Goal: Information Seeking & Learning: Learn about a topic

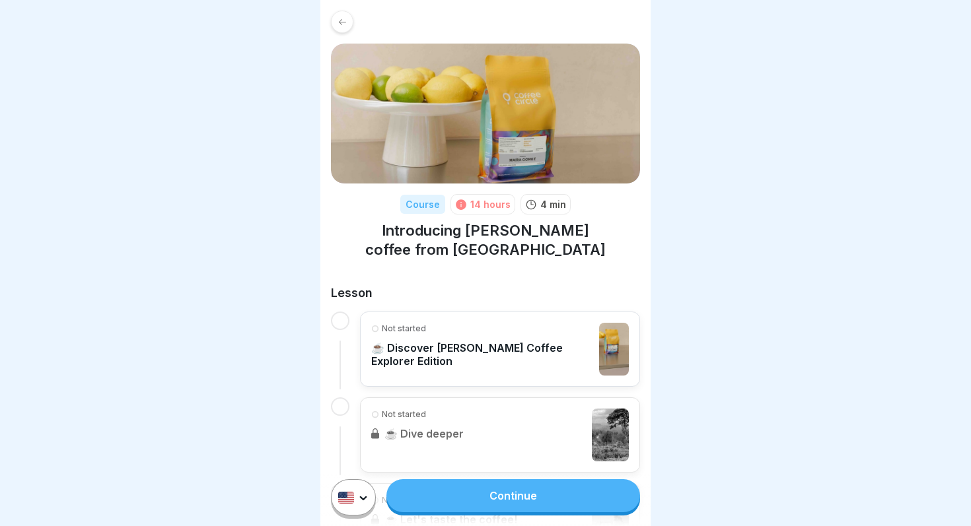
click at [334, 16] on div at bounding box center [342, 22] width 22 height 22
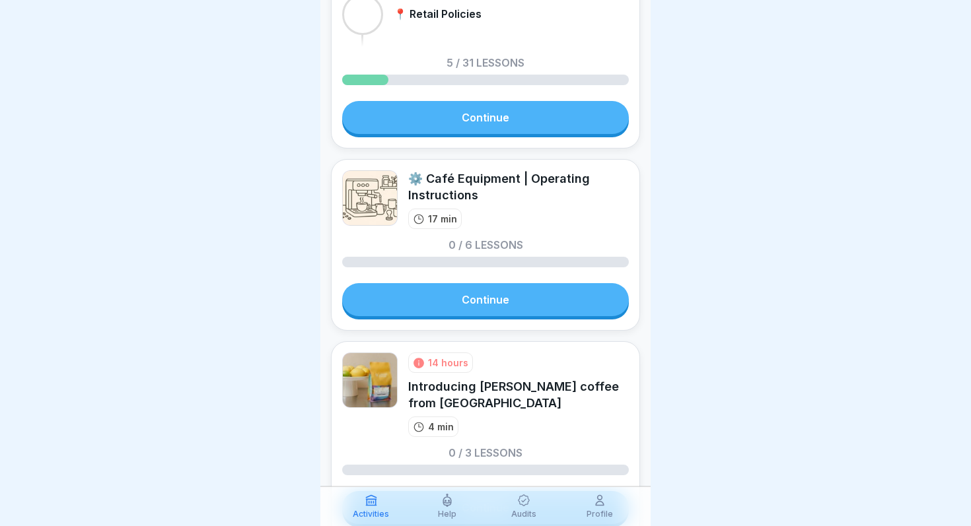
scroll to position [242, 0]
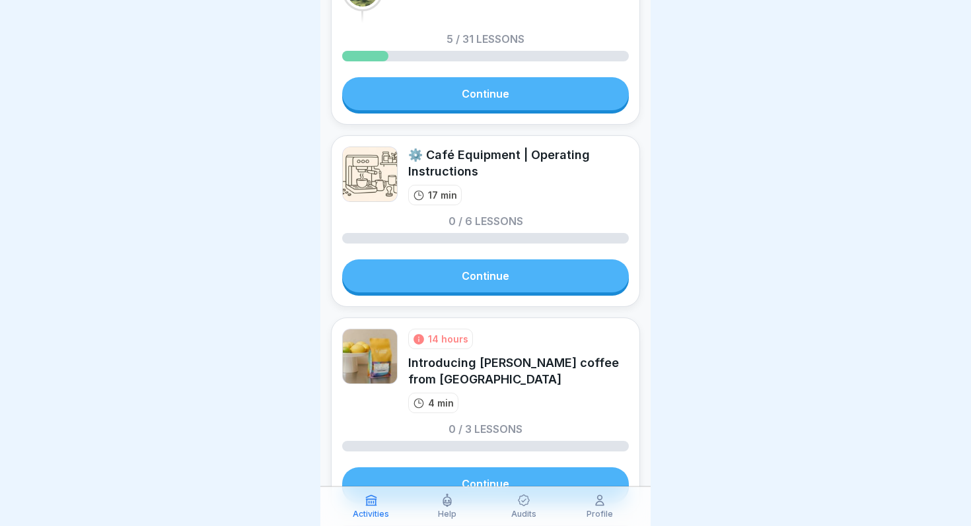
click at [465, 271] on link "Continue" at bounding box center [485, 276] width 287 height 33
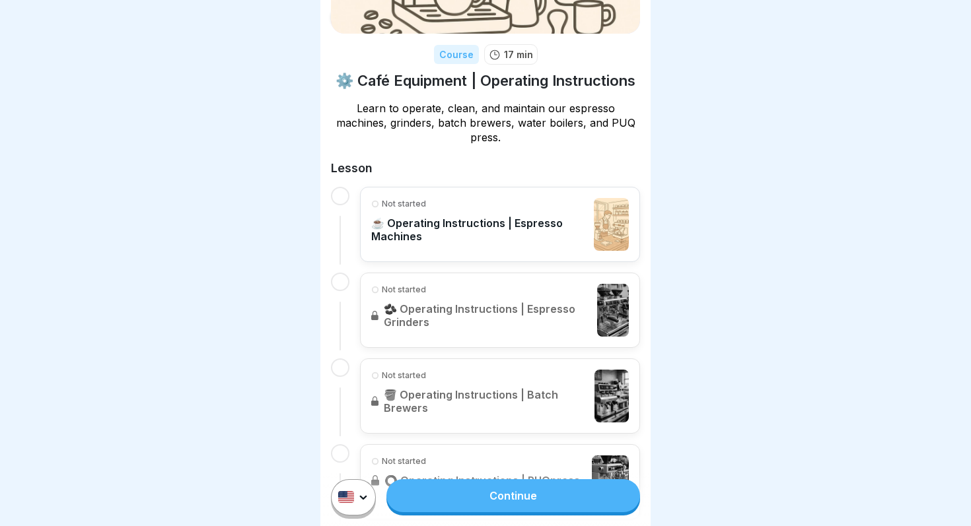
scroll to position [151, 0]
click at [489, 221] on p "☕️ Operating Instructions | Espresso Machines" at bounding box center [479, 229] width 216 height 26
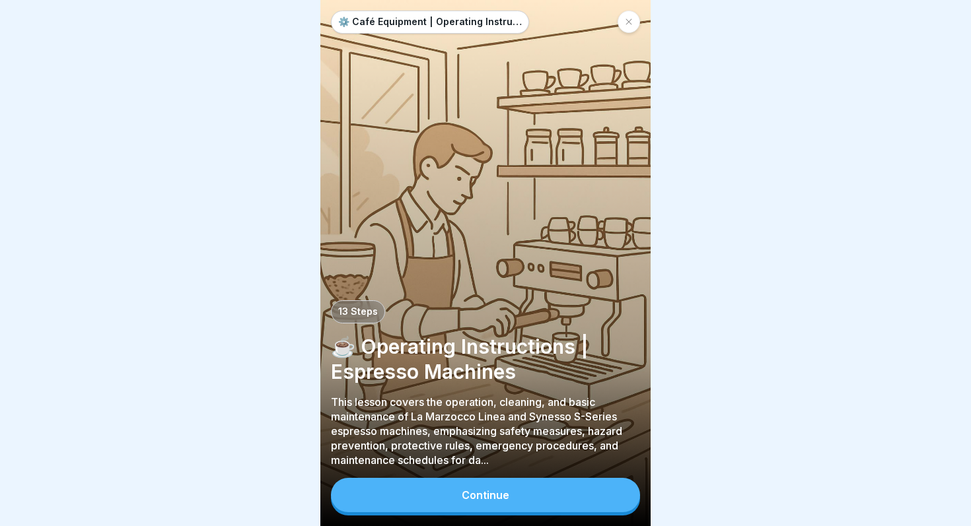
click at [536, 498] on button "Continue" at bounding box center [485, 495] width 309 height 34
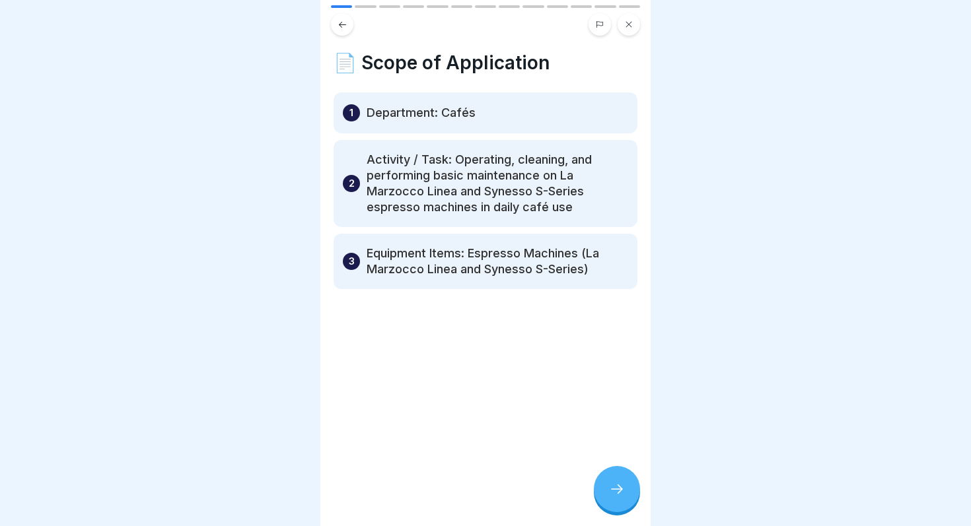
click at [345, 22] on icon at bounding box center [343, 25] width 10 height 10
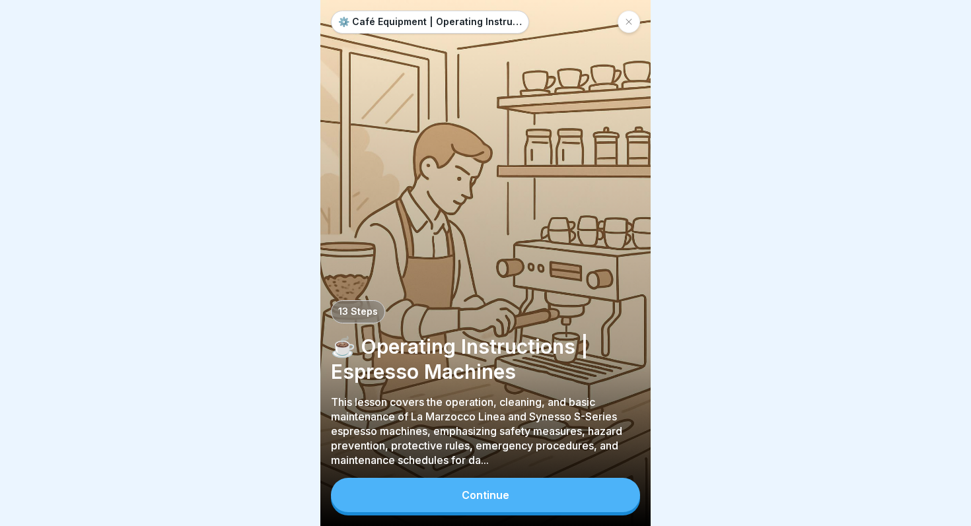
click at [501, 447] on p "This lesson covers the operation, cleaning, and basic maintenance of La Marzocc…" at bounding box center [485, 431] width 309 height 73
click at [454, 505] on button "Continue" at bounding box center [485, 495] width 309 height 34
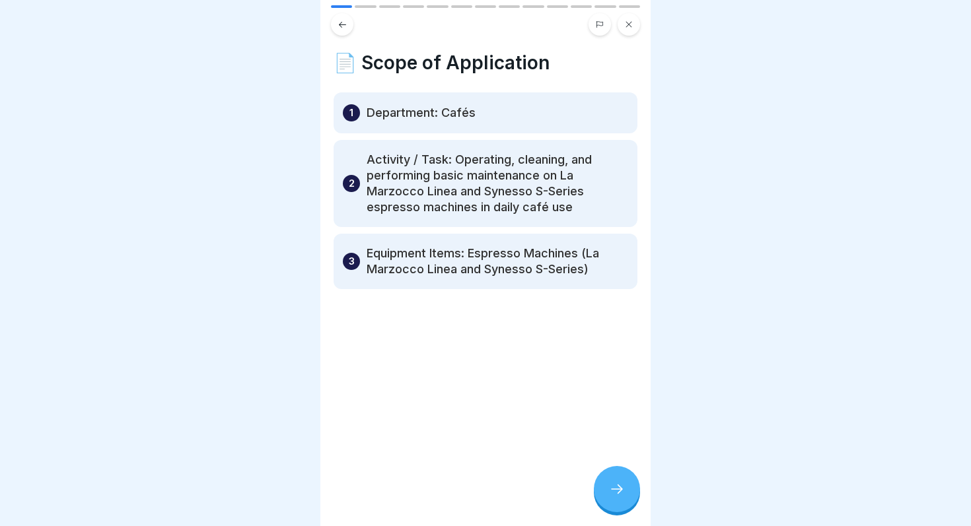
click at [334, 25] on button at bounding box center [342, 24] width 22 height 22
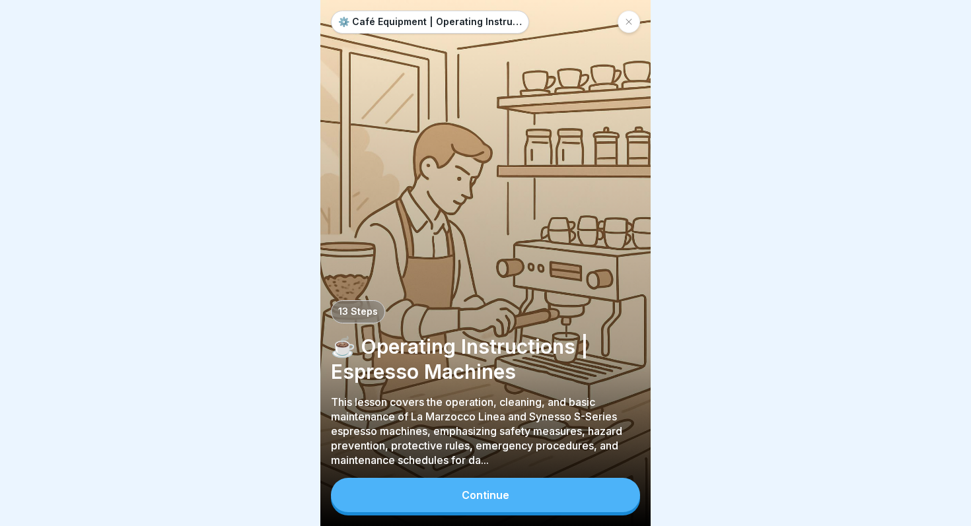
click at [571, 489] on button "Continue" at bounding box center [485, 495] width 309 height 34
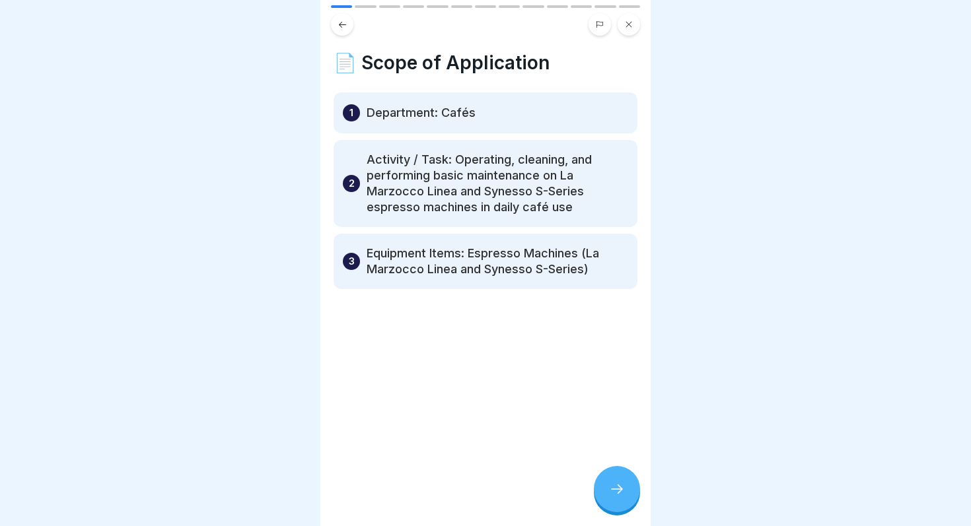
click at [626, 499] on div at bounding box center [617, 489] width 46 height 46
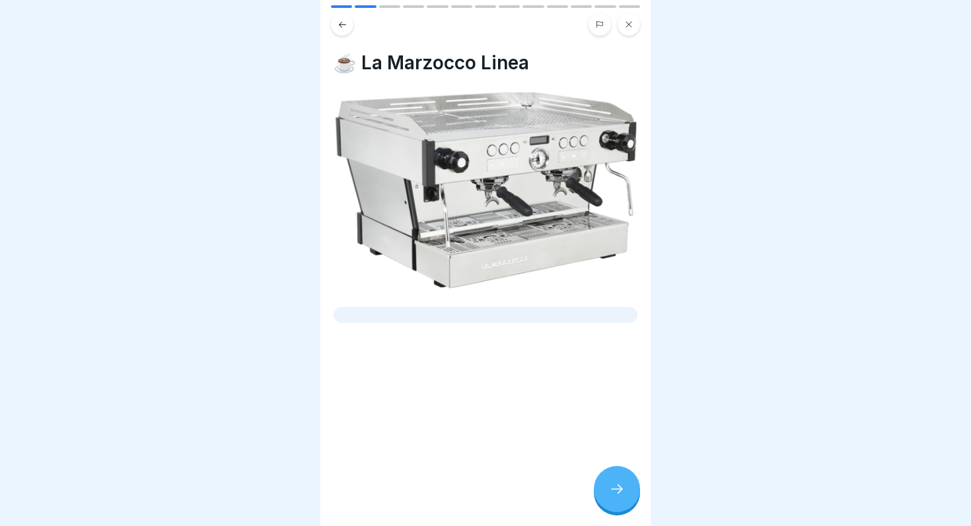
click at [626, 499] on div at bounding box center [617, 489] width 46 height 46
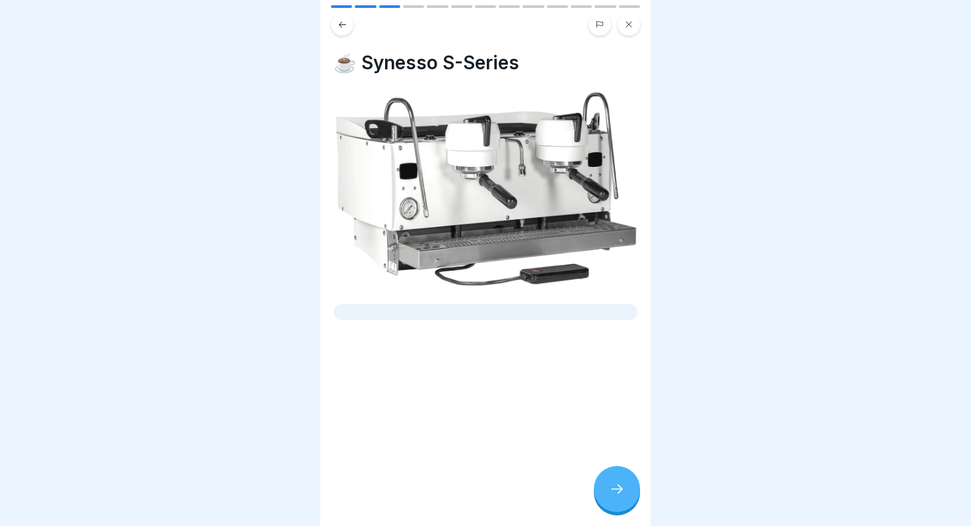
click at [626, 499] on div at bounding box center [617, 489] width 46 height 46
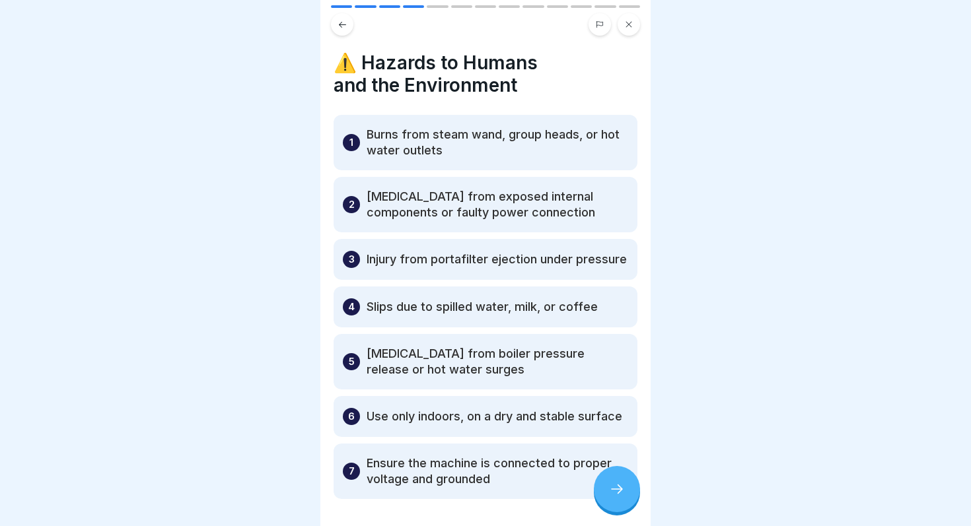
click at [626, 499] on div at bounding box center [617, 489] width 46 height 46
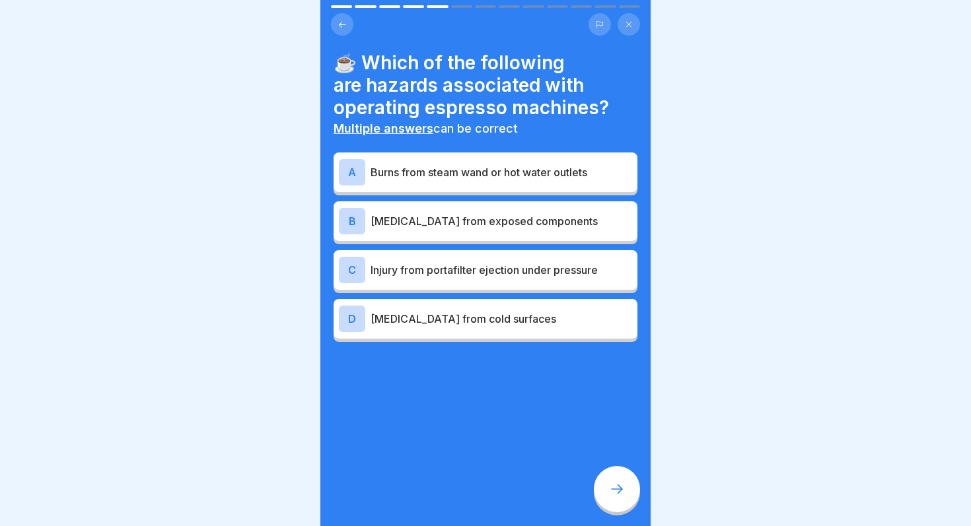
click at [538, 214] on p "[MEDICAL_DATA] from exposed components" at bounding box center [502, 221] width 262 height 16
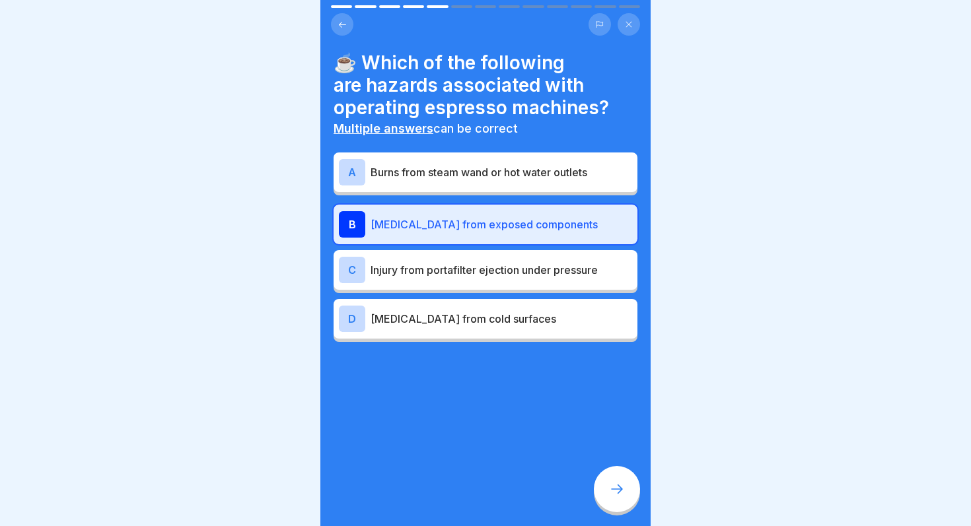
click at [550, 174] on p "Burns from steam wand or hot water outlets" at bounding box center [502, 172] width 262 height 16
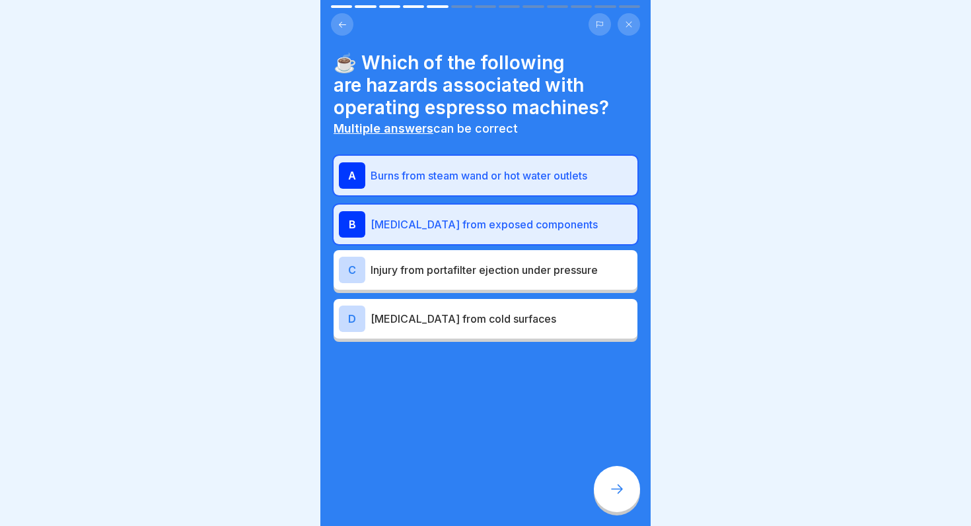
click at [613, 493] on icon at bounding box center [617, 490] width 16 height 16
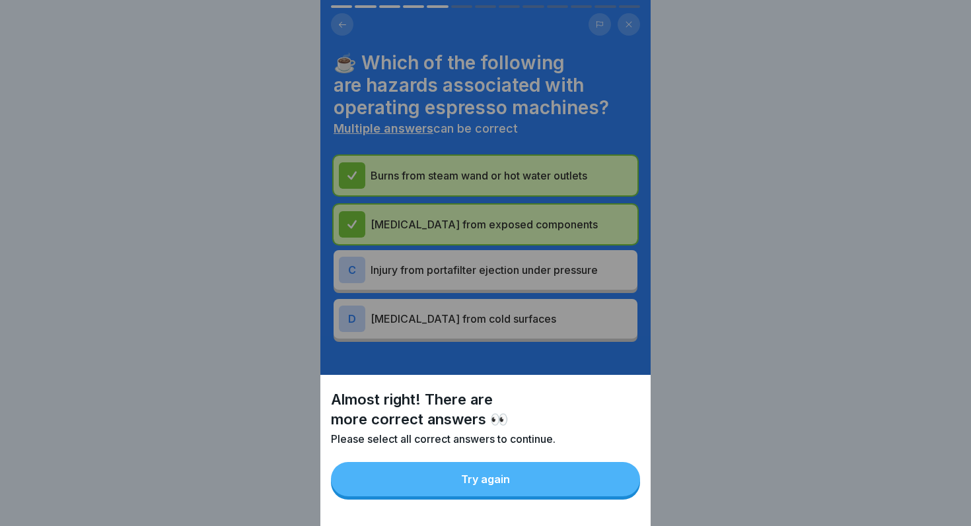
click at [591, 487] on button "Try again" at bounding box center [485, 479] width 309 height 34
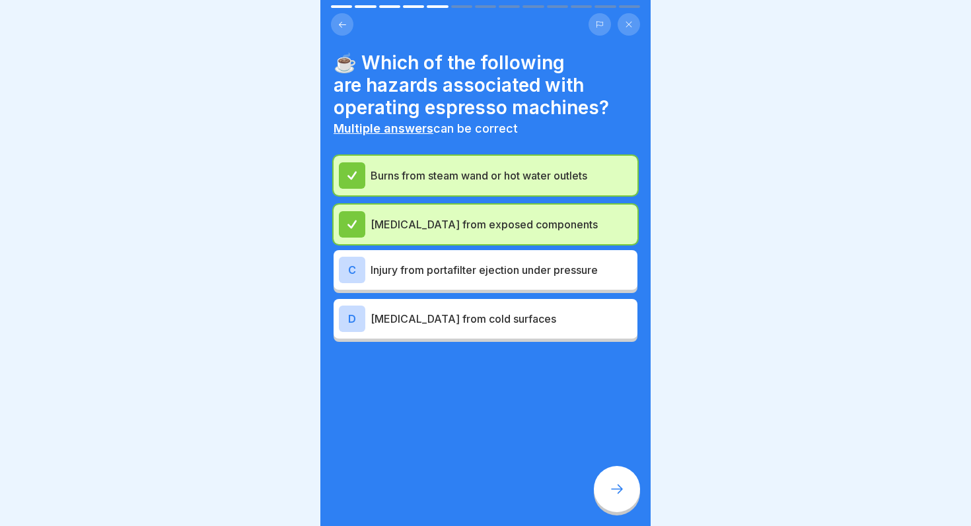
click at [564, 268] on p "Injury from portafilter ejection under pressure" at bounding box center [502, 270] width 262 height 16
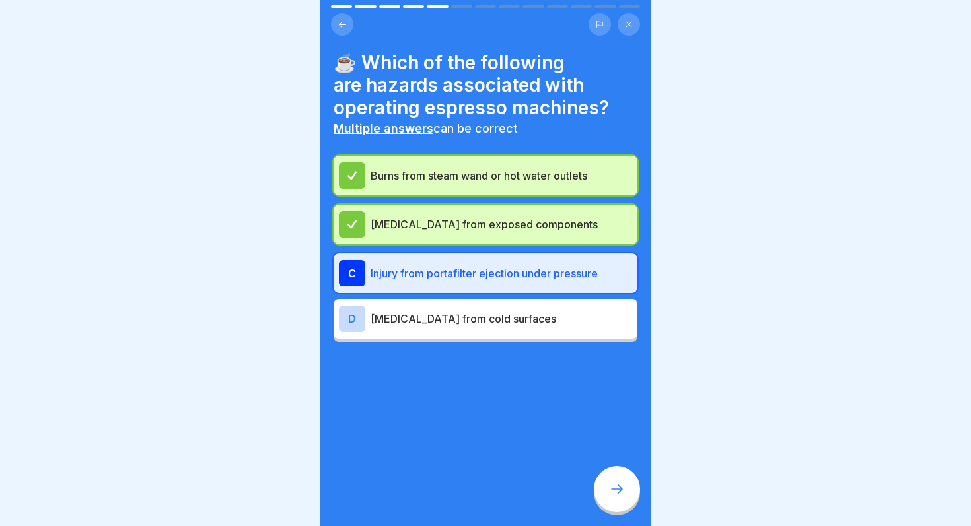
click at [606, 480] on div at bounding box center [617, 489] width 46 height 46
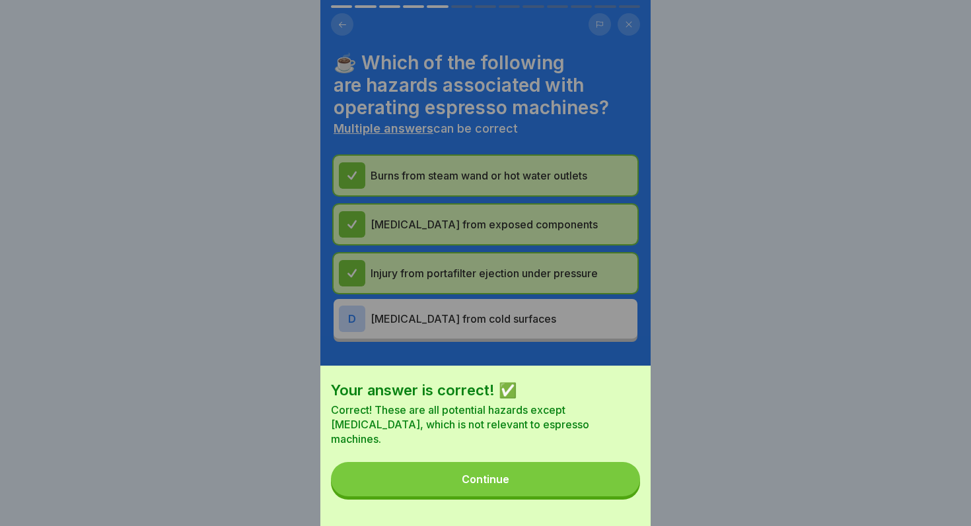
click at [606, 480] on button "Continue" at bounding box center [485, 479] width 309 height 34
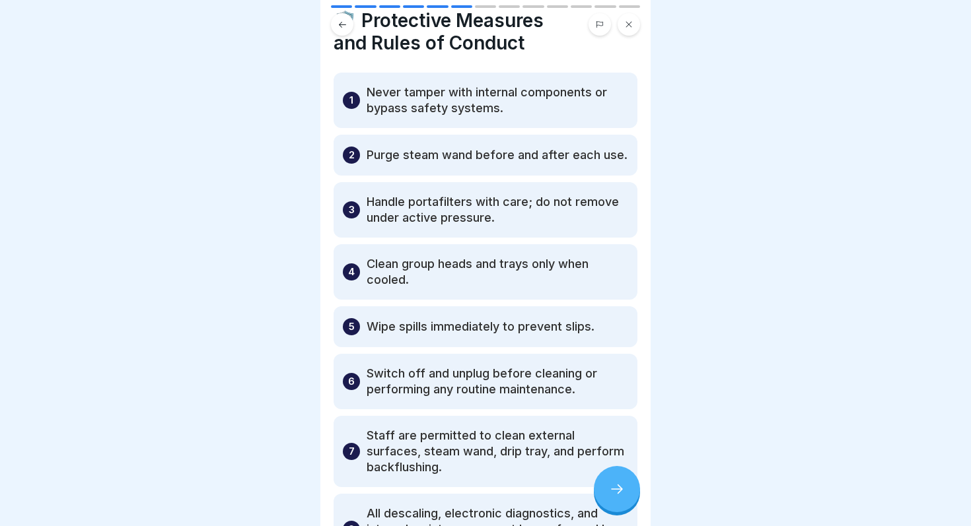
scroll to position [43, 0]
click at [629, 481] on div at bounding box center [617, 489] width 46 height 46
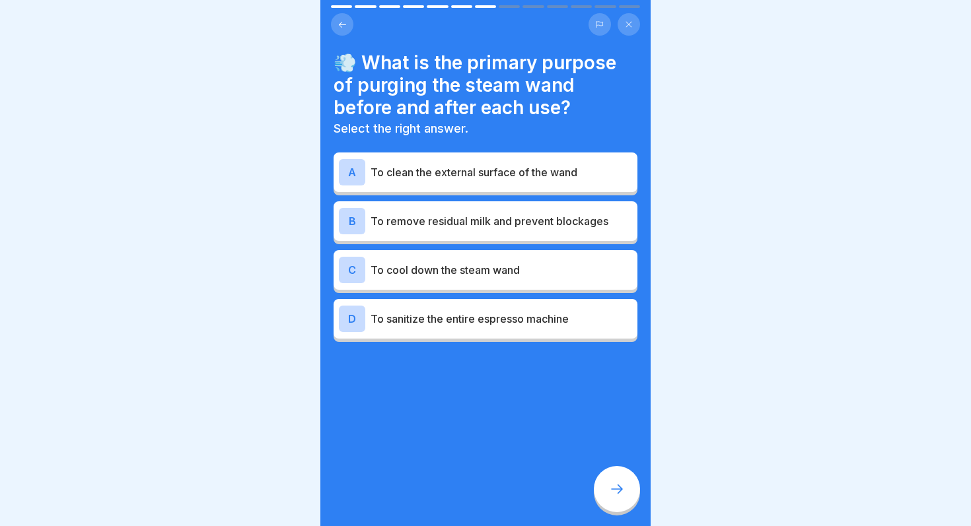
click at [629, 482] on div at bounding box center [617, 489] width 46 height 46
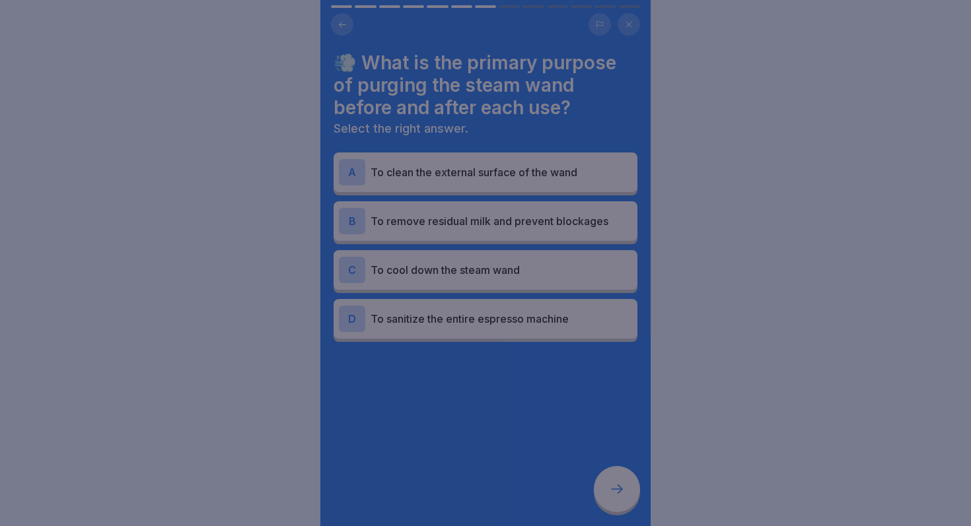
click at [629, 482] on div at bounding box center [485, 263] width 971 height 526
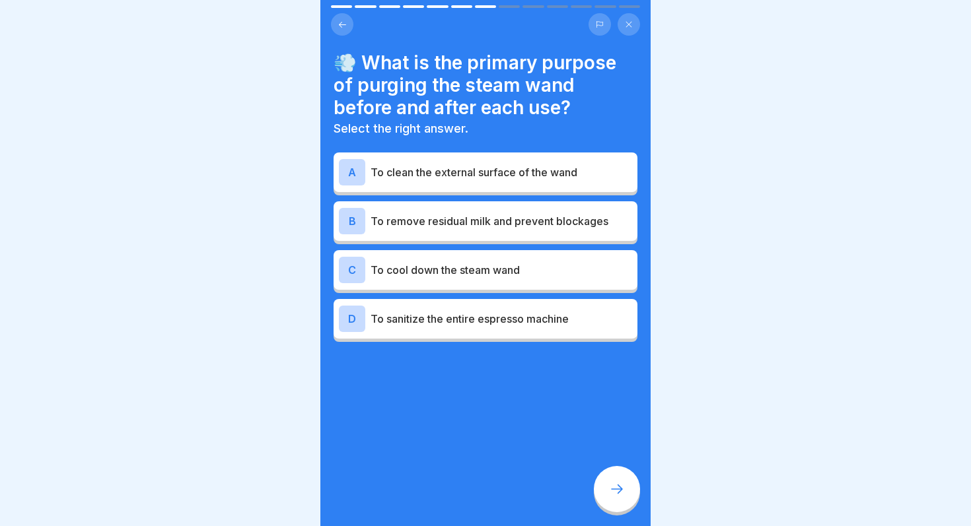
click at [591, 219] on p "To remove residual milk and prevent blockages" at bounding box center [502, 221] width 262 height 16
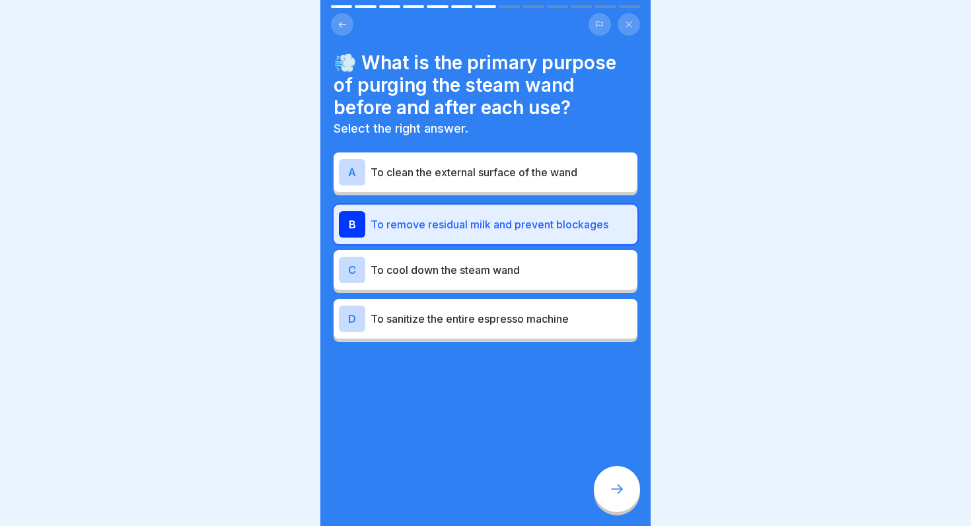
click at [628, 493] on div at bounding box center [617, 489] width 46 height 46
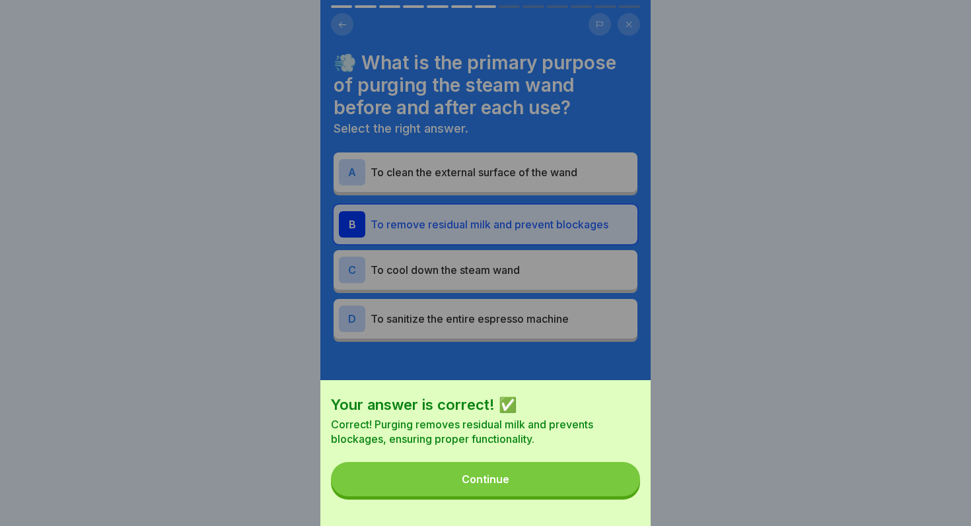
click at [628, 493] on button "Continue" at bounding box center [485, 479] width 309 height 34
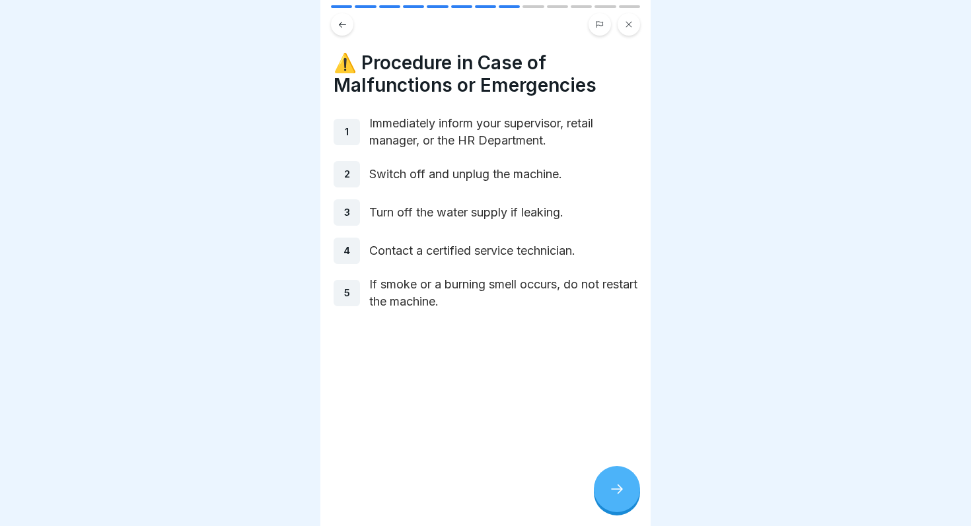
click at [628, 493] on div at bounding box center [617, 489] width 46 height 46
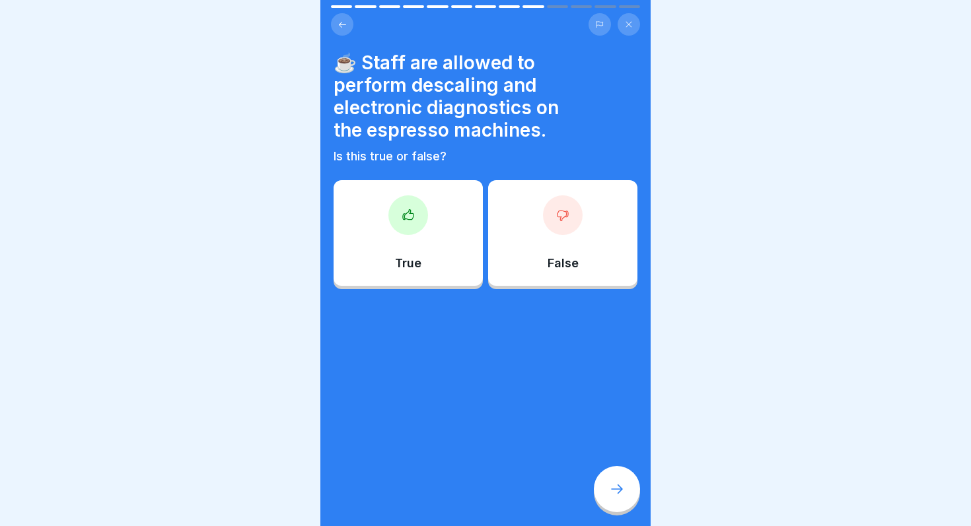
click at [583, 236] on div "False" at bounding box center [562, 233] width 149 height 106
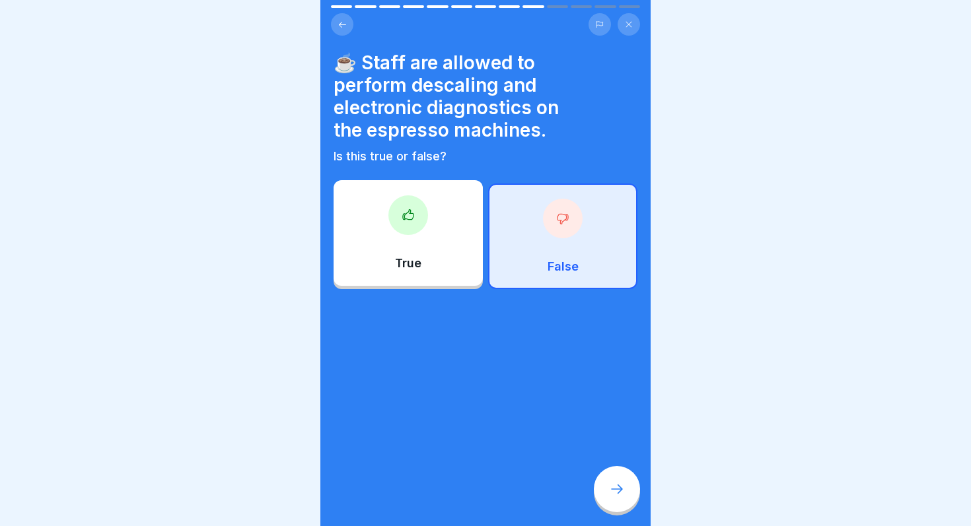
click at [609, 461] on div "☕️ Staff are allowed to perform descaling and electronic diagnostics on the esp…" at bounding box center [485, 263] width 330 height 526
click at [611, 482] on div at bounding box center [617, 489] width 46 height 46
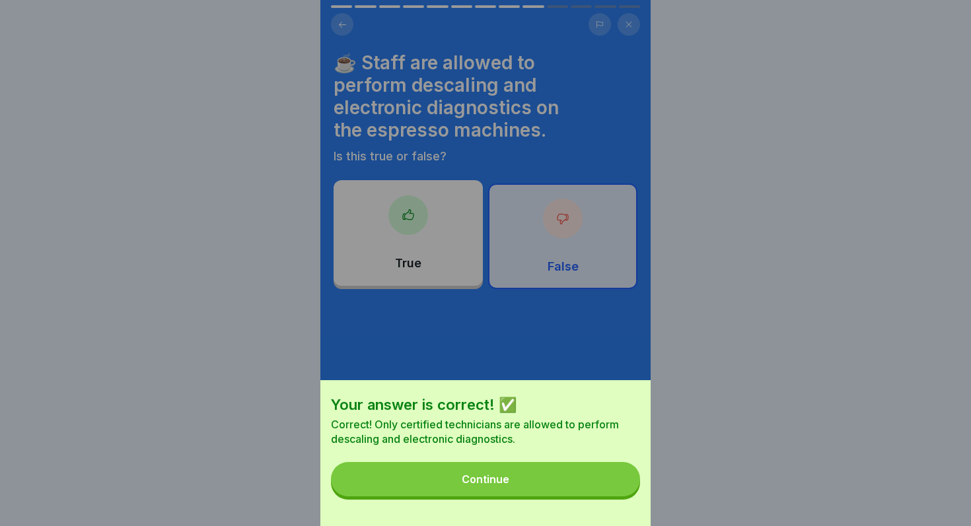
click at [611, 482] on button "Continue" at bounding box center [485, 479] width 309 height 34
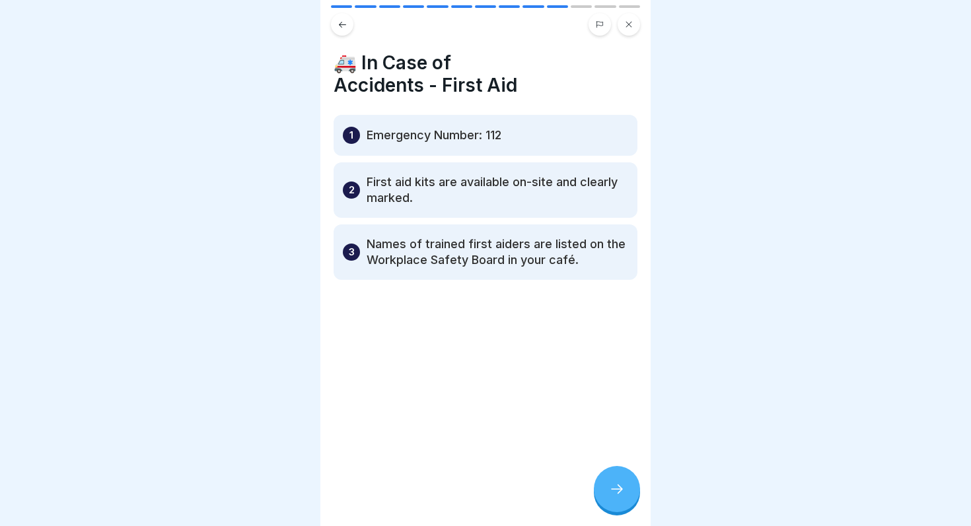
click at [611, 482] on div at bounding box center [617, 489] width 46 height 46
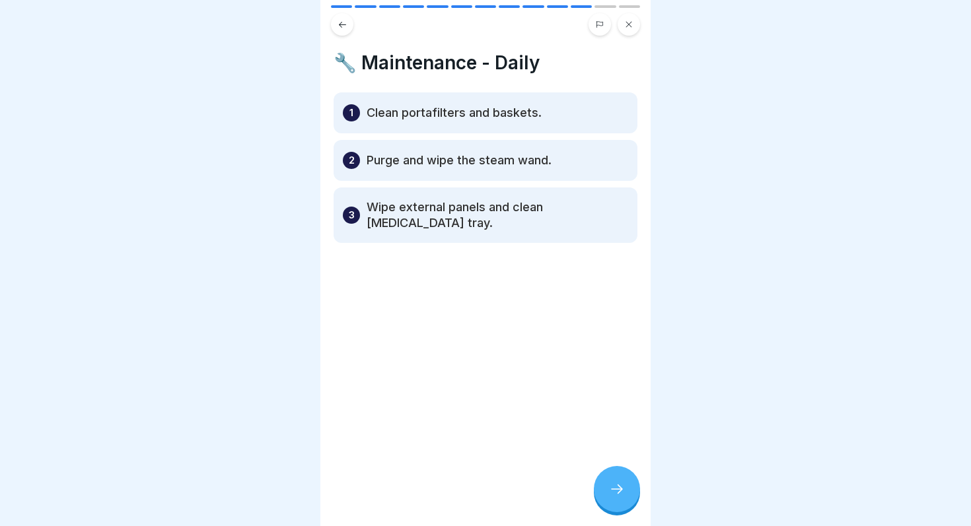
click at [611, 482] on div at bounding box center [617, 489] width 46 height 46
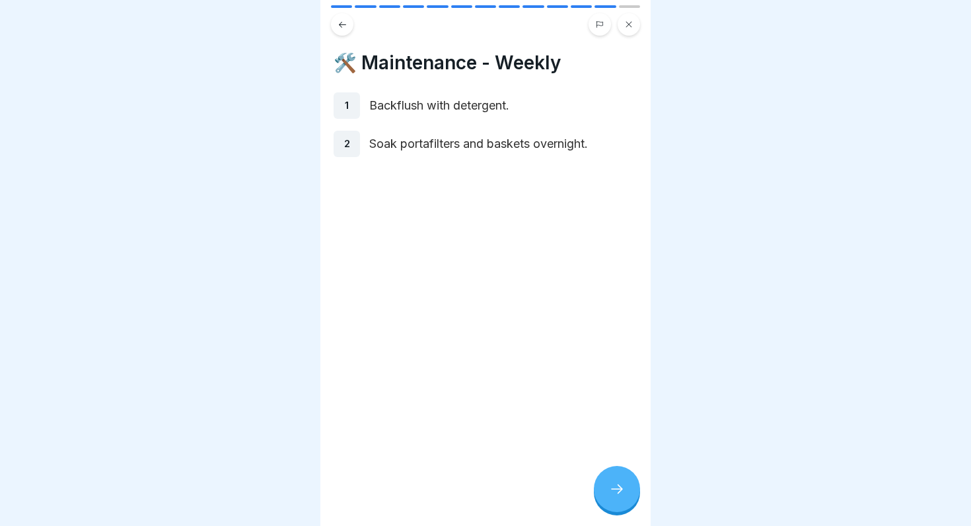
click at [611, 482] on div at bounding box center [617, 489] width 46 height 46
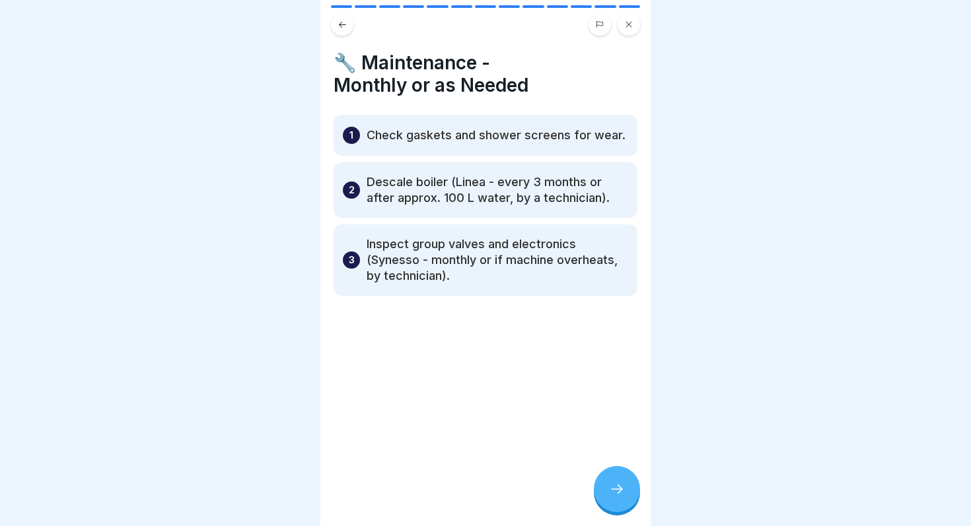
click at [611, 482] on div at bounding box center [617, 489] width 46 height 46
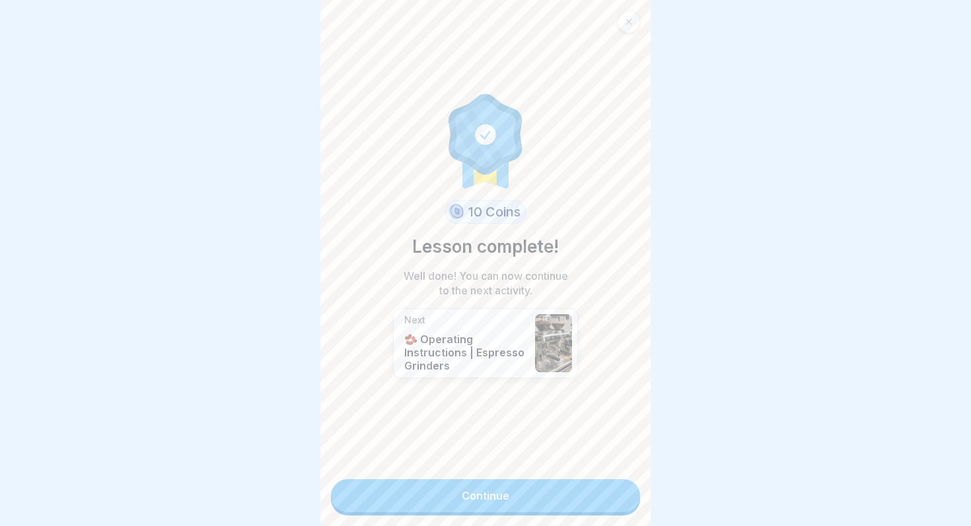
click at [595, 503] on link "Continue" at bounding box center [485, 496] width 309 height 33
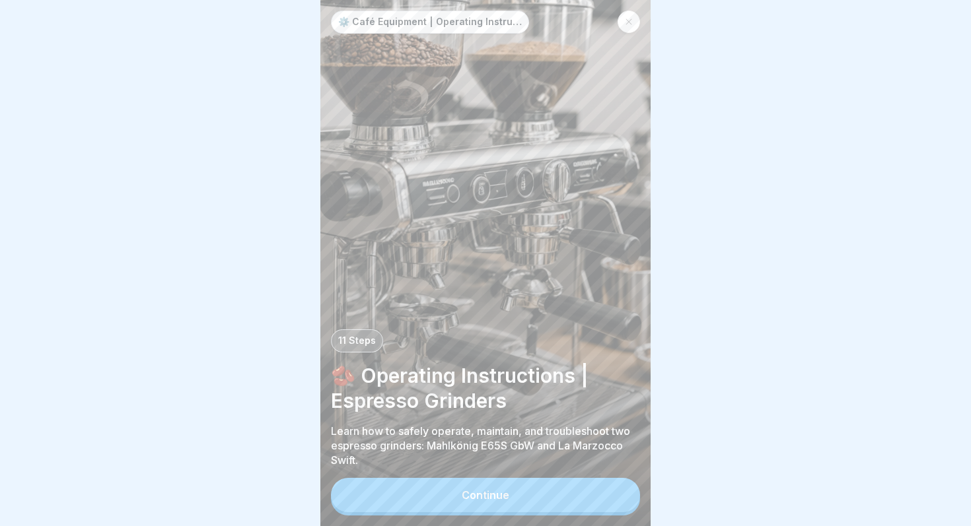
click at [595, 503] on button "Continue" at bounding box center [485, 495] width 309 height 34
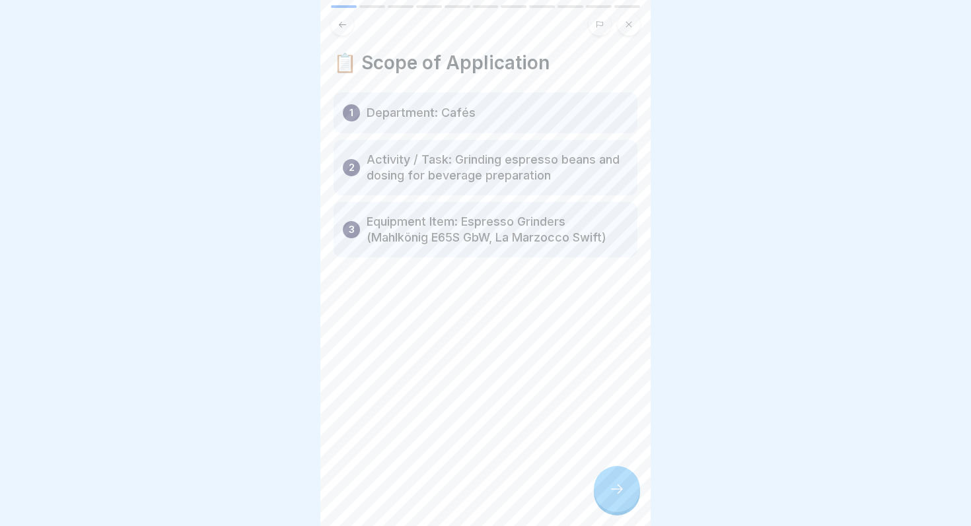
click at [608, 501] on div at bounding box center [617, 489] width 46 height 46
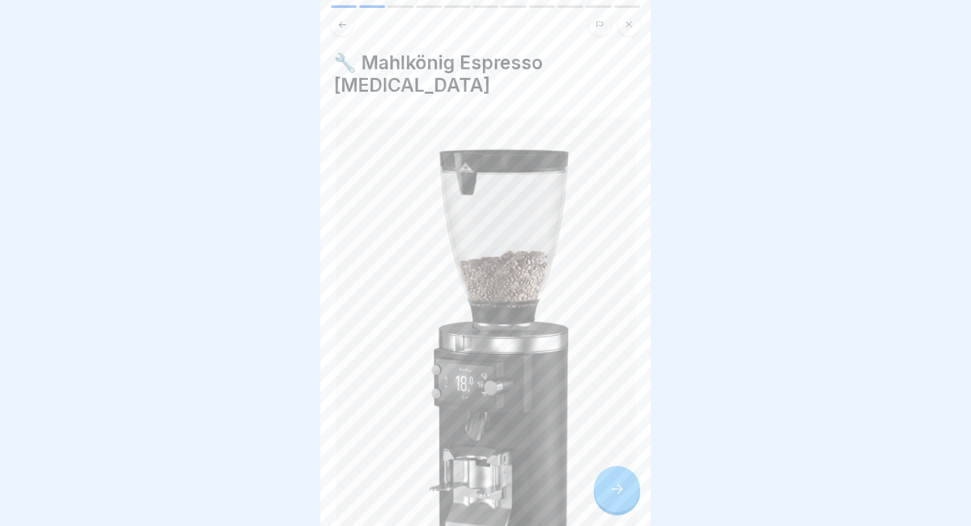
click at [608, 501] on div at bounding box center [617, 489] width 46 height 46
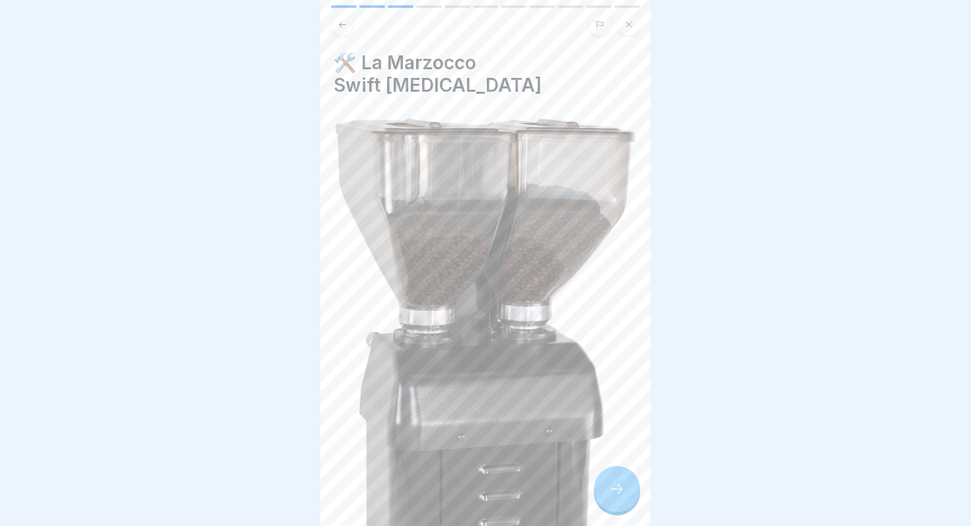
click at [591, 446] on img at bounding box center [486, 365] width 304 height 501
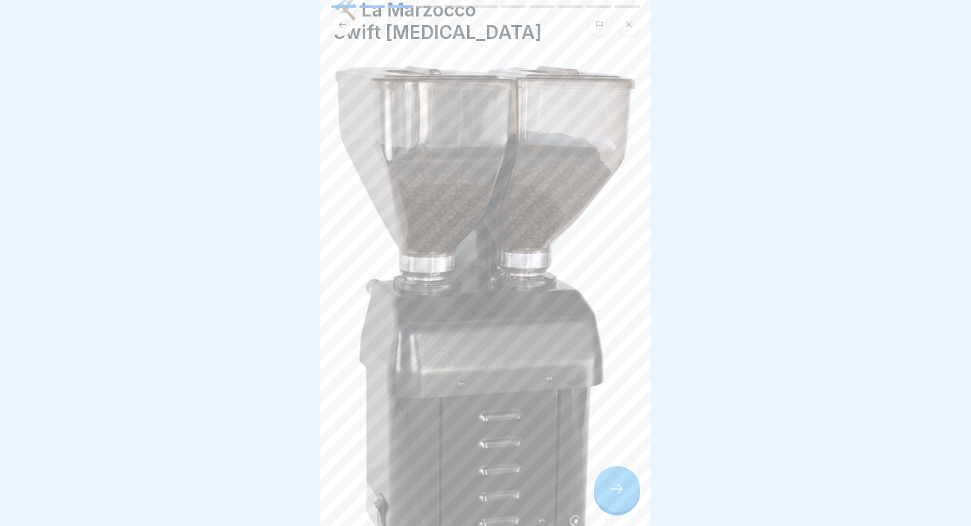
scroll to position [180, 0]
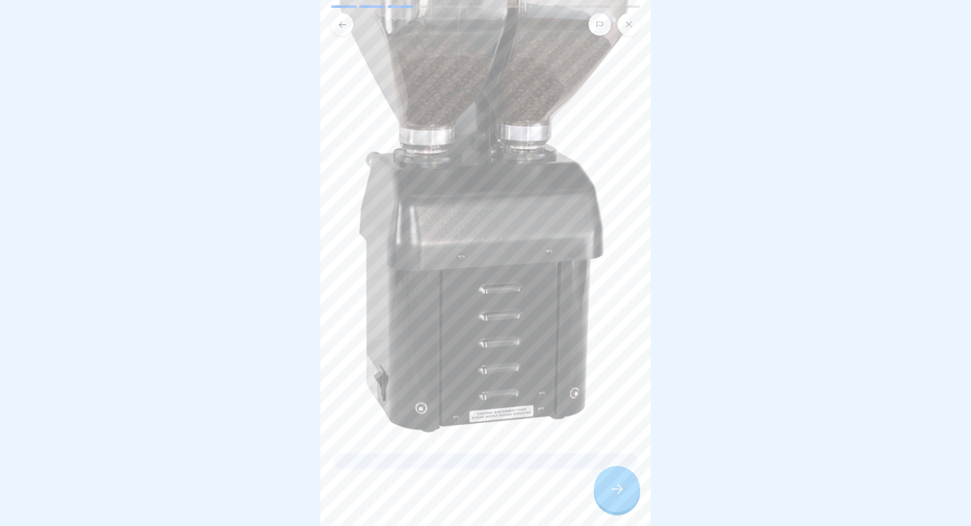
click at [604, 490] on div at bounding box center [617, 489] width 46 height 46
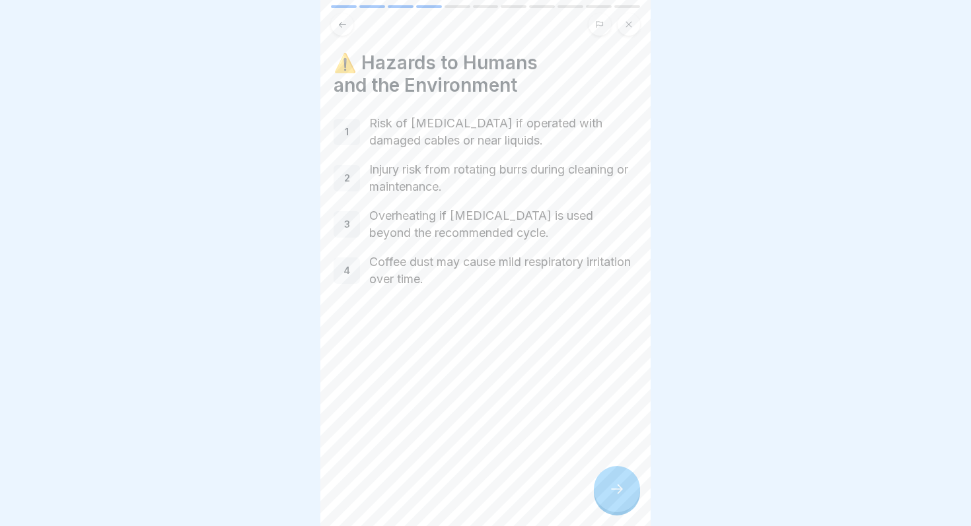
click at [626, 487] on div at bounding box center [617, 489] width 46 height 46
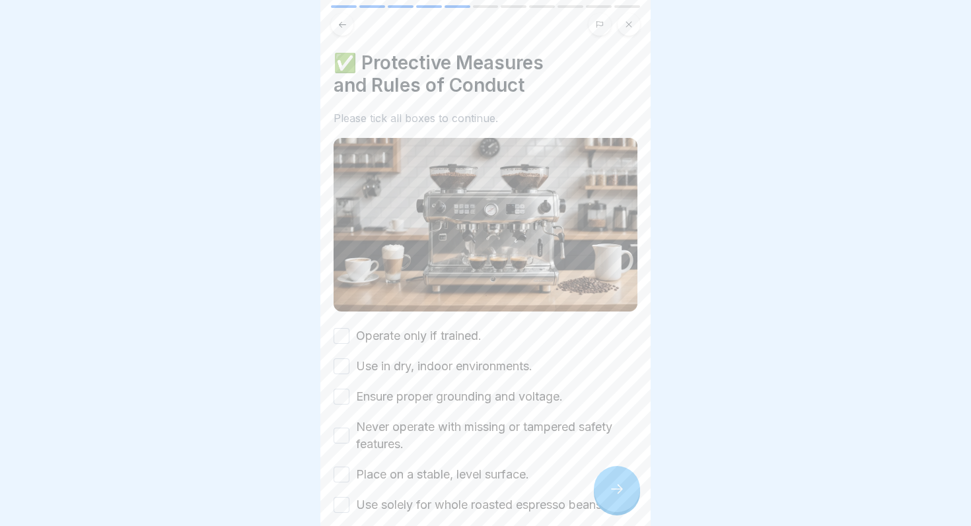
click at [626, 487] on div at bounding box center [617, 489] width 46 height 46
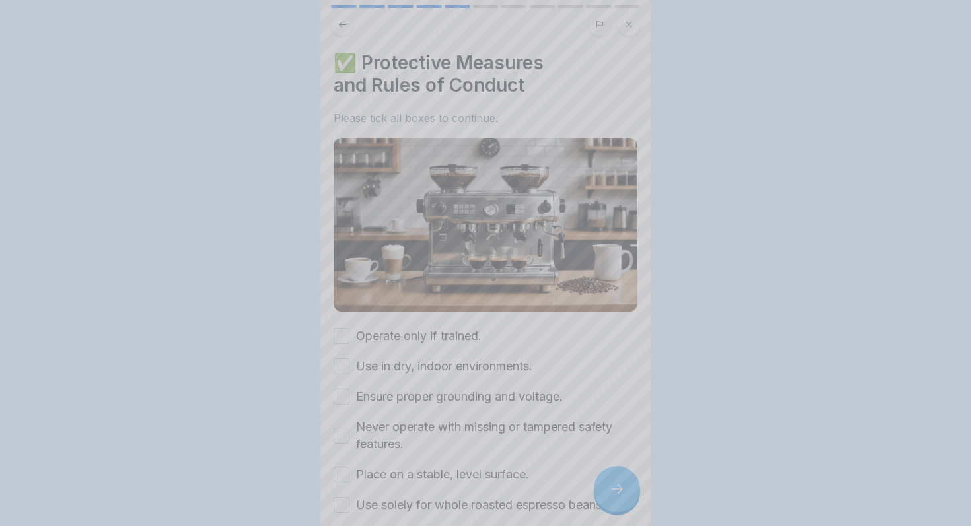
click at [626, 487] on div at bounding box center [485, 263] width 971 height 526
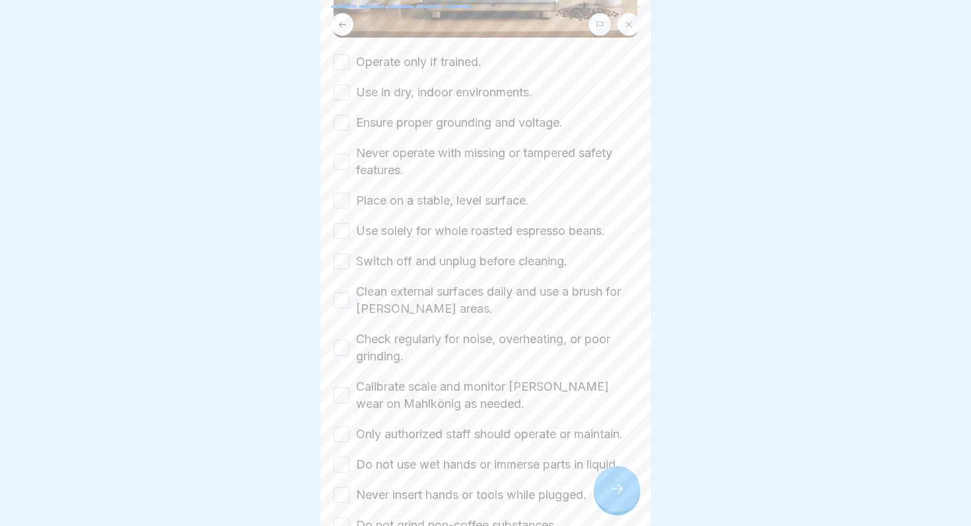
scroll to position [275, 0]
click at [347, 67] on button "Operate only if trained." at bounding box center [342, 61] width 16 height 16
click at [347, 89] on button "Use in dry, indoor environments." at bounding box center [342, 91] width 16 height 16
click at [343, 121] on button "Ensure proper grounding and voltage." at bounding box center [342, 122] width 16 height 16
click at [340, 150] on div "Never operate with missing or tampered safety features." at bounding box center [486, 160] width 304 height 34
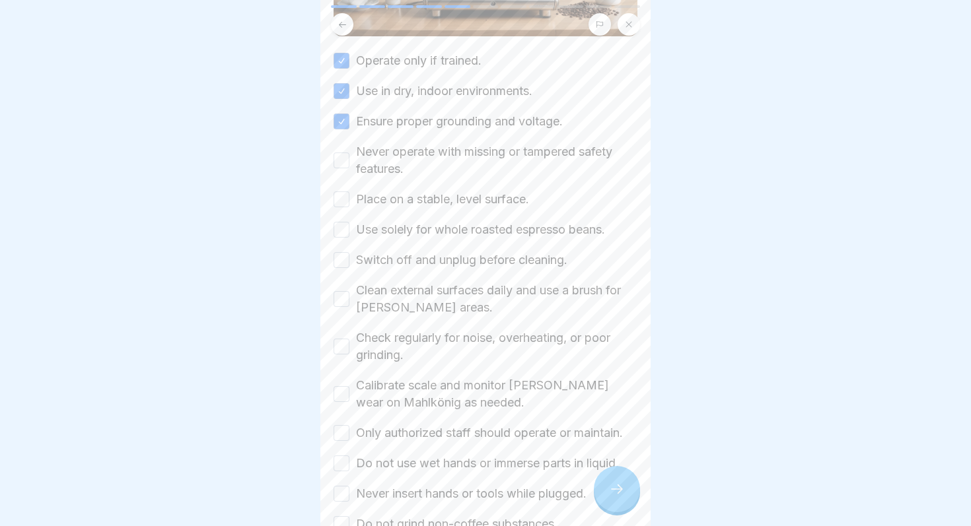
click at [340, 157] on button "Never operate with missing or tampered safety features." at bounding box center [342, 161] width 16 height 16
click at [341, 198] on button "Place on a stable, level surface." at bounding box center [342, 200] width 16 height 16
click at [340, 223] on button "Use solely for whole roasted espresso beans." at bounding box center [342, 230] width 16 height 16
click at [336, 249] on div "Operate only if trained. Use in dry, indoor environments. Ensure proper groundi…" at bounding box center [486, 292] width 304 height 481
click at [338, 260] on button "Switch off and unplug before cleaning." at bounding box center [342, 260] width 16 height 16
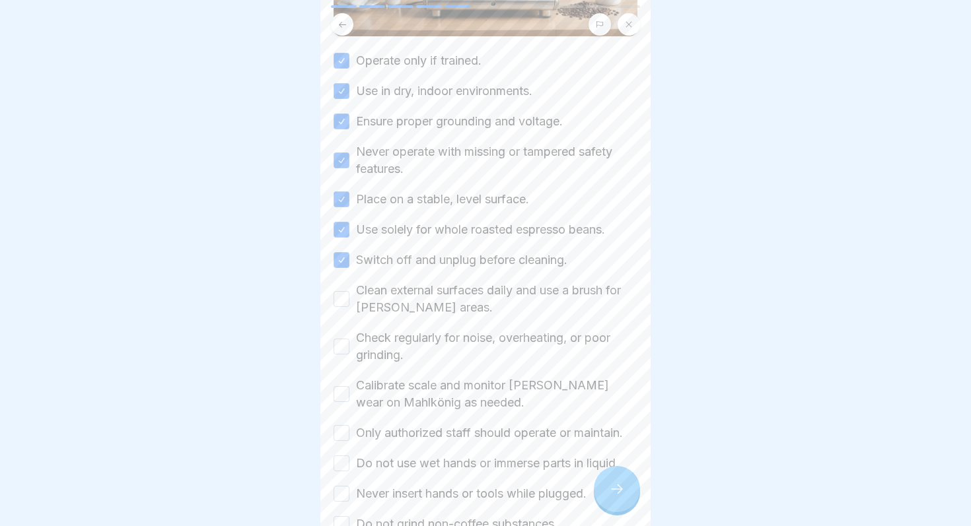
click at [337, 299] on button "Clean external surfaces daily and use a brush for [PERSON_NAME] areas." at bounding box center [342, 299] width 16 height 16
click at [344, 343] on button "Check regularly for noise, overheating, or poor grinding." at bounding box center [342, 347] width 16 height 16
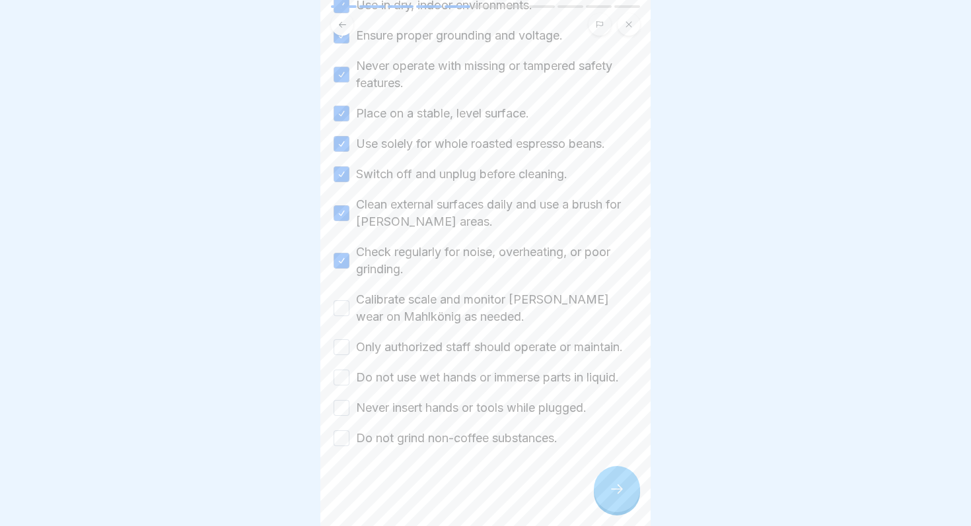
click at [340, 308] on button "Calibrate scale and monitor [PERSON_NAME] wear on Mahlkönig as needed." at bounding box center [342, 309] width 16 height 16
click at [338, 346] on button "Only authorized staff should operate or maintain." at bounding box center [342, 348] width 16 height 16
click at [333, 370] on div "✅ Protective Measures and Rules of Conduct Please tick all boxes to continue. O…" at bounding box center [485, 263] width 330 height 526
click at [338, 378] on button "Do not use wet hands or immerse parts in liquid." at bounding box center [342, 378] width 16 height 16
click at [338, 404] on button "Never insert hands or tools while plugged." at bounding box center [342, 408] width 16 height 16
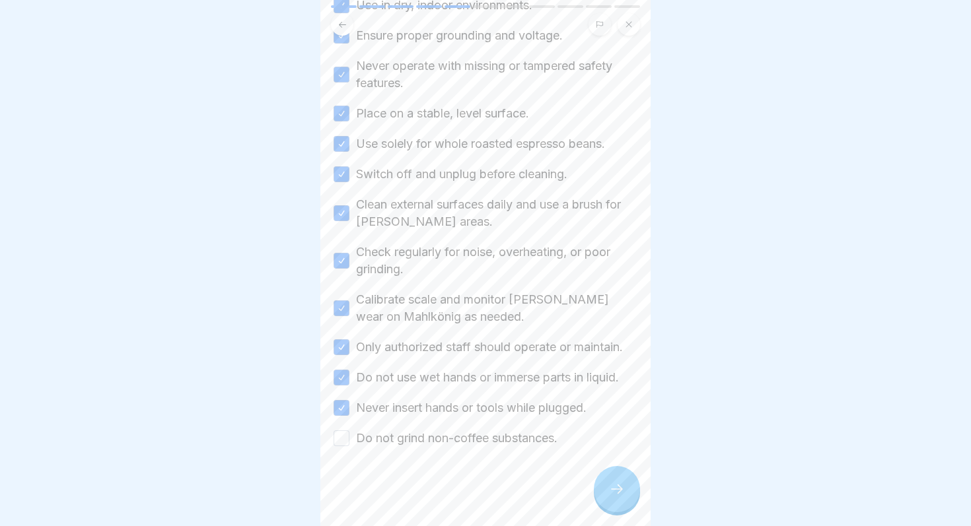
click at [341, 434] on button "Do not grind non-coffee substances." at bounding box center [342, 439] width 16 height 16
click at [604, 482] on div at bounding box center [617, 489] width 46 height 46
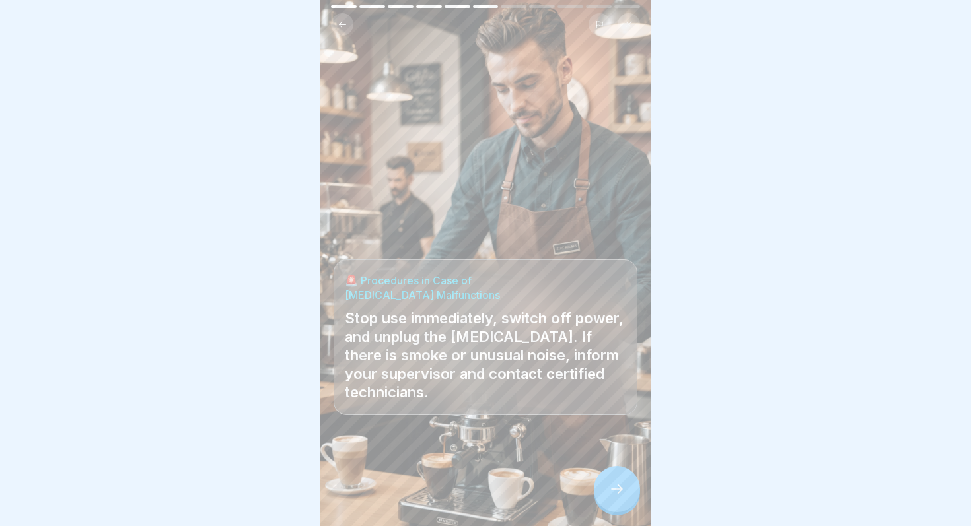
click at [607, 485] on div at bounding box center [617, 489] width 46 height 46
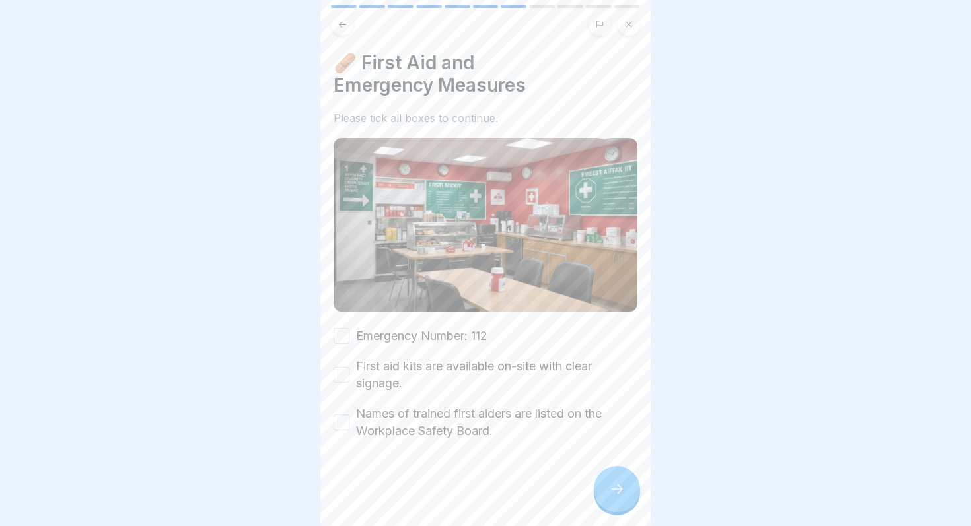
click at [340, 339] on button "Emergency Number: 112" at bounding box center [342, 336] width 16 height 16
click at [340, 361] on div "First aid kits are available on-site with clear signage." at bounding box center [486, 375] width 304 height 34
click at [340, 377] on button "First aid kits are available on-site with clear signage." at bounding box center [342, 375] width 16 height 16
click at [343, 421] on button "Names of trained first aiders are listed on the Workplace Safety Board." at bounding box center [342, 423] width 16 height 16
click at [629, 497] on div at bounding box center [617, 489] width 46 height 46
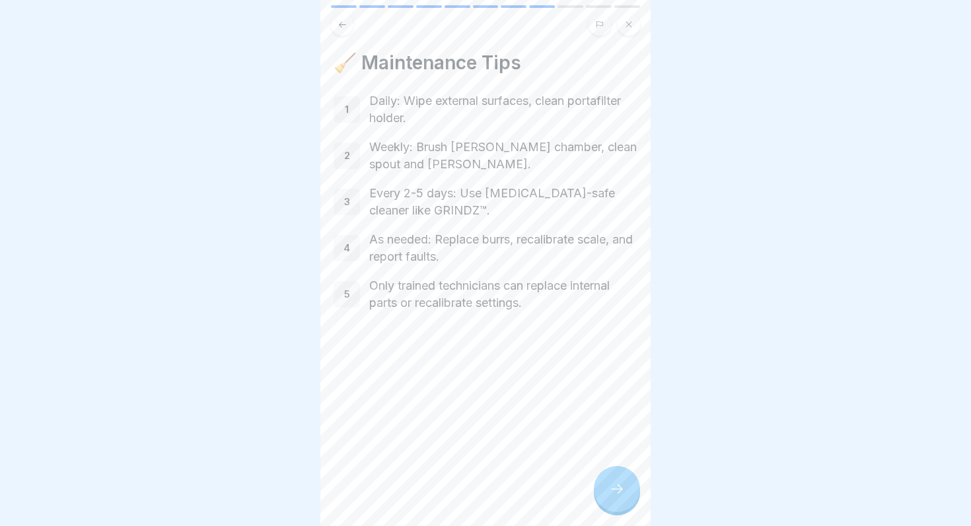
click at [629, 497] on div at bounding box center [617, 489] width 46 height 46
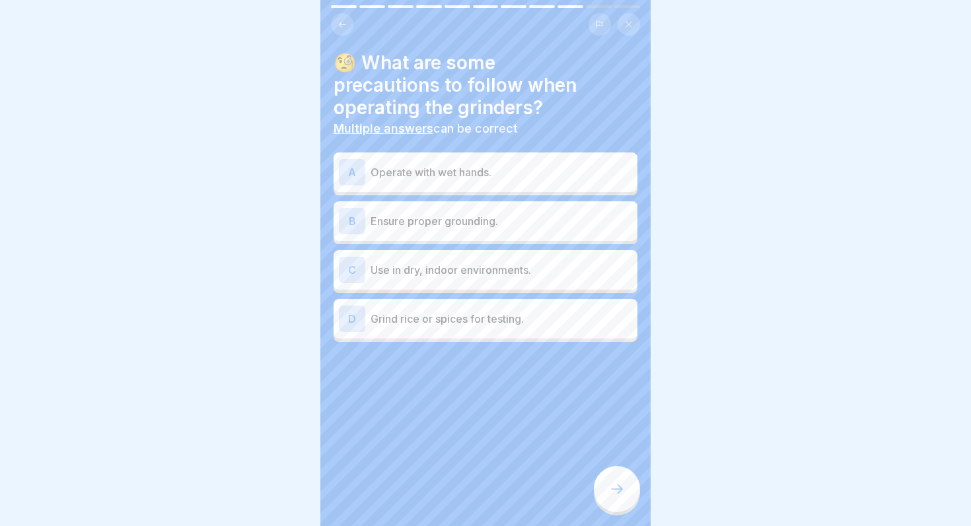
click at [629, 497] on div at bounding box center [617, 489] width 46 height 46
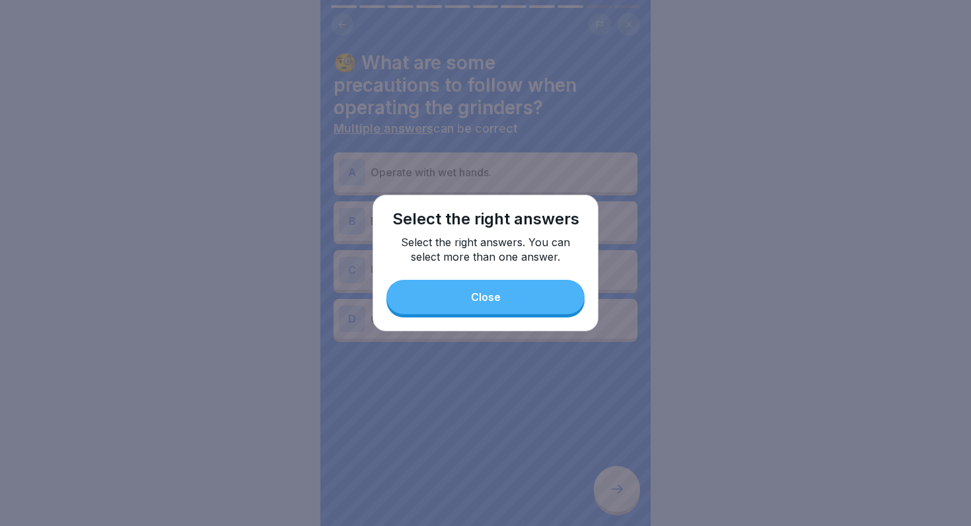
click at [539, 288] on button "Close" at bounding box center [485, 297] width 198 height 34
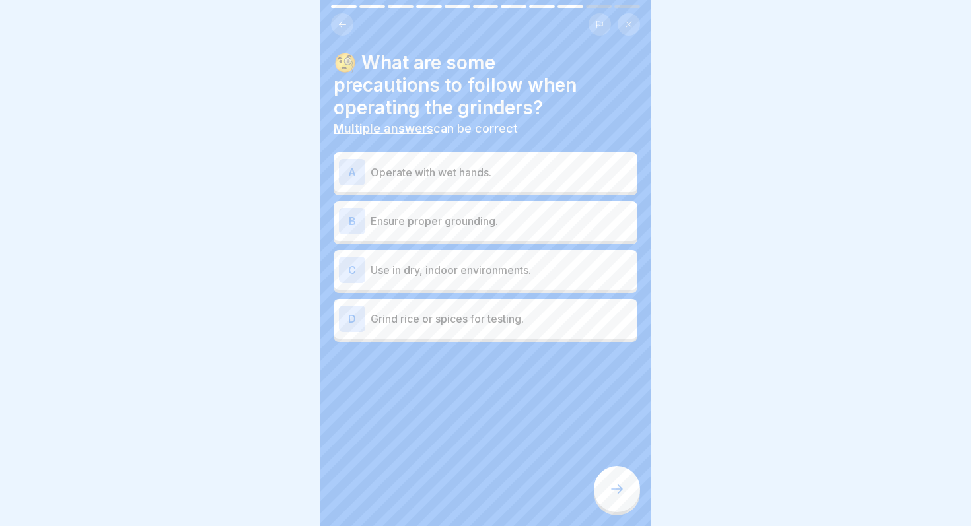
click at [354, 279] on div "C" at bounding box center [352, 270] width 26 height 26
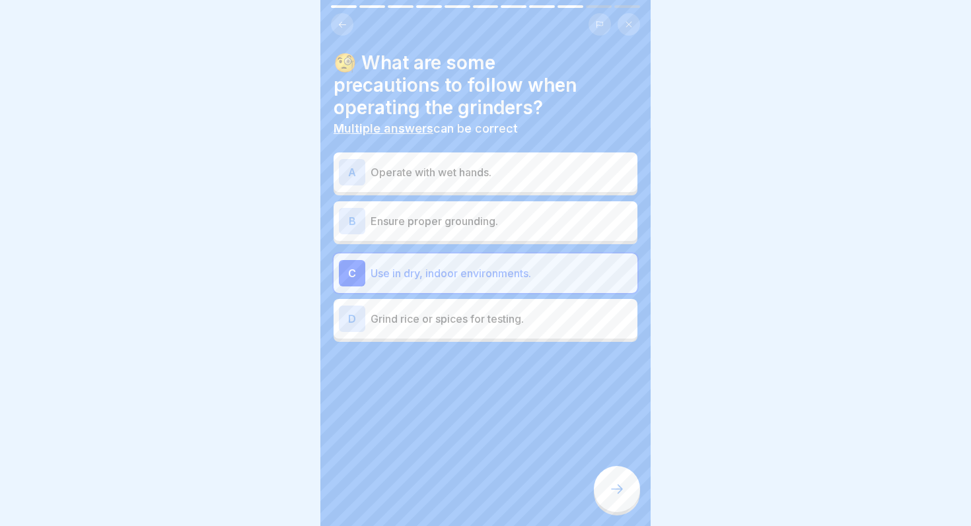
click at [354, 229] on div "B" at bounding box center [352, 221] width 26 height 26
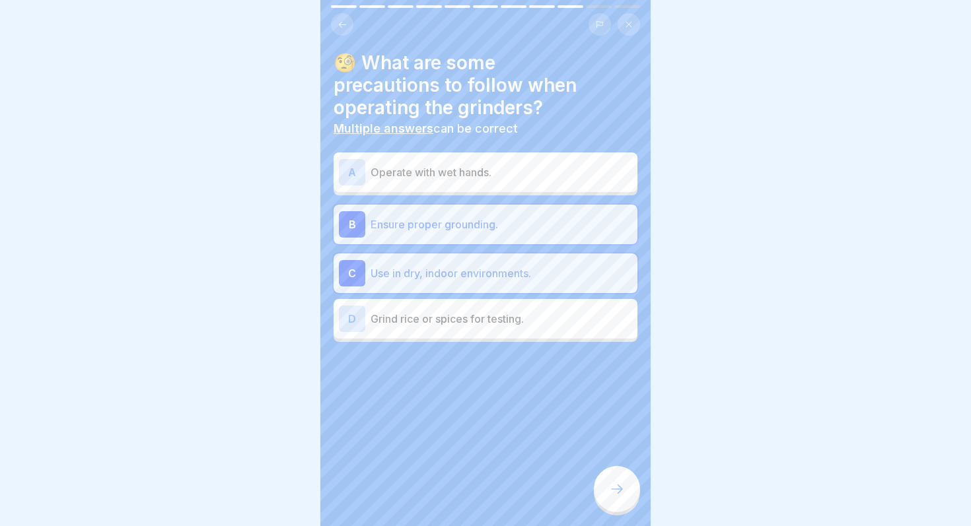
click at [628, 501] on div at bounding box center [617, 489] width 46 height 46
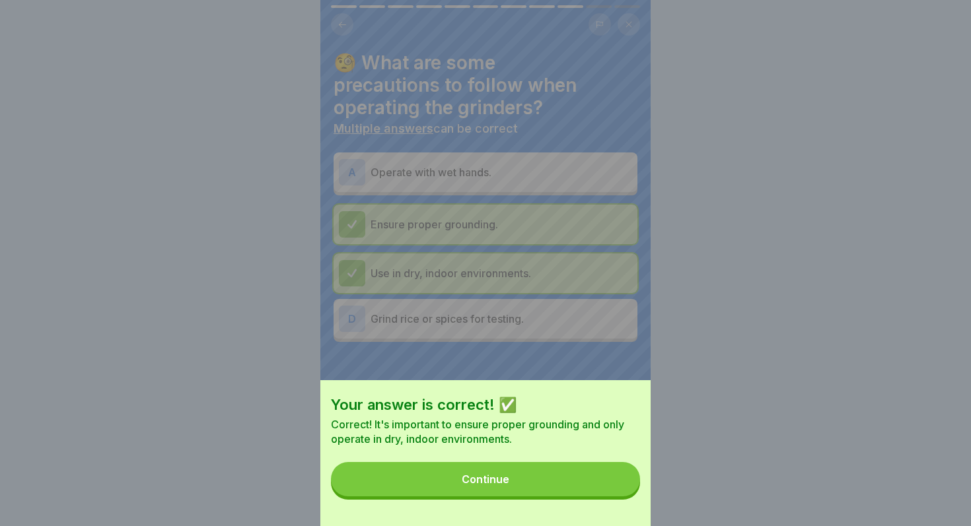
click at [628, 501] on div "Your answer is correct! ✅ Correct! It's important to ensure proper grounding an…" at bounding box center [485, 453] width 330 height 146
click at [628, 485] on button "Continue" at bounding box center [485, 479] width 309 height 34
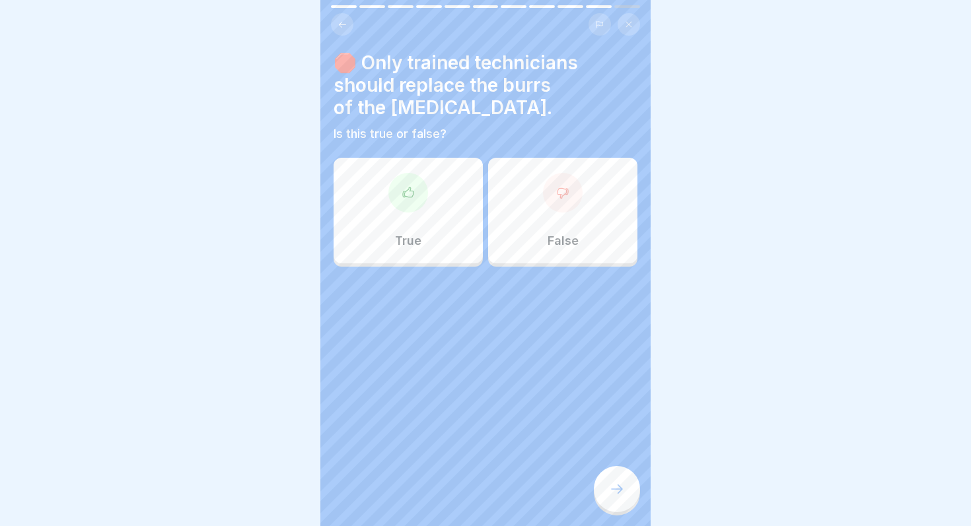
click at [534, 264] on div "True False" at bounding box center [486, 214] width 304 height 106
click at [536, 238] on div "False" at bounding box center [562, 211] width 149 height 106
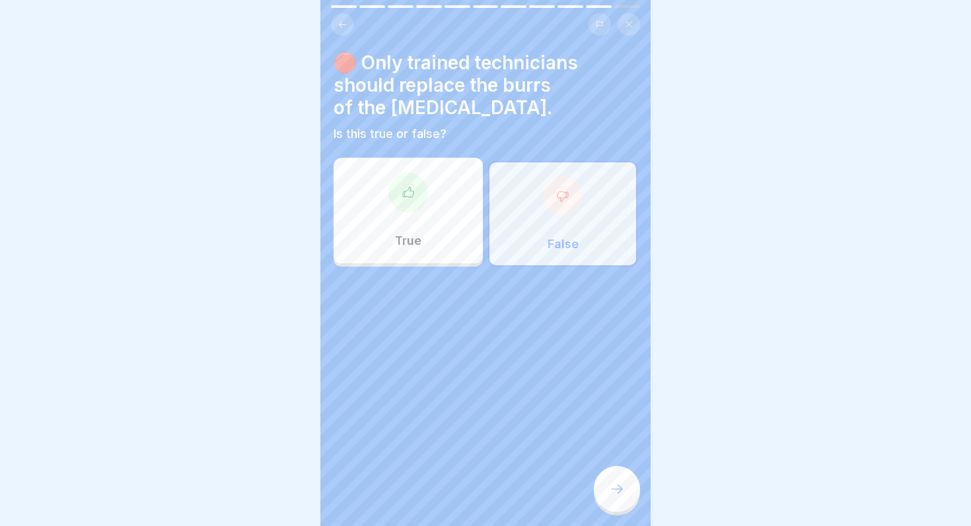
click at [619, 499] on div at bounding box center [617, 489] width 46 height 46
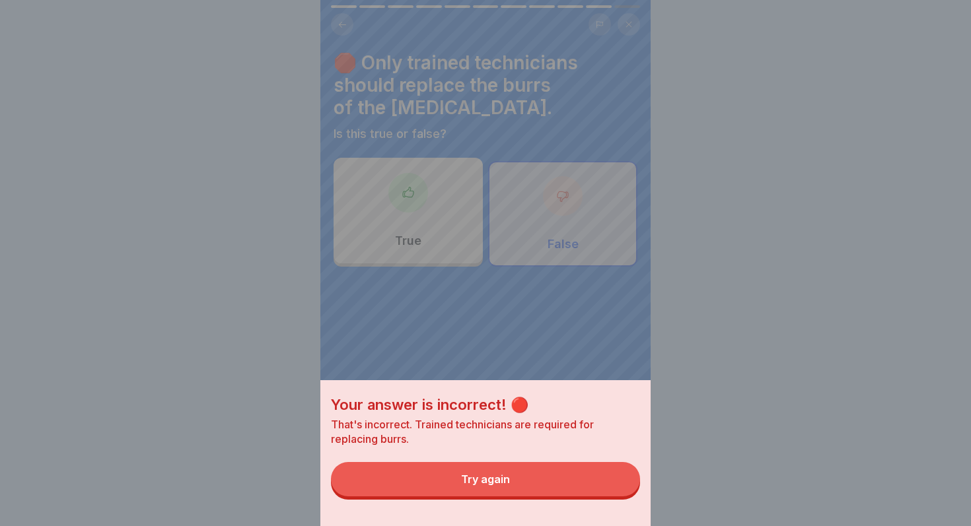
click at [618, 495] on button "Try again" at bounding box center [485, 479] width 309 height 34
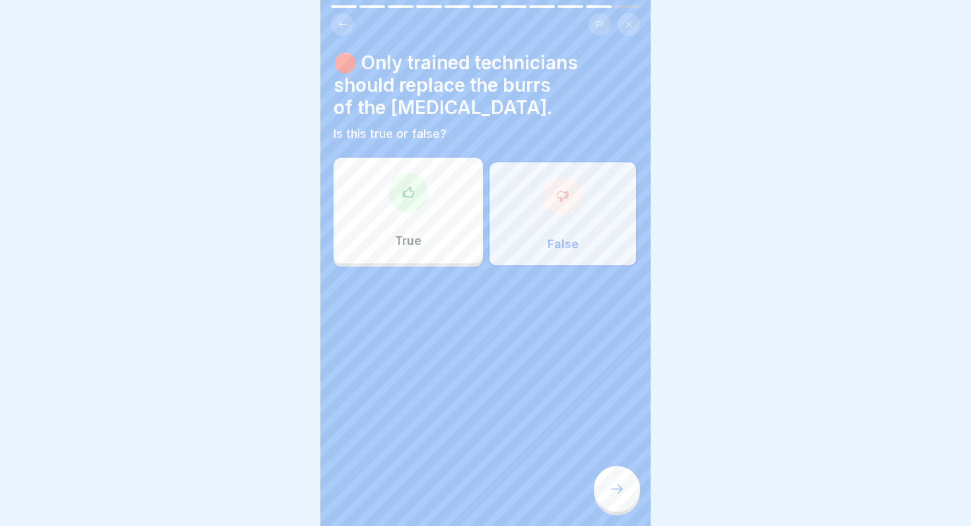
click at [459, 239] on div "True" at bounding box center [408, 211] width 149 height 106
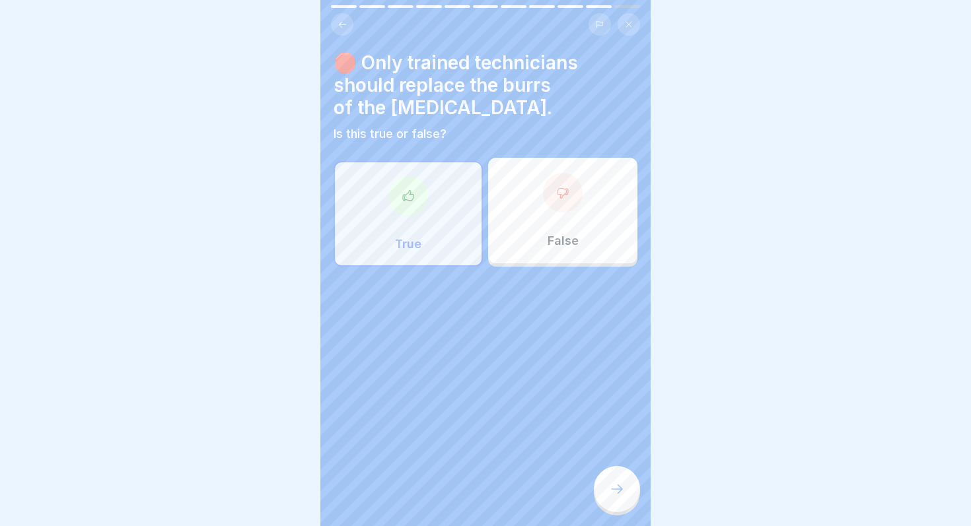
click at [618, 498] on div at bounding box center [617, 489] width 46 height 46
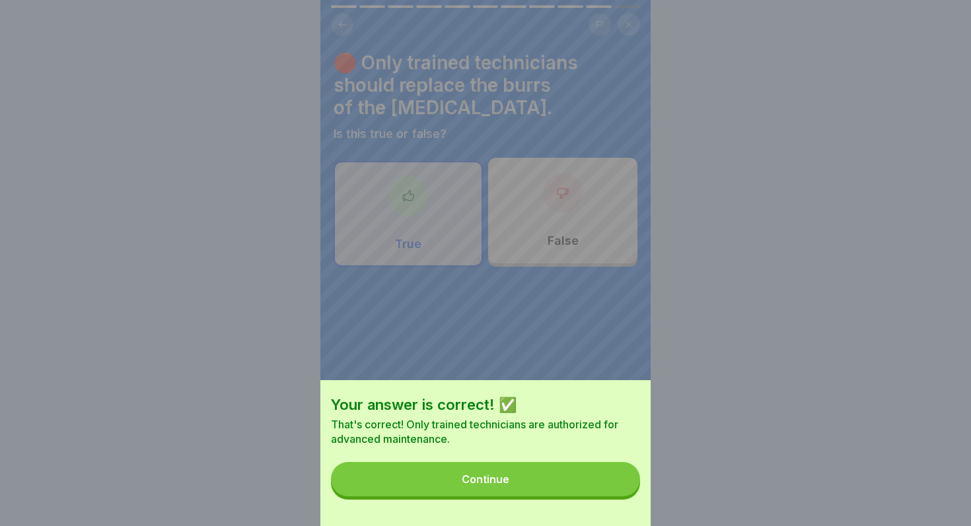
click at [613, 495] on button "Continue" at bounding box center [485, 479] width 309 height 34
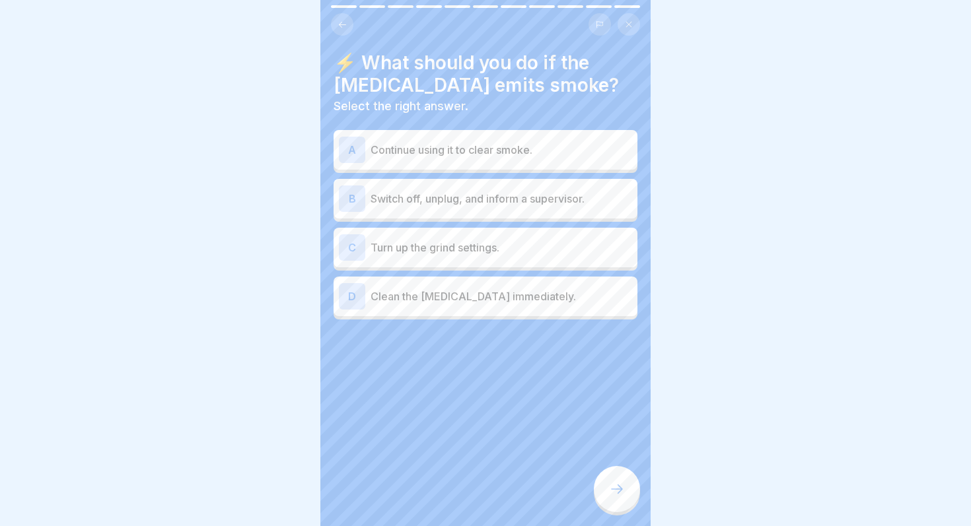
click at [343, 193] on div "B" at bounding box center [352, 199] width 26 height 26
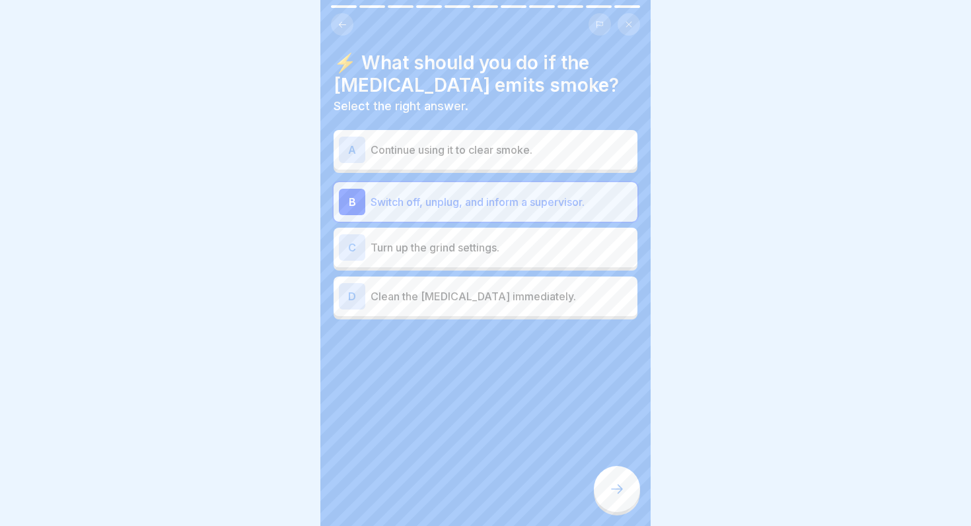
click at [610, 491] on icon at bounding box center [617, 490] width 16 height 16
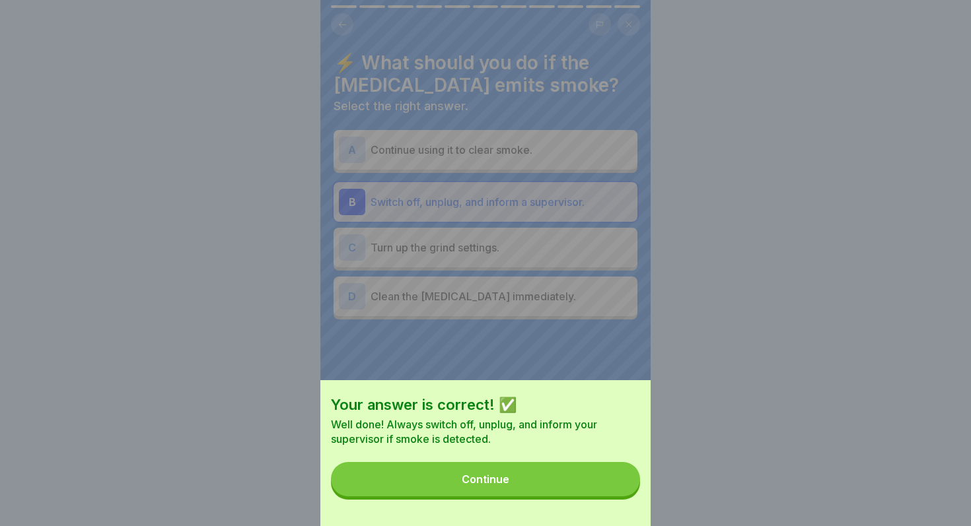
click at [610, 491] on button "Continue" at bounding box center [485, 479] width 309 height 34
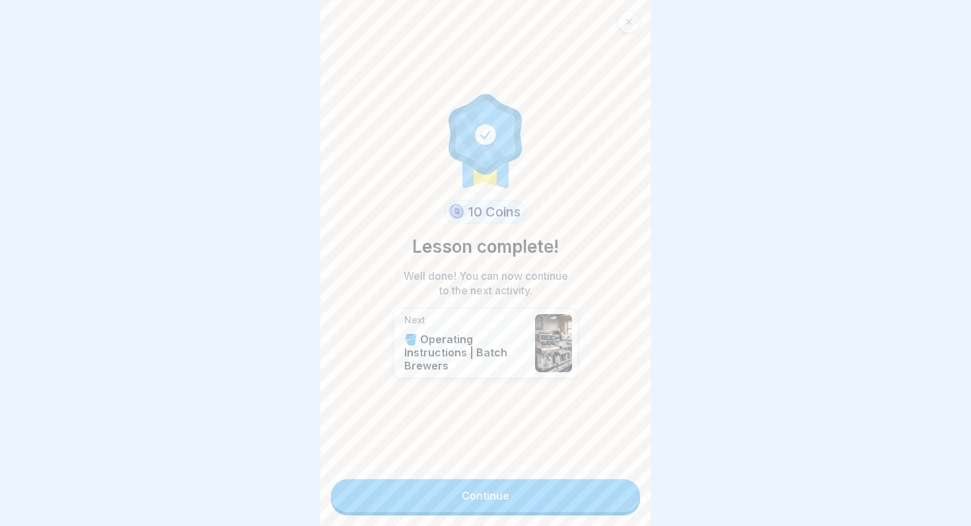
click at [604, 504] on link "Continue" at bounding box center [485, 496] width 309 height 33
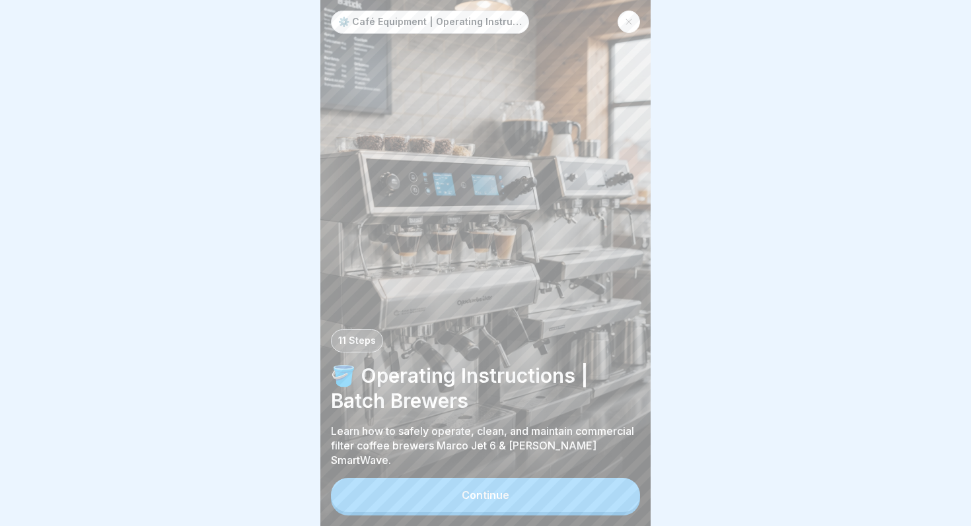
click at [578, 493] on button "Continue" at bounding box center [485, 495] width 309 height 34
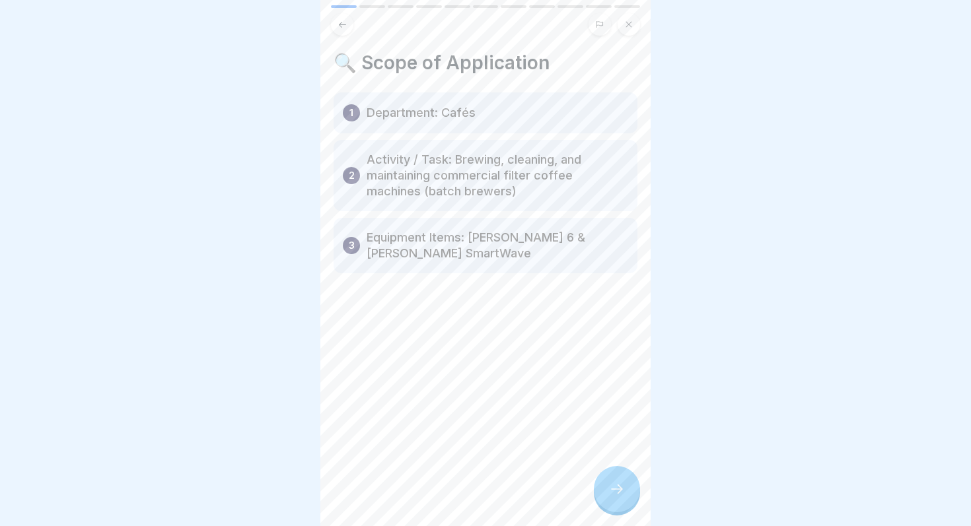
click at [600, 515] on div "🔍 Scope of Application 1 Department: Cafés 2 Activity / Task: Brewing, cleaning…" at bounding box center [485, 263] width 330 height 526
click at [633, 517] on div "🔍 Scope of Application 1 Department: Cafés 2 Activity / Task: Brewing, cleaning…" at bounding box center [485, 263] width 330 height 526
click at [610, 493] on icon at bounding box center [617, 490] width 16 height 16
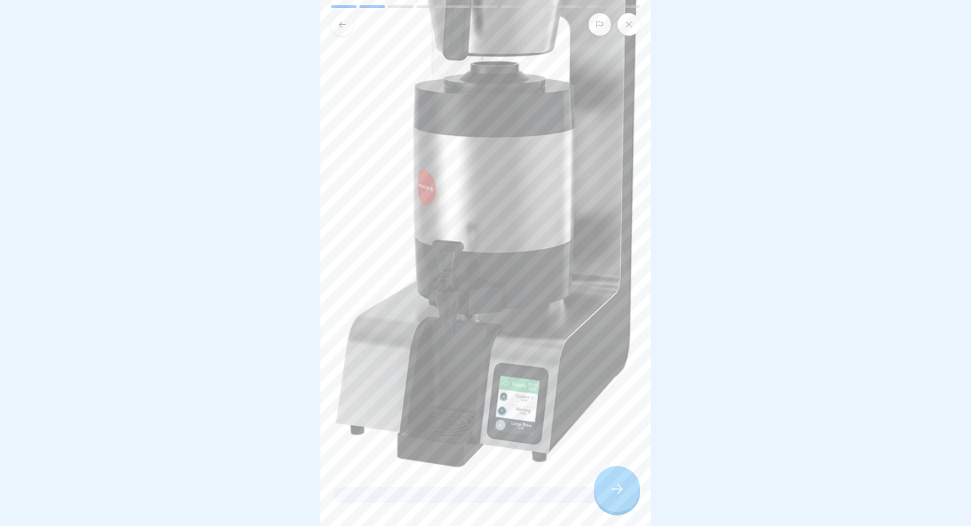
scroll to position [301, 0]
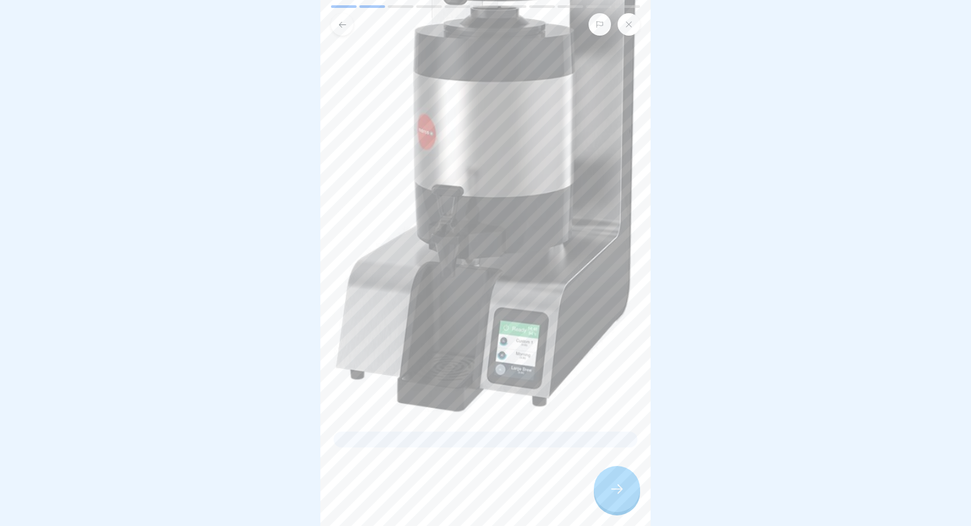
click at [604, 478] on div at bounding box center [617, 489] width 46 height 46
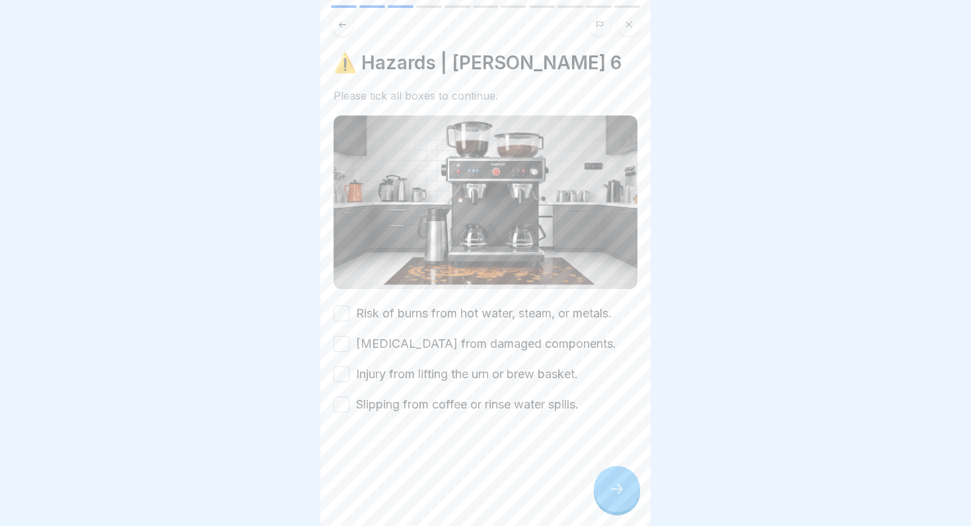
click at [347, 315] on button "Risk of burns from hot water, steam, or metals." at bounding box center [342, 314] width 16 height 16
click at [345, 346] on button "[MEDICAL_DATA] from damaged components." at bounding box center [342, 344] width 16 height 16
click at [342, 378] on button "Injury from lifting the urn or brew basket." at bounding box center [342, 375] width 16 height 16
click at [343, 397] on button "Slipping from coffee or rinse water spills." at bounding box center [342, 405] width 16 height 16
click at [610, 494] on icon at bounding box center [617, 490] width 16 height 16
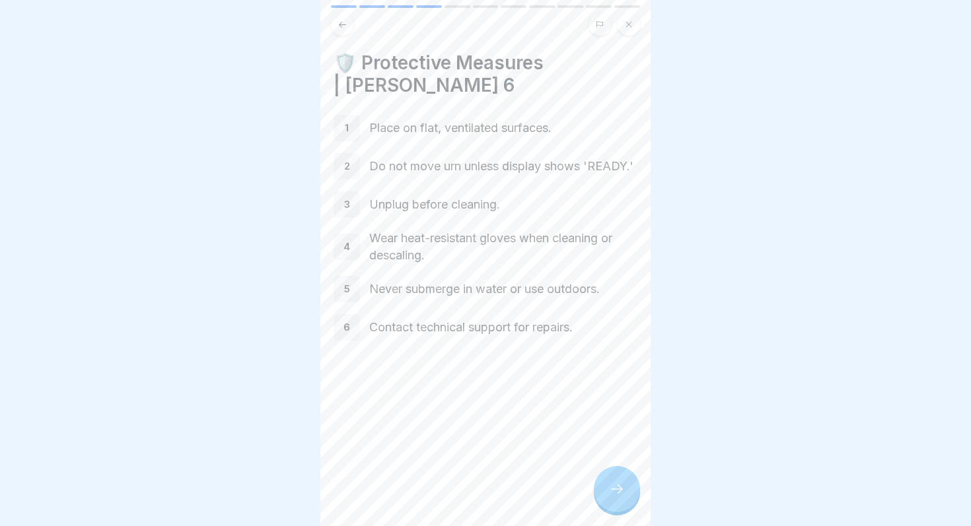
click at [610, 494] on icon at bounding box center [617, 490] width 16 height 16
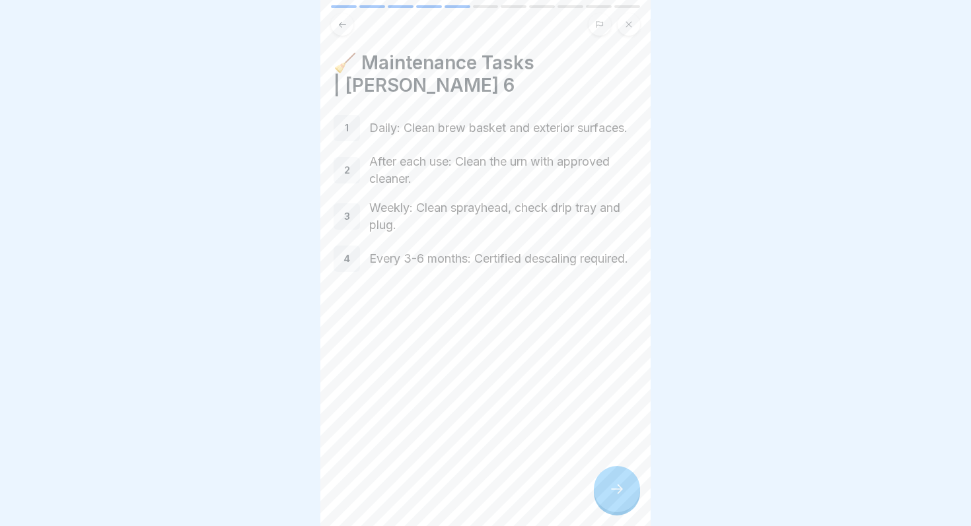
click at [610, 494] on icon at bounding box center [617, 490] width 16 height 16
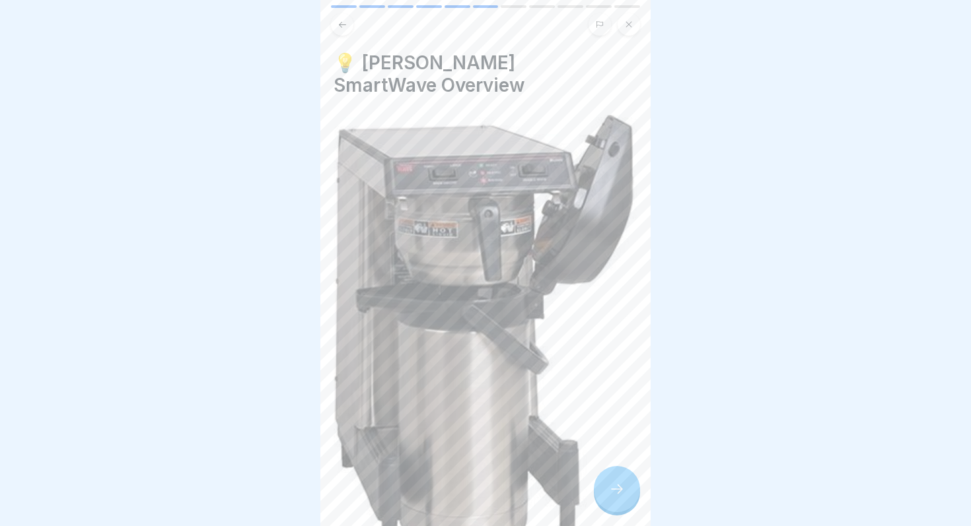
click at [610, 494] on icon at bounding box center [617, 490] width 16 height 16
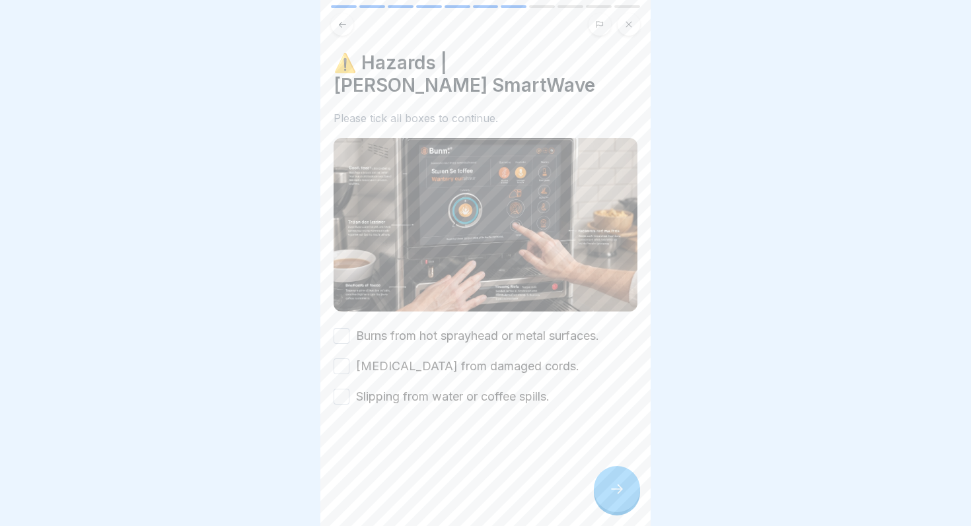
click at [338, 328] on button "Burns from hot sprayhead or metal surfaces." at bounding box center [342, 336] width 16 height 16
click at [338, 359] on button "[MEDICAL_DATA] from damaged cords." at bounding box center [342, 367] width 16 height 16
click at [340, 406] on div at bounding box center [486, 445] width 304 height 79
click at [340, 389] on button "Slipping from water or coffee spills." at bounding box center [342, 397] width 16 height 16
click at [623, 507] on div at bounding box center [617, 489] width 46 height 46
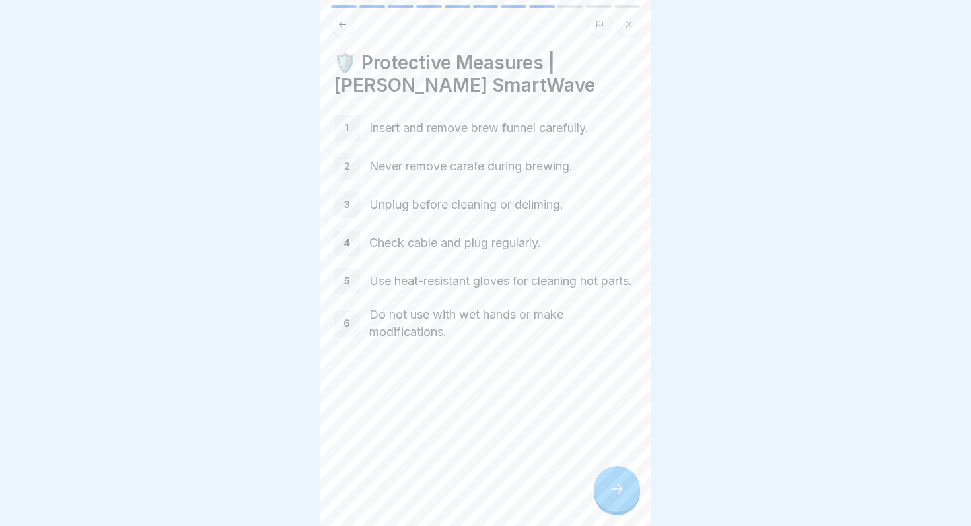
click at [623, 507] on div at bounding box center [617, 489] width 46 height 46
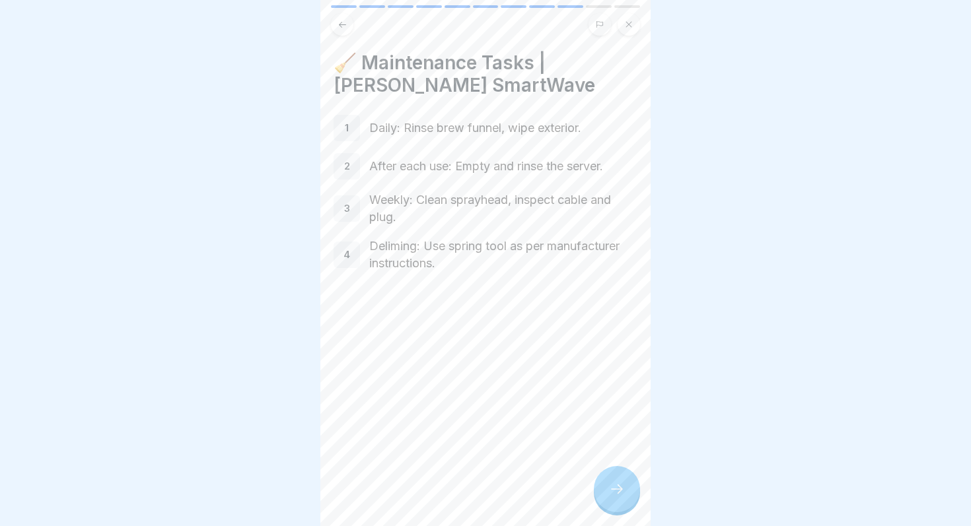
click at [623, 507] on div at bounding box center [617, 489] width 46 height 46
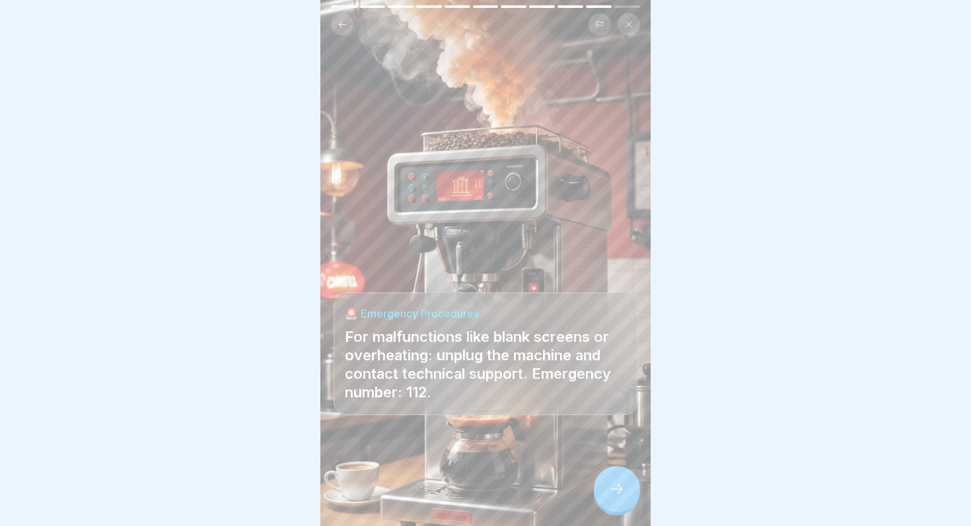
click at [623, 507] on div at bounding box center [617, 489] width 46 height 46
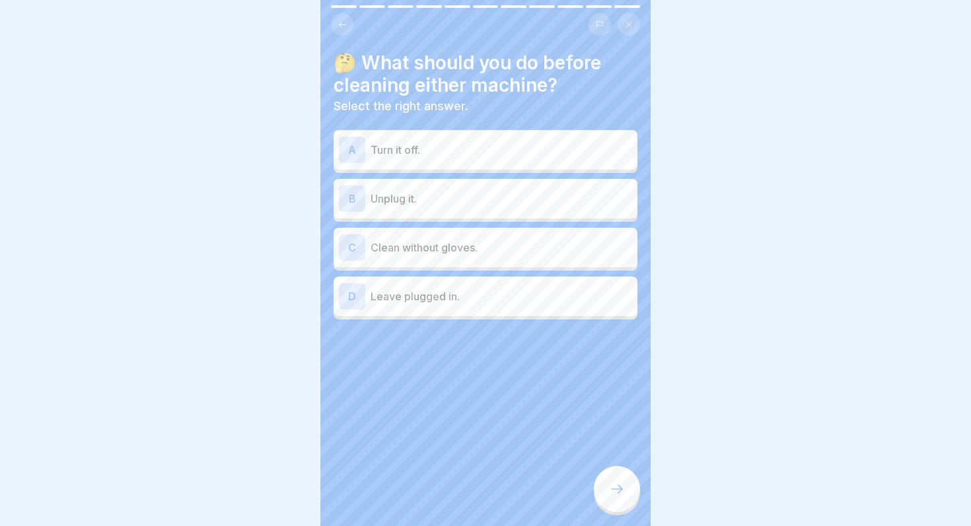
click at [523, 165] on div "A Turn it off." at bounding box center [486, 150] width 304 height 40
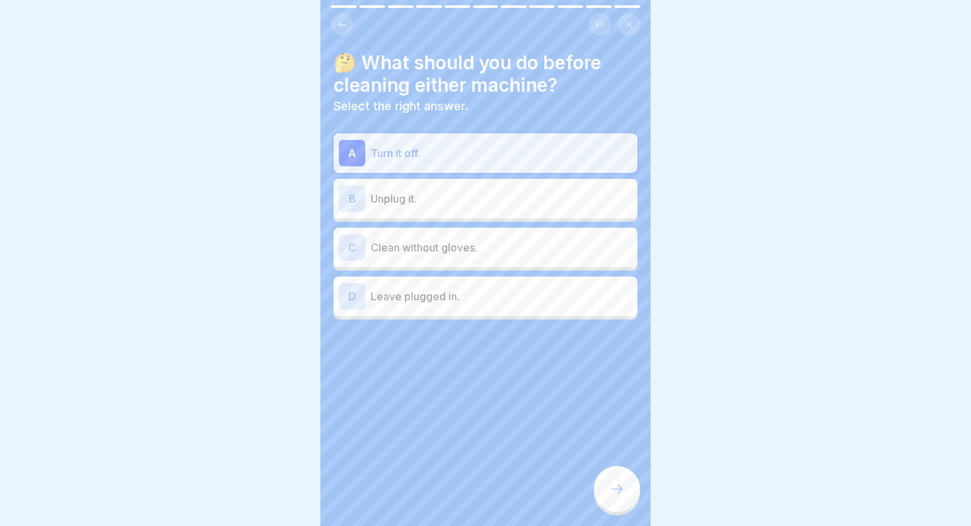
click at [505, 199] on p "Unplug it." at bounding box center [502, 199] width 262 height 16
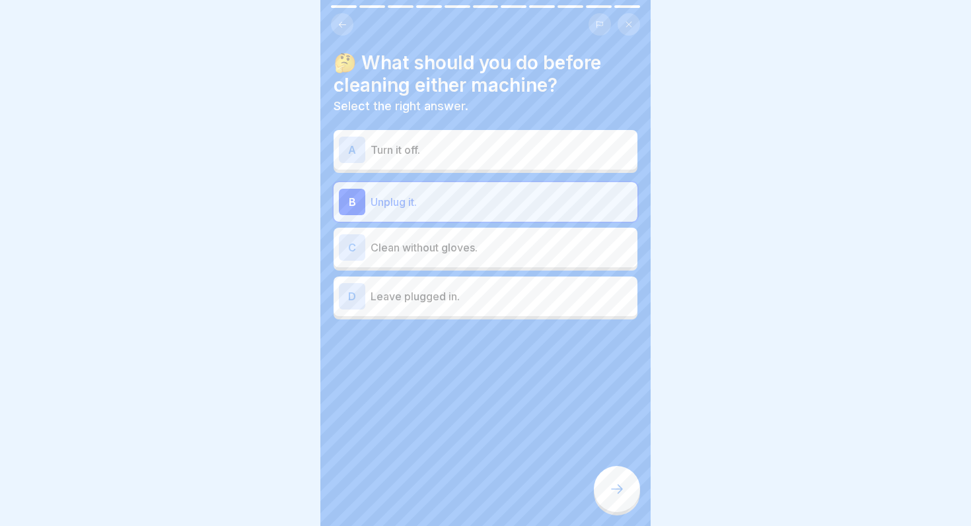
click at [613, 492] on icon at bounding box center [617, 490] width 16 height 16
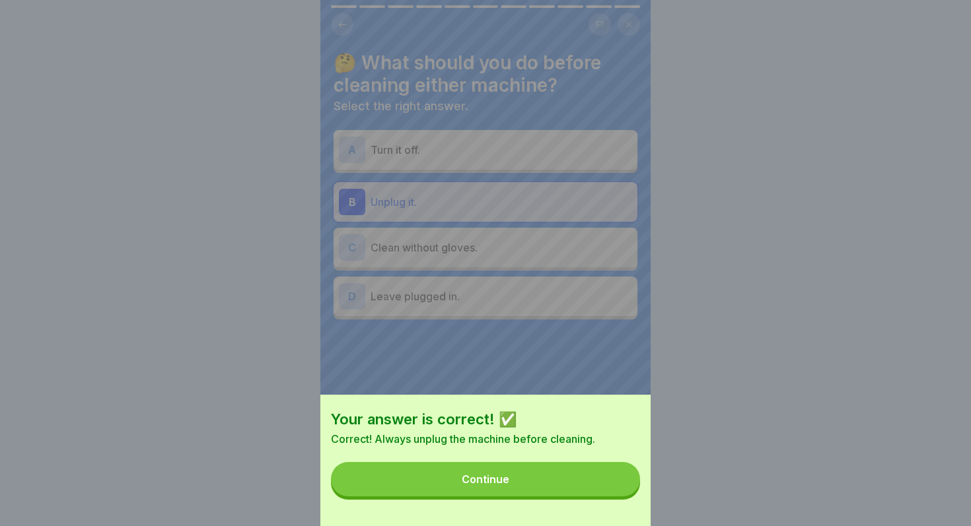
click at [613, 492] on button "Continue" at bounding box center [485, 479] width 309 height 34
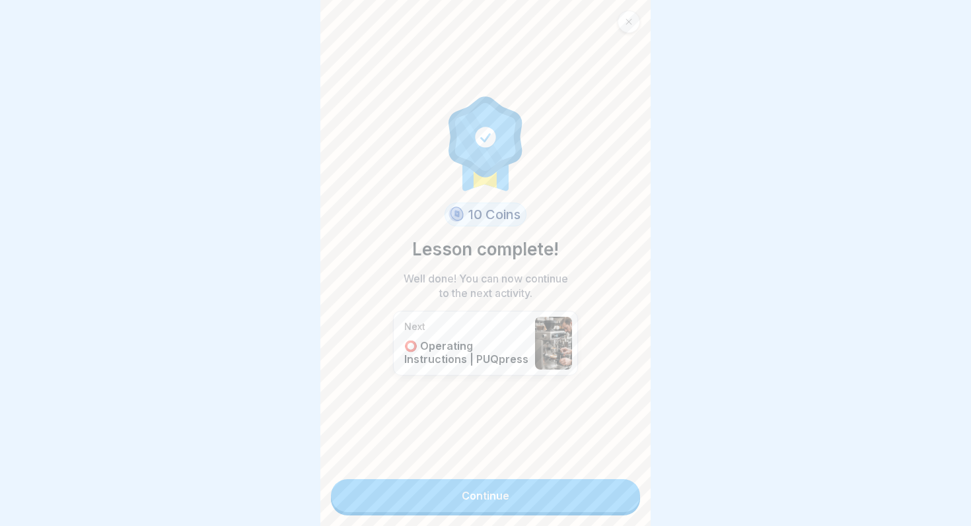
click at [613, 492] on link "Continue" at bounding box center [485, 496] width 309 height 33
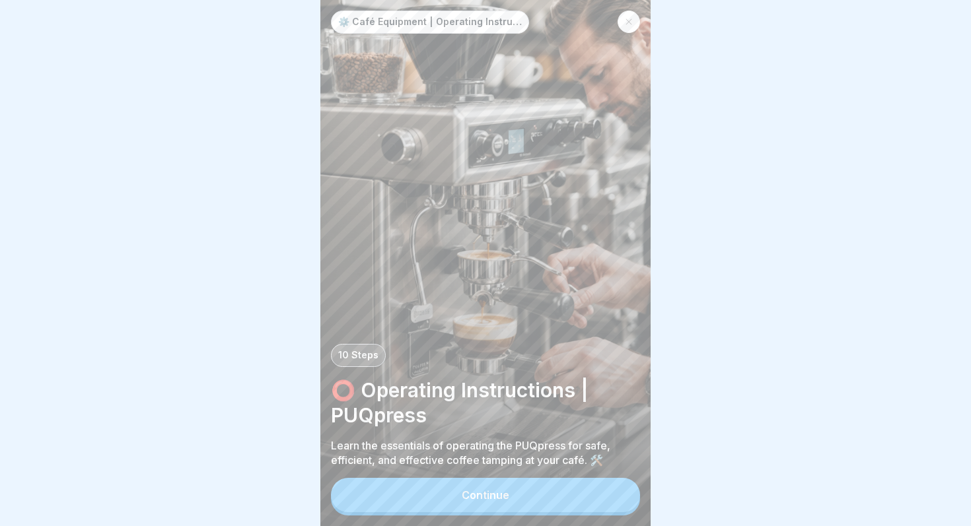
click at [613, 492] on button "Continue" at bounding box center [485, 495] width 309 height 34
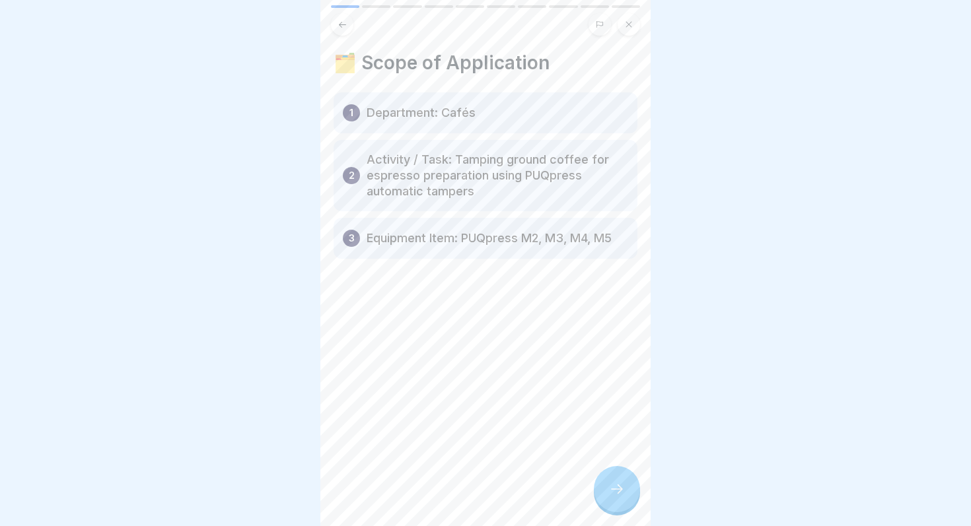
click at [613, 492] on icon at bounding box center [617, 490] width 16 height 16
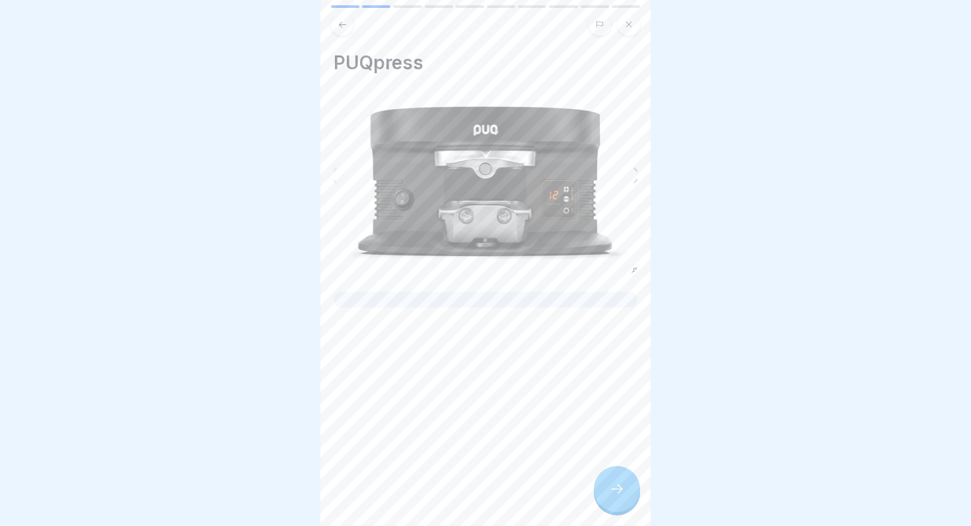
click at [613, 492] on icon at bounding box center [617, 490] width 16 height 16
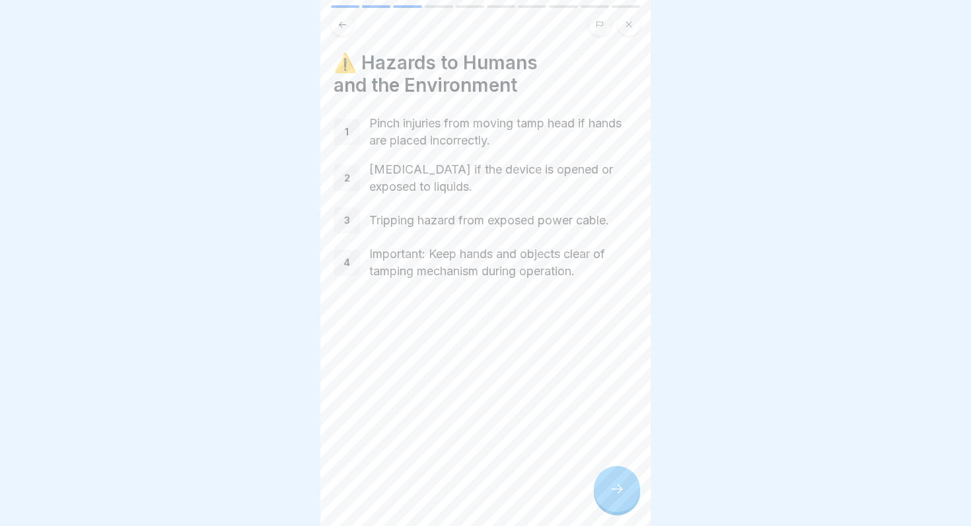
click at [613, 492] on icon at bounding box center [617, 490] width 16 height 16
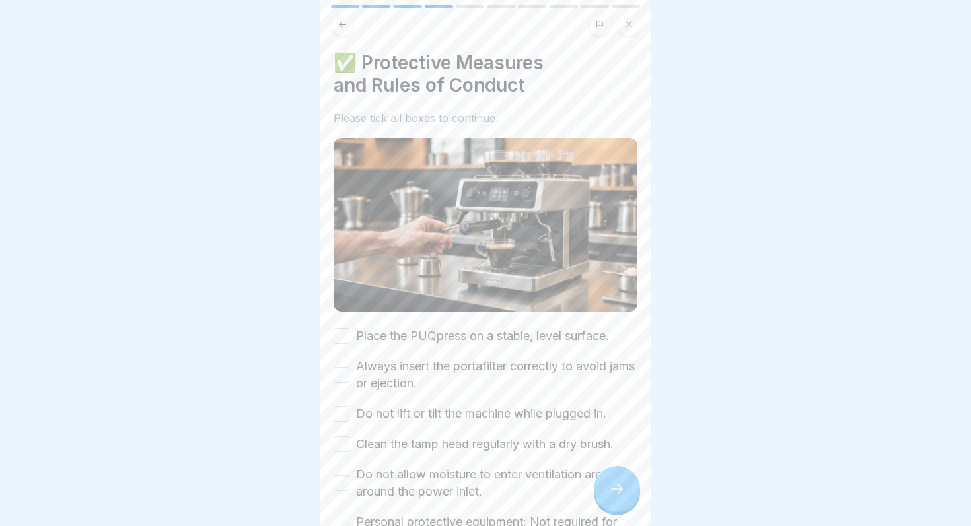
click at [613, 492] on icon at bounding box center [617, 490] width 16 height 16
click at [508, 334] on label "Place the PUQpress on a stable, level surface." at bounding box center [482, 336] width 253 height 17
click at [349, 334] on button "Place the PUQpress on a stable, level surface." at bounding box center [342, 336] width 16 height 16
click at [500, 375] on label "Always insert the portafilter correctly to avoid jams or ejection." at bounding box center [496, 375] width 281 height 34
click at [349, 375] on button "Always insert the portafilter correctly to avoid jams or ejection." at bounding box center [342, 375] width 16 height 16
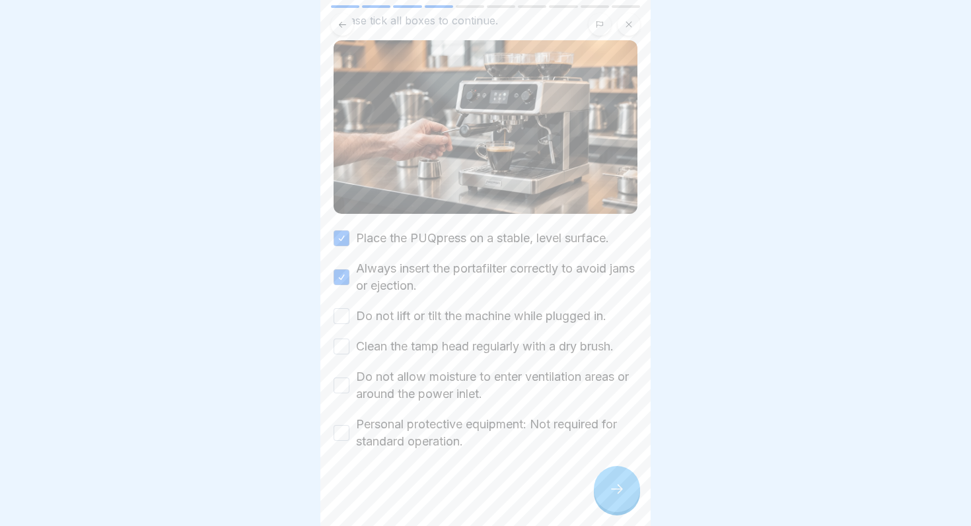
scroll to position [101, 0]
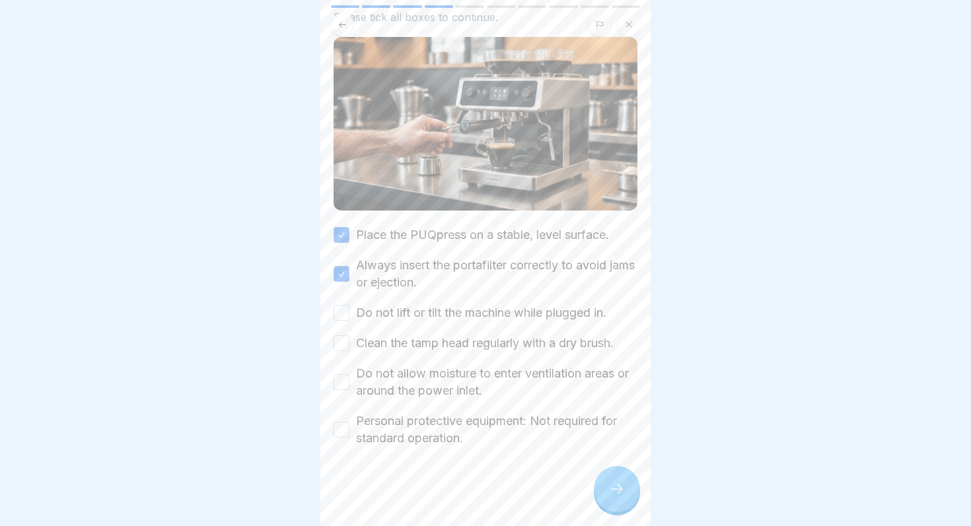
click at [468, 316] on label "Do not lift or tilt the machine while plugged in." at bounding box center [481, 313] width 250 height 17
click at [349, 316] on button "Do not lift or tilt the machine while plugged in." at bounding box center [342, 313] width 16 height 16
click at [458, 353] on div "Place the PUQpress on a stable, level surface. Always insert the portafilter co…" at bounding box center [486, 337] width 304 height 221
click at [459, 341] on label "Clean the tamp head regularly with a dry brush." at bounding box center [485, 343] width 258 height 17
click at [349, 341] on button "Clean the tamp head regularly with a dry brush." at bounding box center [342, 344] width 16 height 16
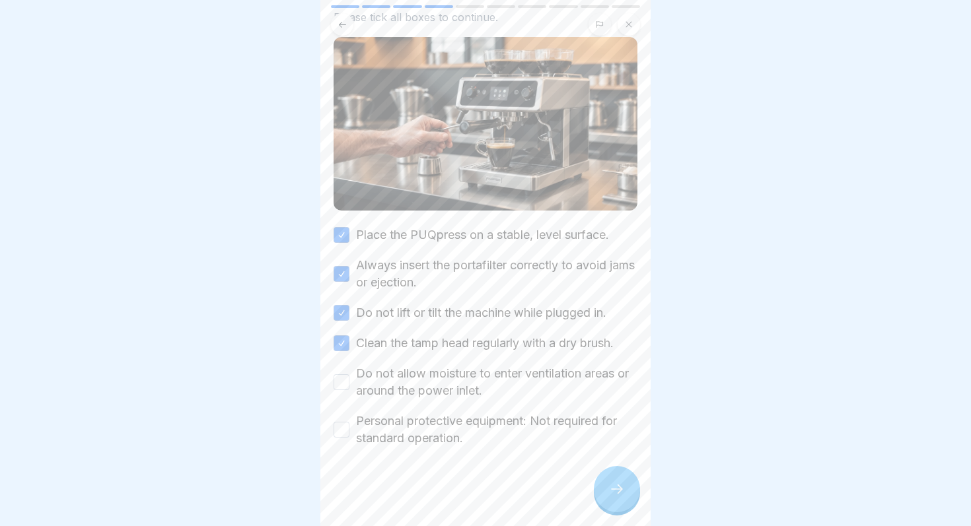
click at [443, 386] on label "Do not allow moisture to enter ventilation areas or around the power inlet." at bounding box center [496, 382] width 281 height 34
click at [349, 386] on button "Do not allow moisture to enter ventilation areas or around the power inlet." at bounding box center [342, 383] width 16 height 16
click at [618, 504] on div at bounding box center [617, 489] width 46 height 46
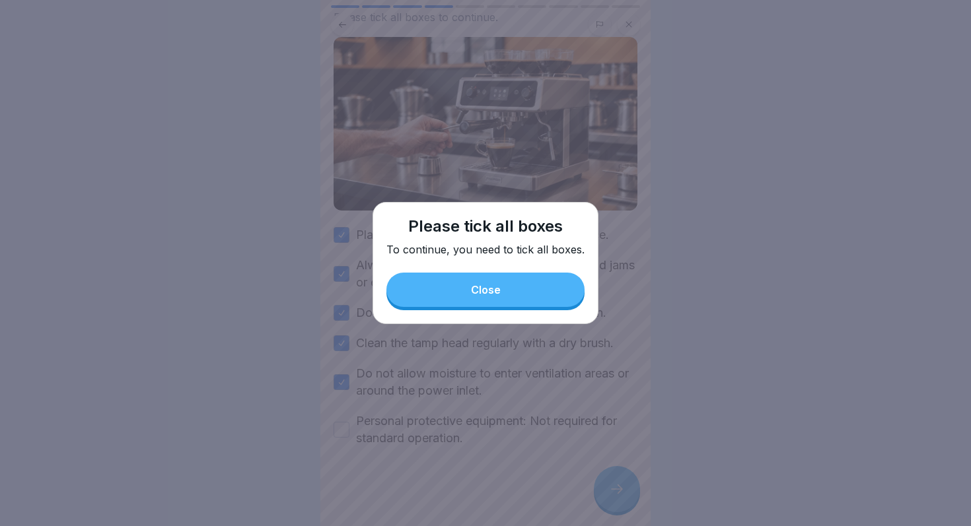
click at [524, 309] on div "Please tick all boxes To continue, you need to tick all boxes. Close" at bounding box center [486, 263] width 226 height 122
click at [460, 291] on button "Close" at bounding box center [485, 290] width 198 height 34
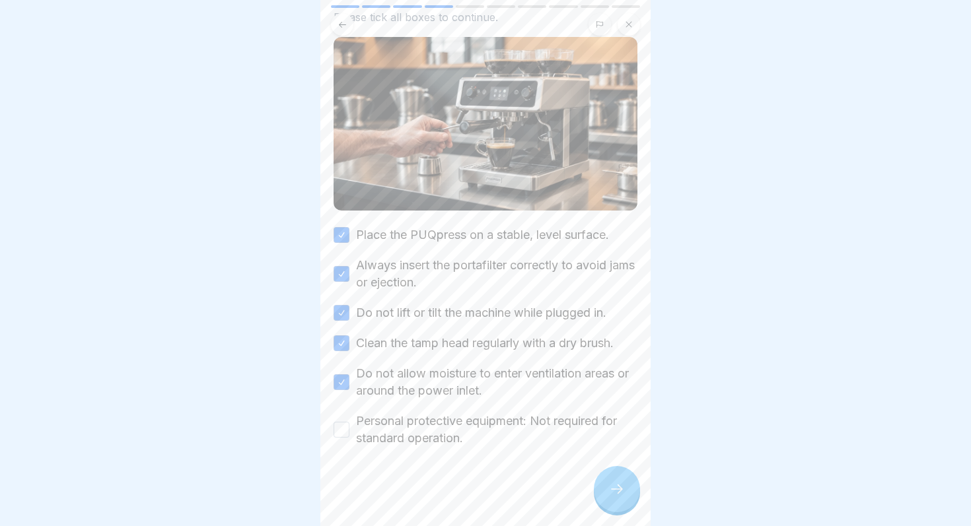
click at [333, 437] on div "✅ Protective Measures and Rules of Conduct Please tick all boxes to continue. P…" at bounding box center [485, 263] width 330 height 526
click at [338, 434] on button "Personal protective equipment: Not required for standard operation." at bounding box center [342, 430] width 16 height 16
click at [603, 487] on div at bounding box center [617, 489] width 46 height 46
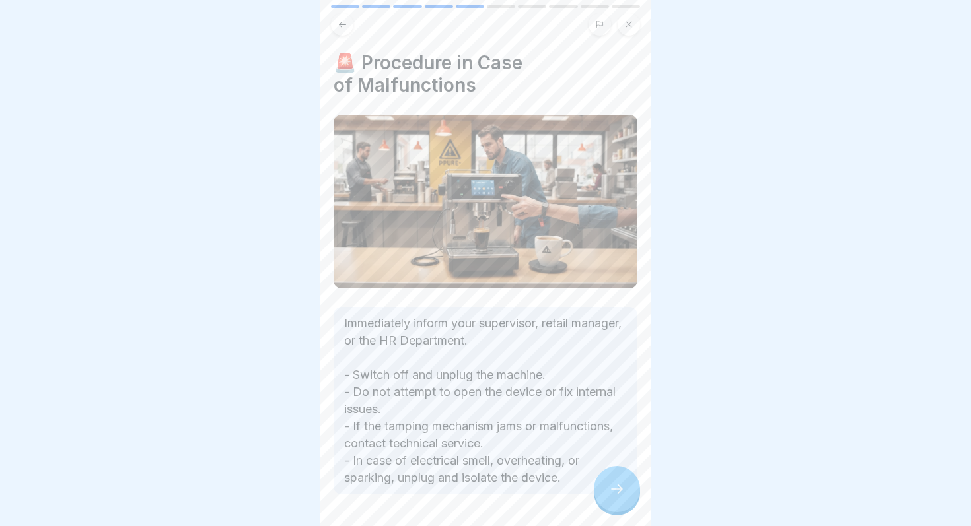
click at [603, 487] on div at bounding box center [617, 489] width 46 height 46
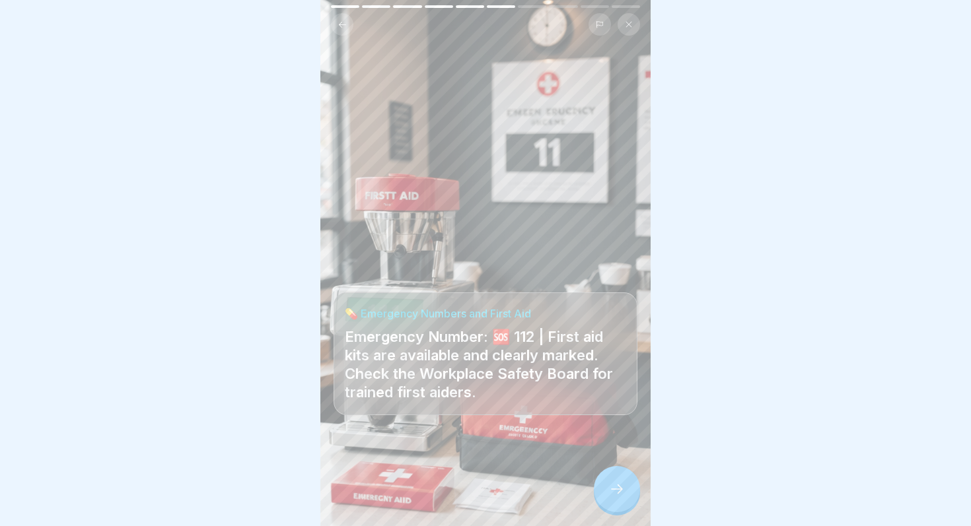
click at [603, 487] on div at bounding box center [617, 489] width 46 height 46
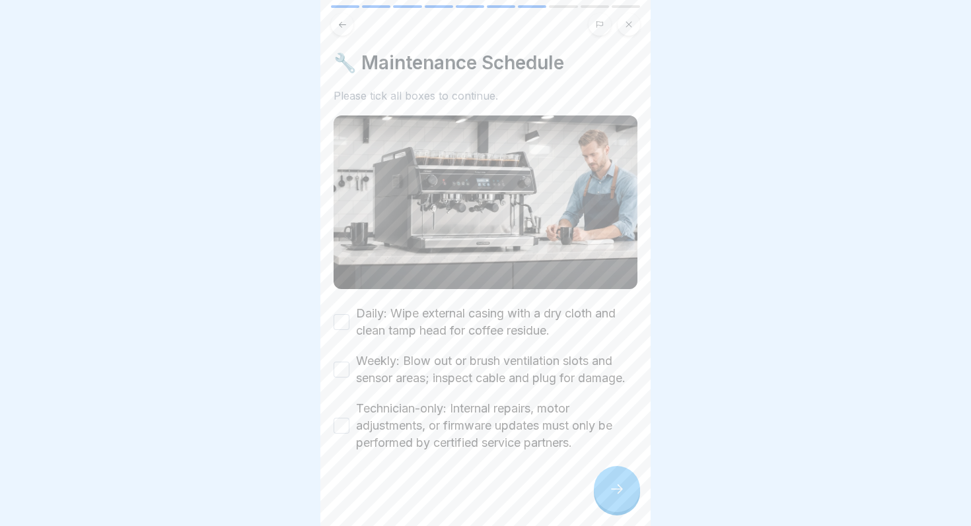
click at [603, 487] on div at bounding box center [617, 489] width 46 height 46
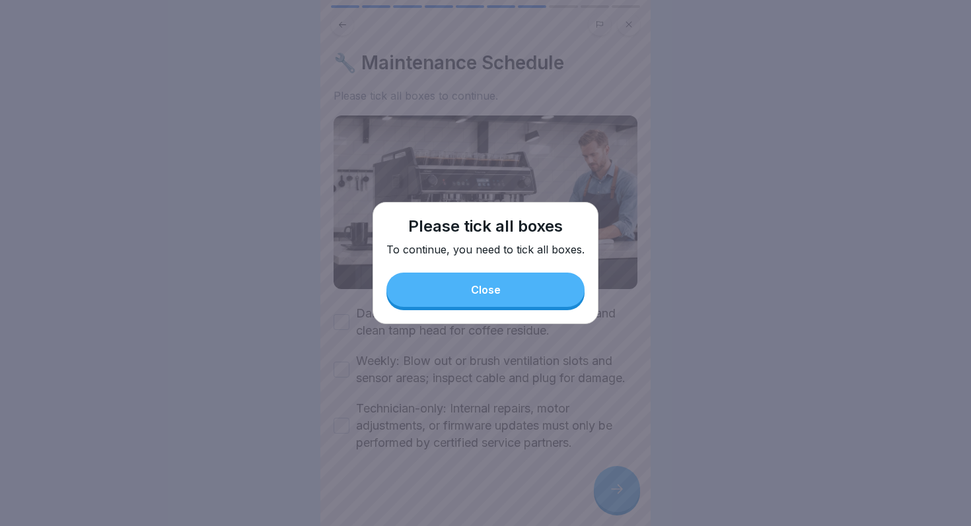
click at [542, 280] on button "Close" at bounding box center [485, 290] width 198 height 34
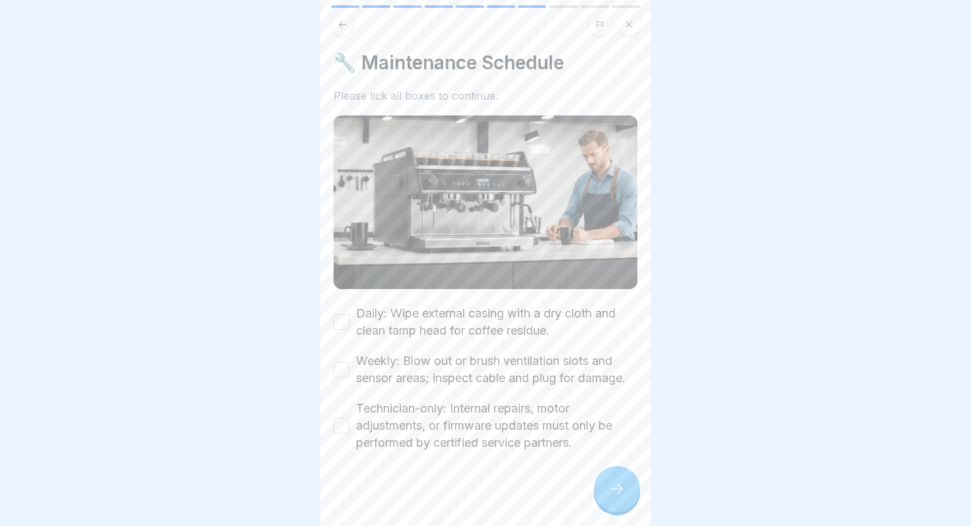
click at [341, 329] on button "Daily: Wipe external casing with a dry cloth and clean tamp head for coffee res…" at bounding box center [342, 322] width 16 height 16
click at [341, 369] on button "Weekly: Blow out or brush ventilation slots and sensor areas; inspect cable and…" at bounding box center [342, 370] width 16 height 16
click at [340, 410] on div "Technician-only: Internal repairs, motor adjustments, or firmware updates must …" at bounding box center [486, 426] width 304 height 52
click at [341, 429] on button "Technician-only: Internal repairs, motor adjustments, or firmware updates must …" at bounding box center [342, 426] width 16 height 16
click at [603, 472] on div at bounding box center [617, 489] width 46 height 46
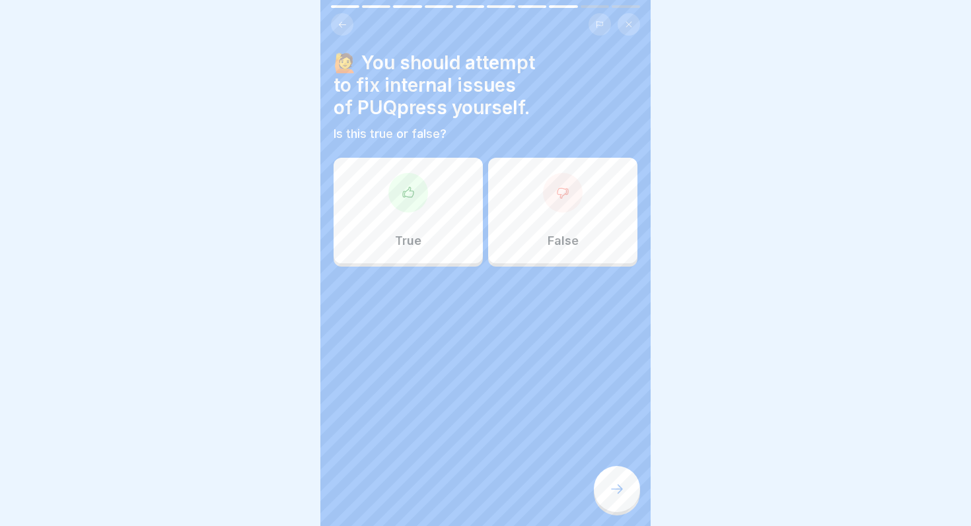
click at [558, 255] on div "False" at bounding box center [562, 211] width 149 height 106
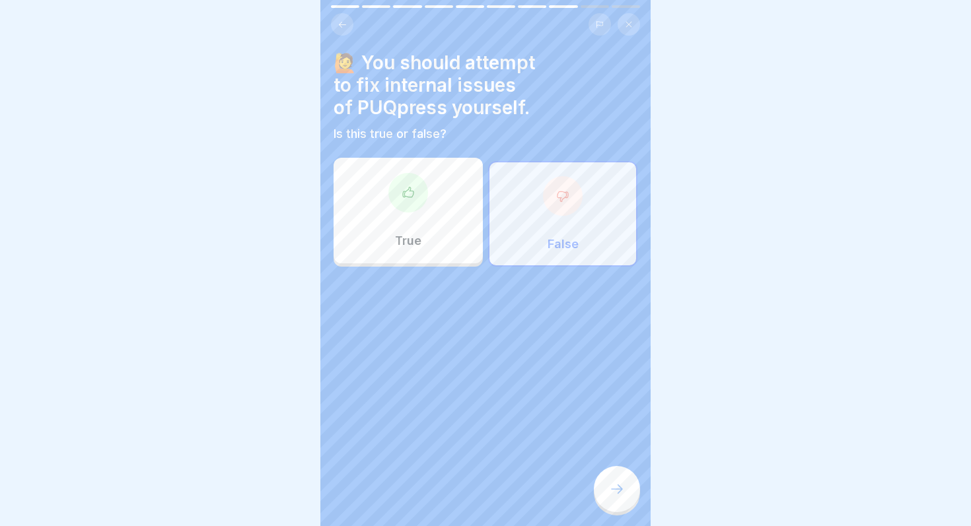
click at [614, 502] on div at bounding box center [617, 489] width 46 height 46
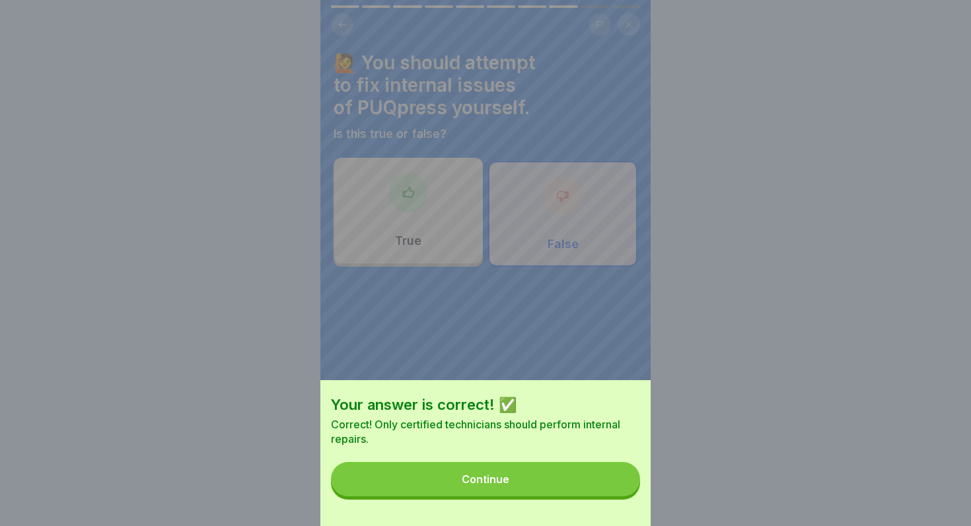
click at [610, 497] on div "Your answer is correct! ✅ Correct! Only certified technicians should perform in…" at bounding box center [485, 453] width 330 height 146
click at [610, 486] on button "Continue" at bounding box center [485, 479] width 309 height 34
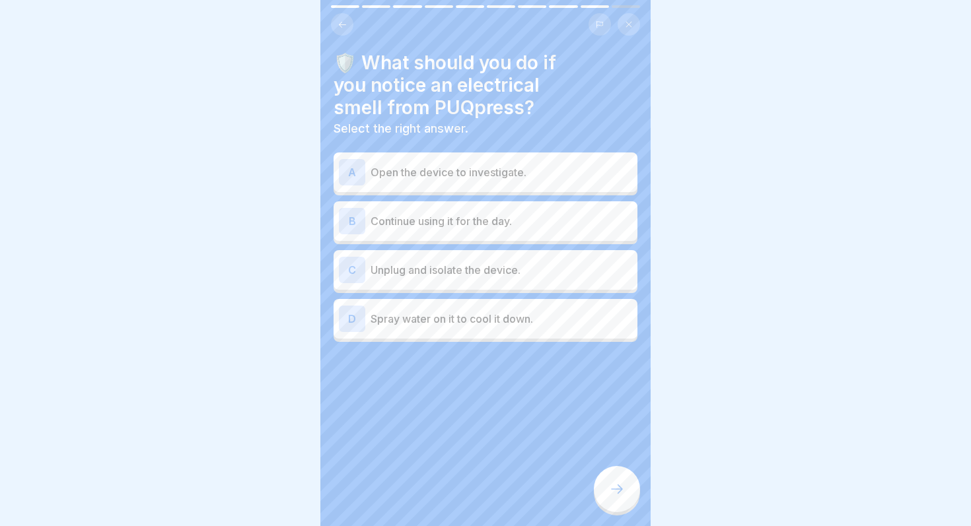
click at [585, 277] on p "Unplug and isolate the device." at bounding box center [502, 270] width 262 height 16
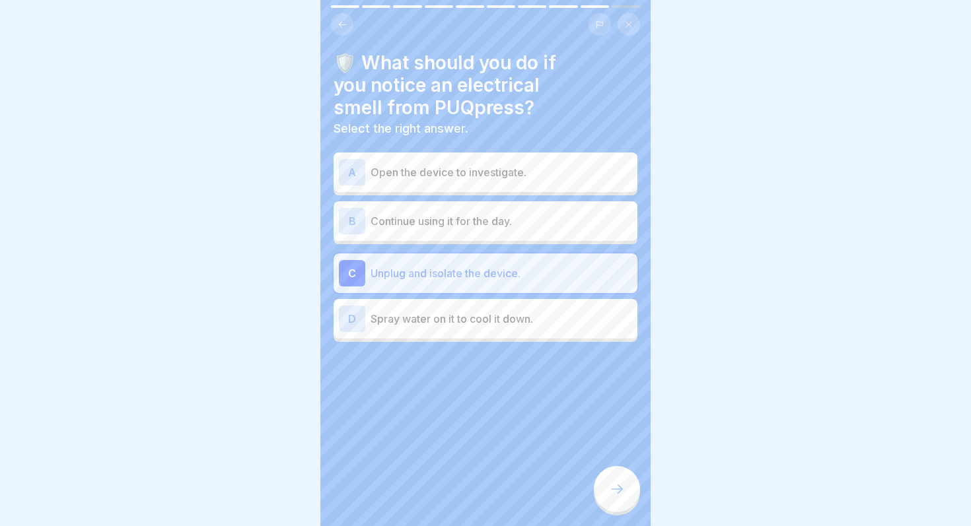
click at [629, 473] on div at bounding box center [617, 489] width 46 height 46
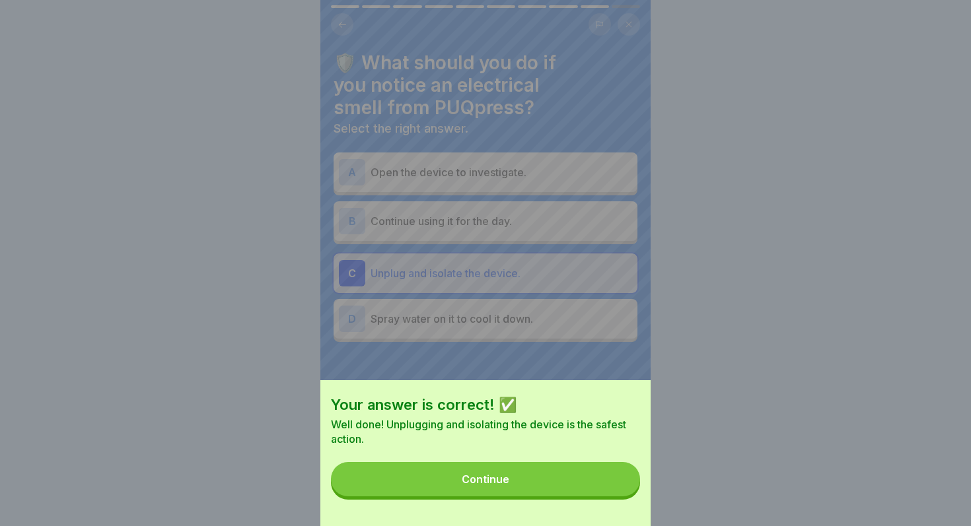
click at [629, 473] on button "Continue" at bounding box center [485, 479] width 309 height 34
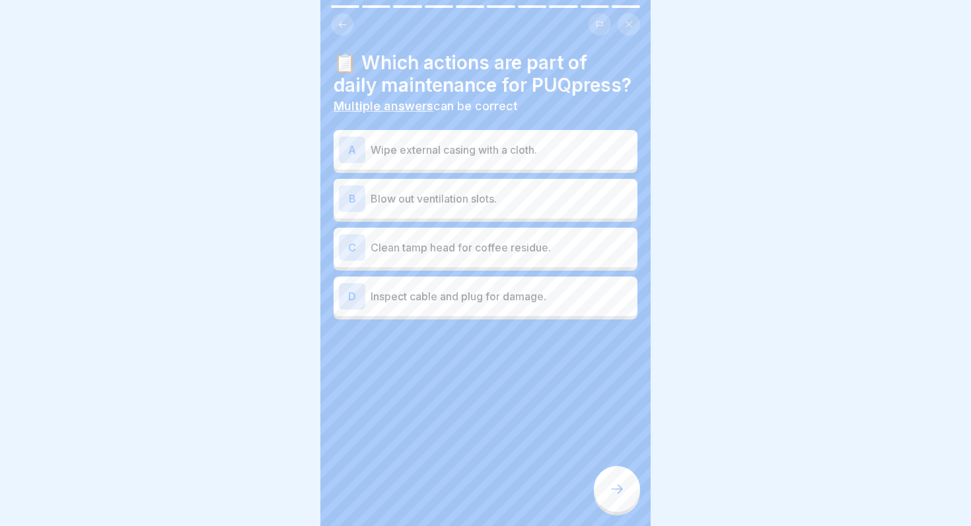
click at [561, 240] on p "Clean tamp head for coffee residue." at bounding box center [502, 248] width 262 height 16
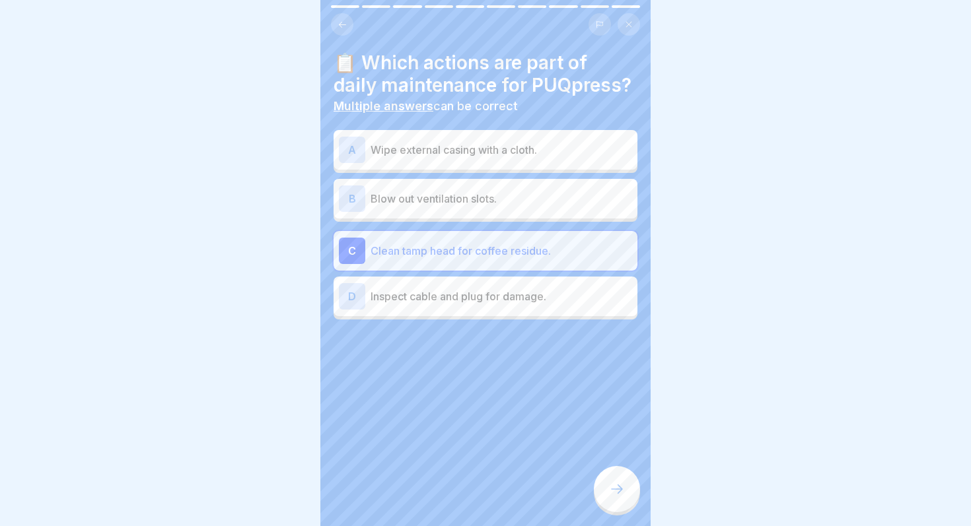
click at [626, 482] on div at bounding box center [617, 489] width 46 height 46
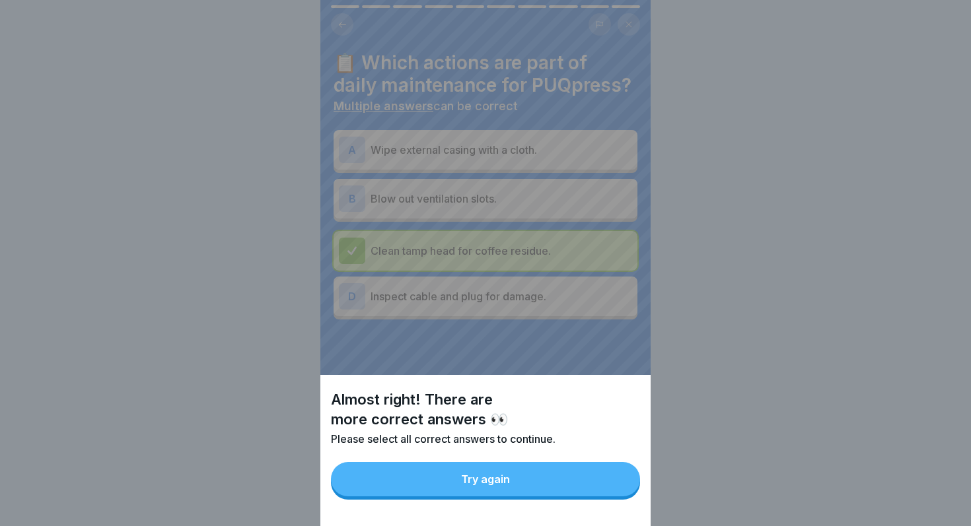
click at [626, 482] on button "Try again" at bounding box center [485, 479] width 309 height 34
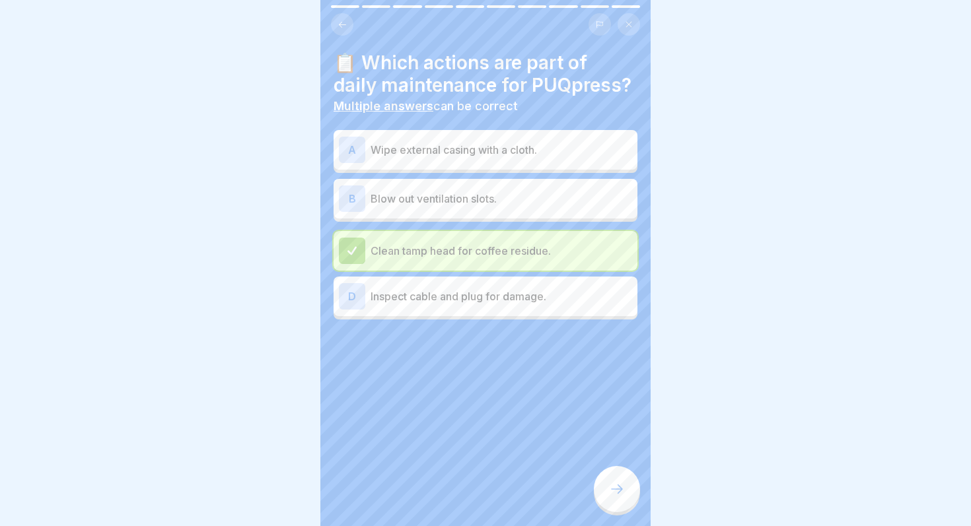
click at [611, 295] on p "Inspect cable and plug for damage." at bounding box center [502, 297] width 262 height 16
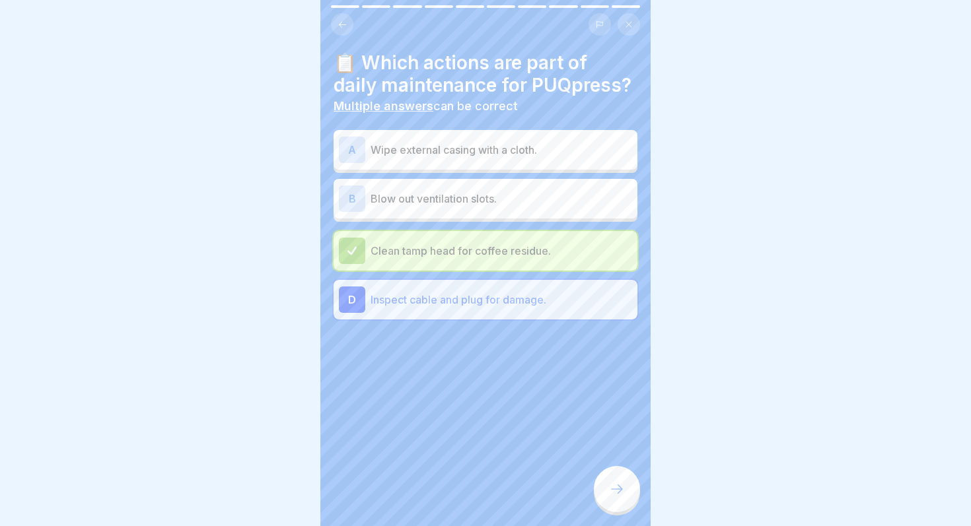
click at [613, 484] on icon at bounding box center [617, 490] width 16 height 16
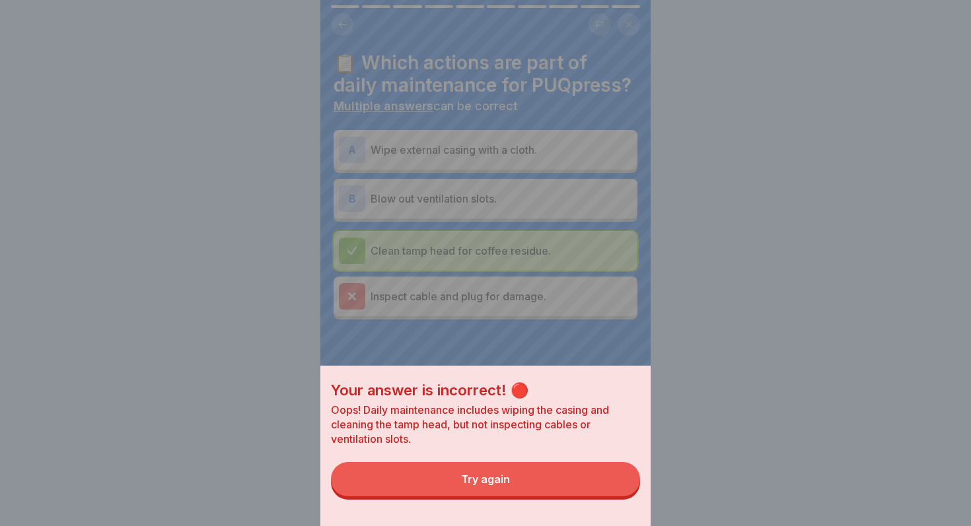
click at [612, 476] on button "Try again" at bounding box center [485, 479] width 309 height 34
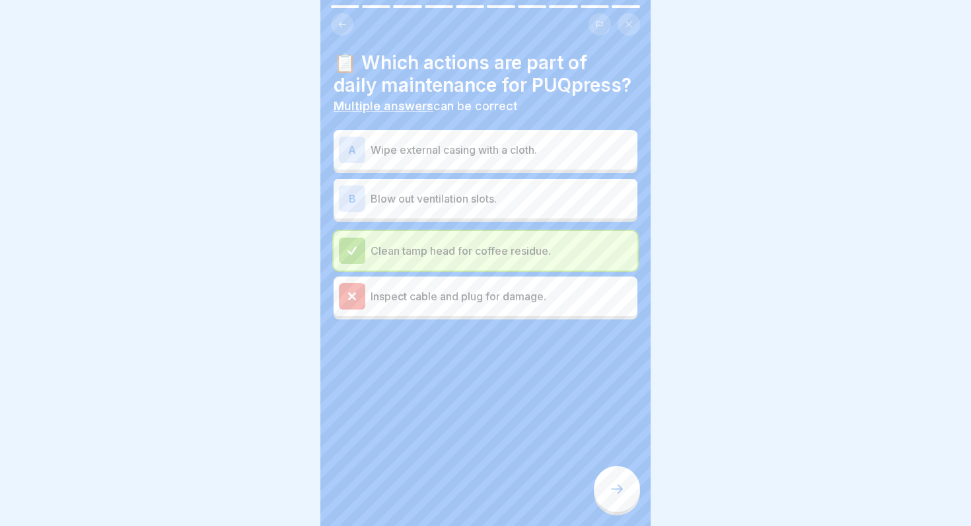
click at [359, 156] on div "A" at bounding box center [352, 150] width 26 height 26
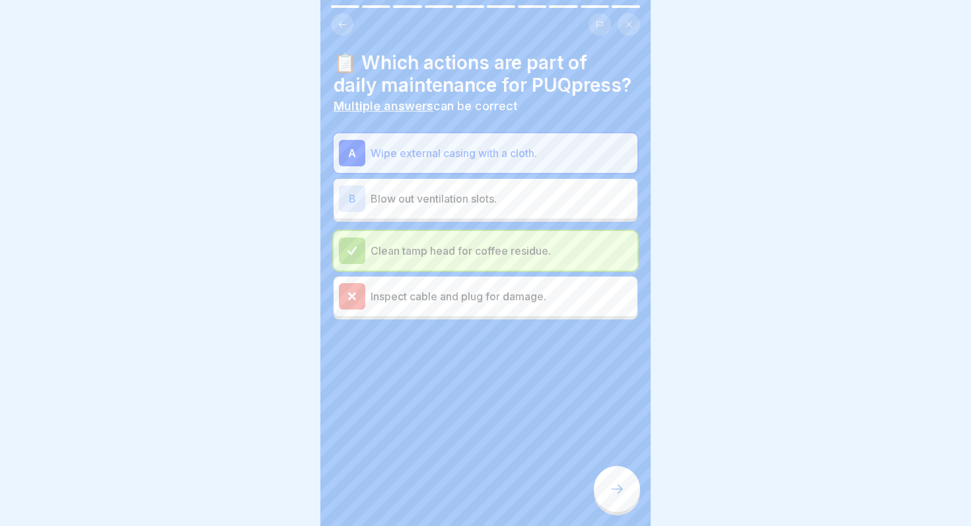
click at [357, 292] on icon at bounding box center [352, 297] width 12 height 12
click at [631, 492] on div at bounding box center [617, 489] width 46 height 46
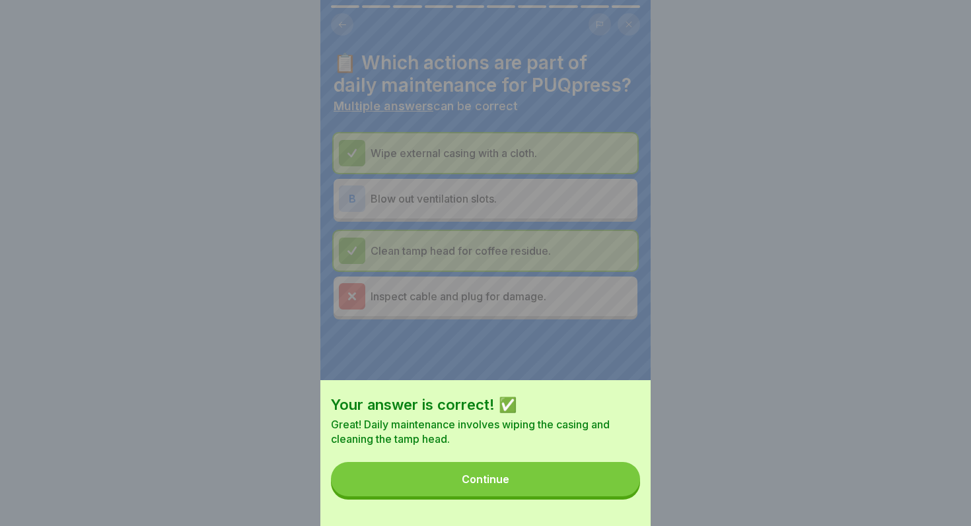
click at [631, 492] on button "Continue" at bounding box center [485, 479] width 309 height 34
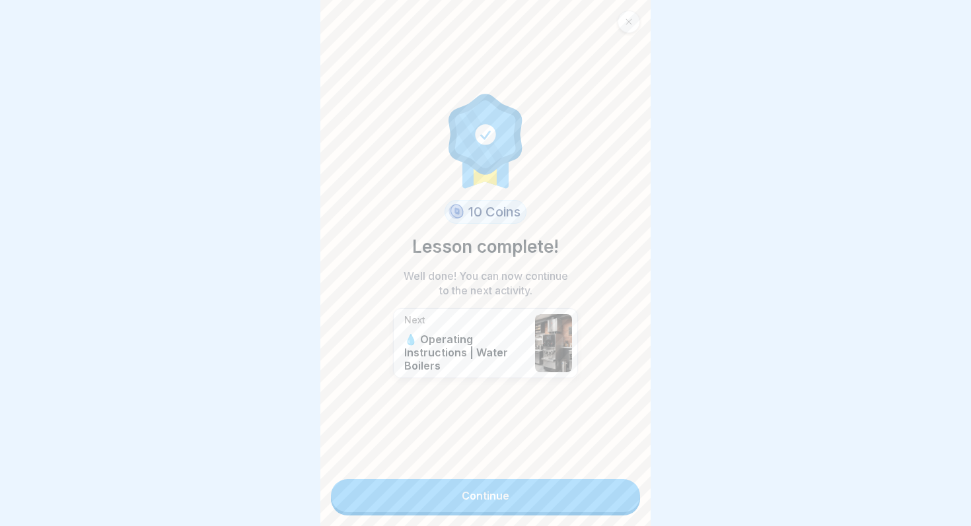
click at [624, 492] on link "Continue" at bounding box center [485, 496] width 309 height 33
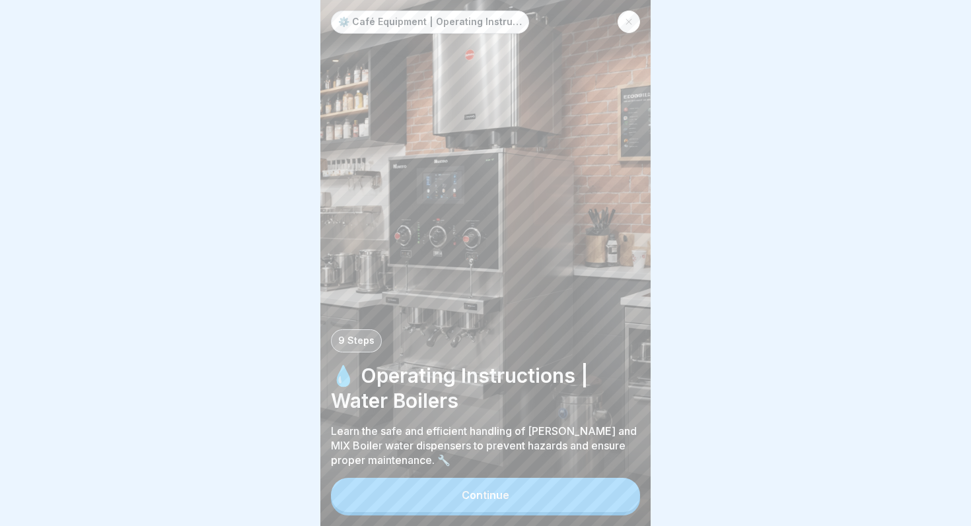
click at [624, 492] on button "Continue" at bounding box center [485, 495] width 309 height 34
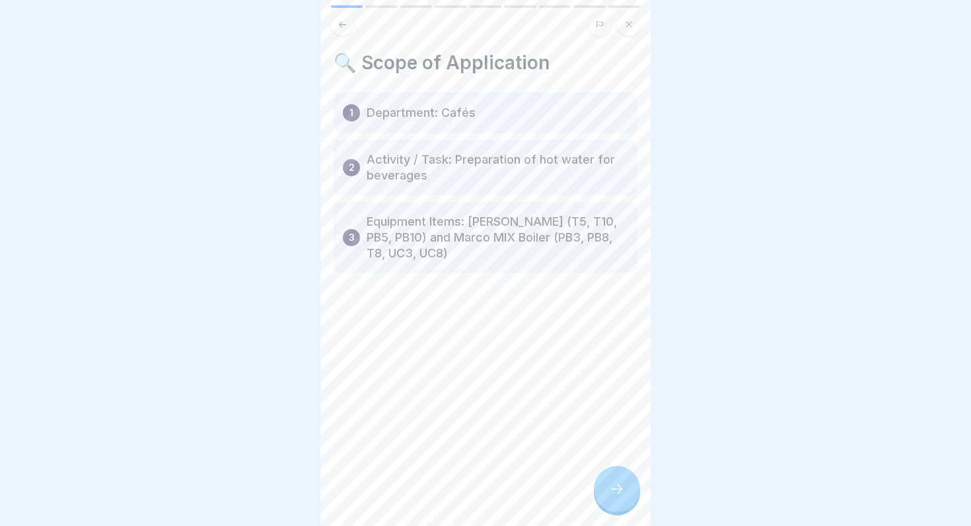
click at [624, 492] on icon at bounding box center [617, 490] width 16 height 16
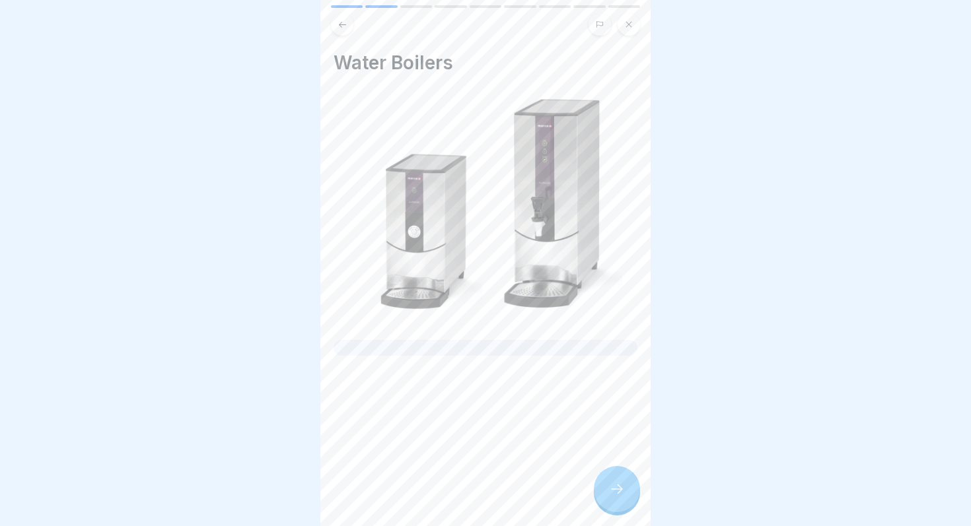
click at [626, 492] on div at bounding box center [617, 489] width 46 height 46
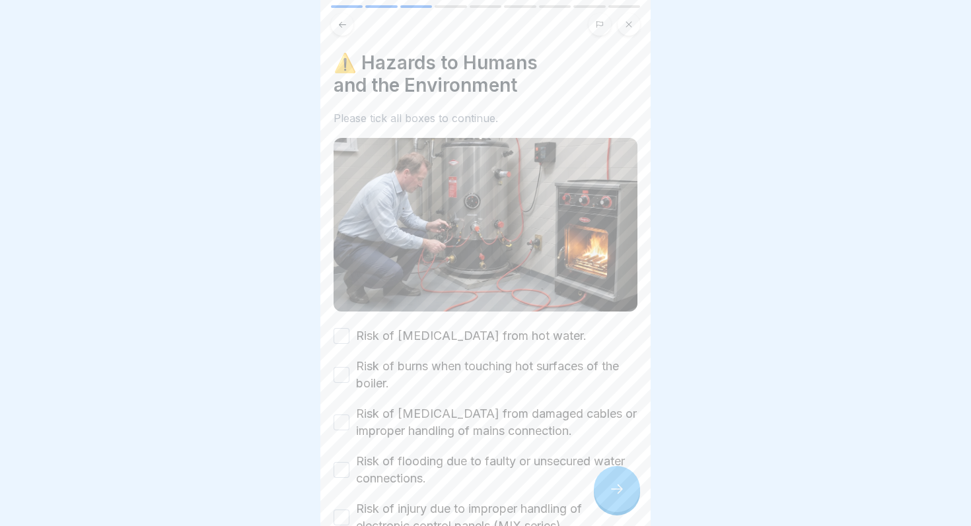
click at [626, 492] on div at bounding box center [617, 489] width 46 height 46
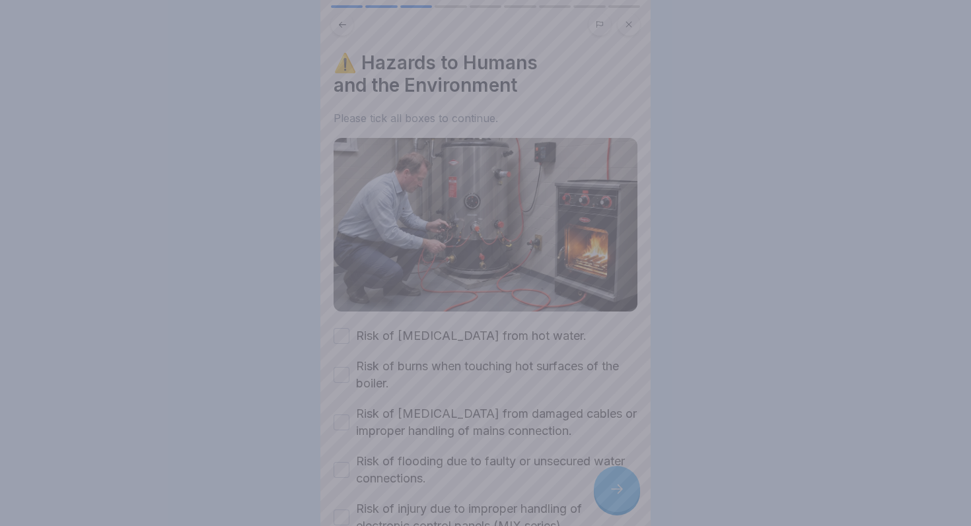
click at [626, 492] on div at bounding box center [485, 263] width 971 height 526
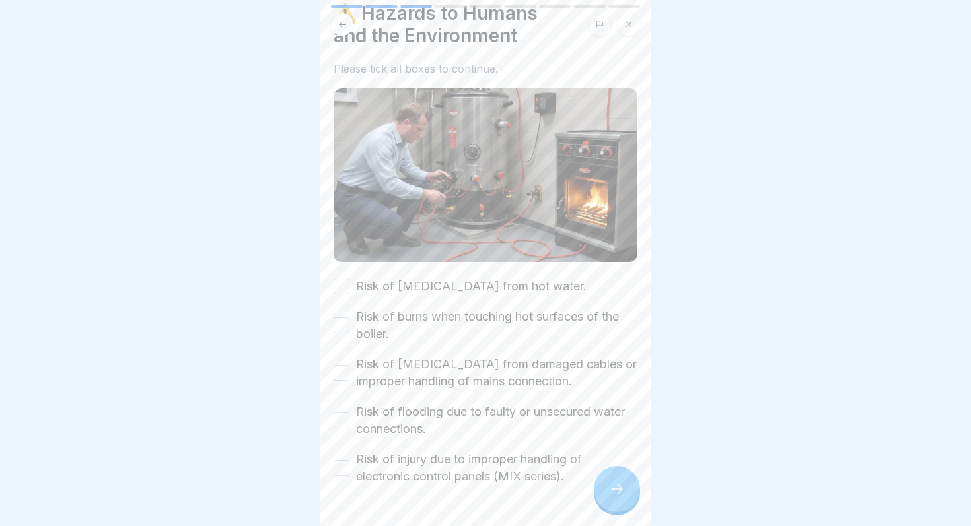
scroll to position [88, 0]
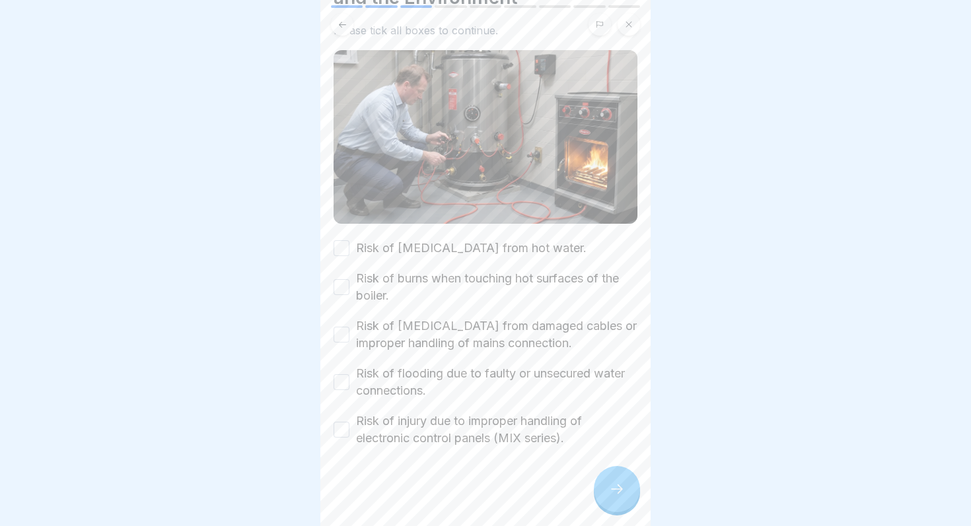
click at [340, 243] on button "Risk of [MEDICAL_DATA] from hot water." at bounding box center [342, 248] width 16 height 16
click at [341, 281] on button "Risk of burns when touching hot surfaces of the boiler." at bounding box center [342, 287] width 16 height 16
click at [341, 331] on button "Risk of [MEDICAL_DATA] from damaged cables or improper handling of mains connec…" at bounding box center [342, 335] width 16 height 16
click at [336, 368] on div "Risk of flooding due to faulty or unsecured water connections." at bounding box center [486, 382] width 304 height 34
click at [339, 380] on button "Risk of flooding due to faulty or unsecured water connections." at bounding box center [342, 383] width 16 height 16
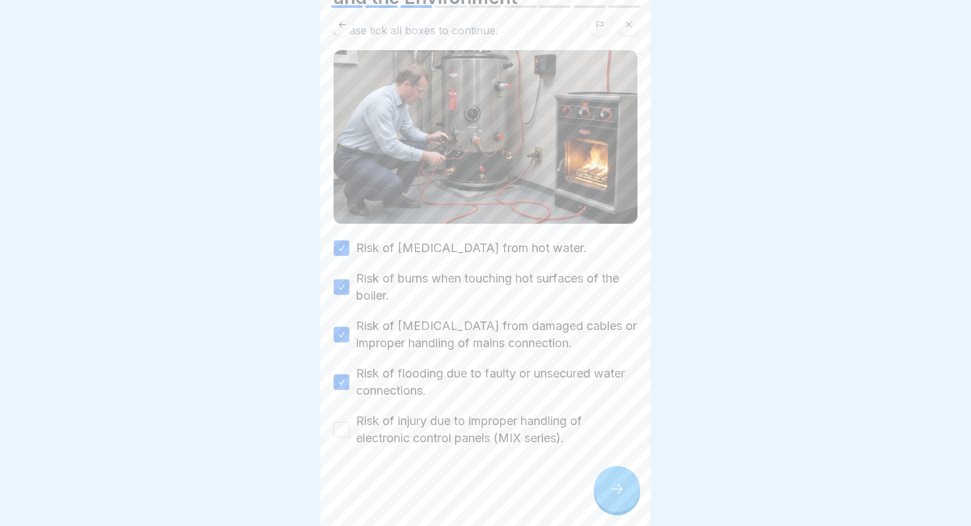
click at [338, 431] on button "Risk of injury due to improper handling of electronic control panels (MIX serie…" at bounding box center [342, 430] width 16 height 16
click at [624, 493] on icon at bounding box center [617, 490] width 16 height 16
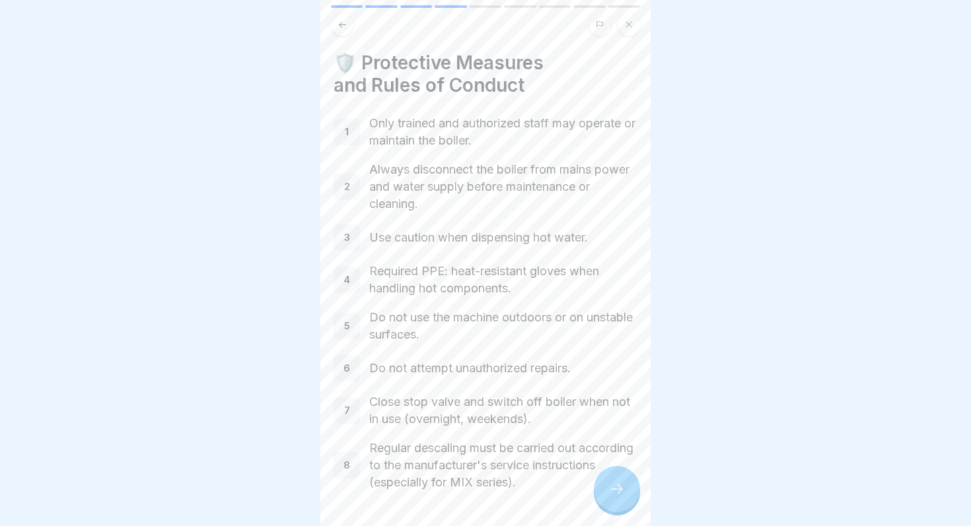
click at [624, 493] on icon at bounding box center [617, 490] width 16 height 16
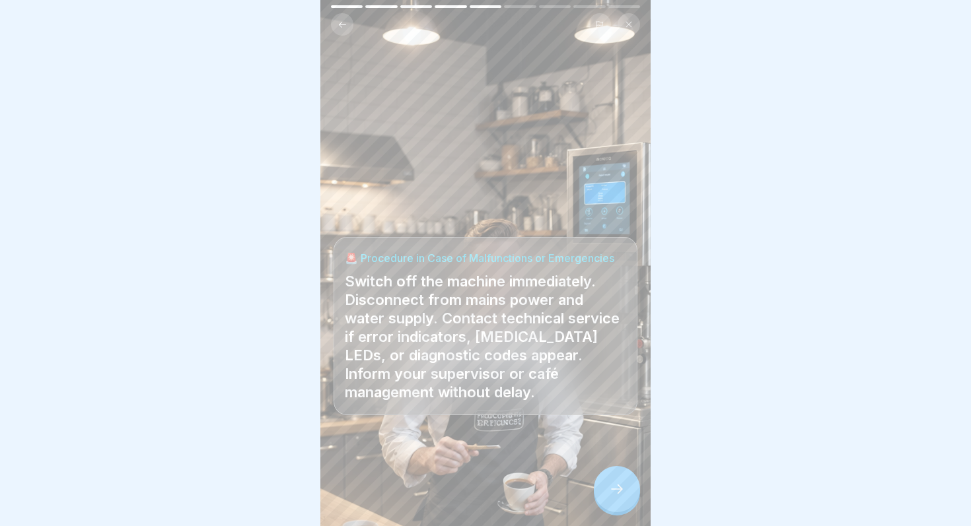
click at [624, 493] on icon at bounding box center [617, 490] width 16 height 16
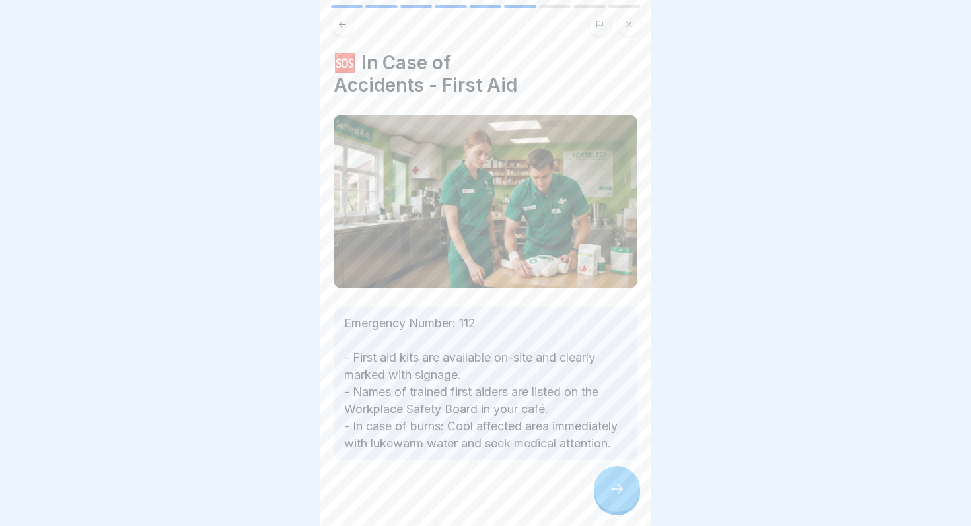
click at [624, 493] on icon at bounding box center [617, 490] width 16 height 16
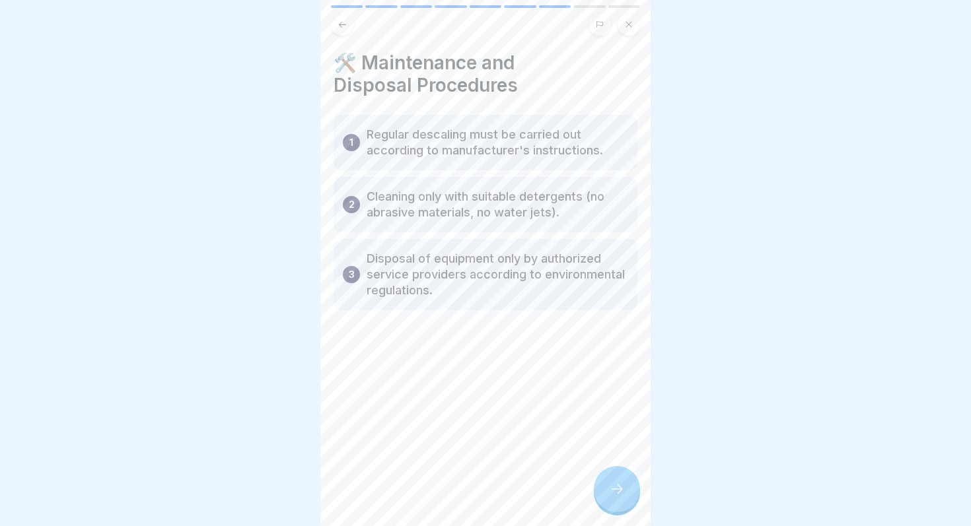
click at [624, 493] on icon at bounding box center [617, 490] width 16 height 16
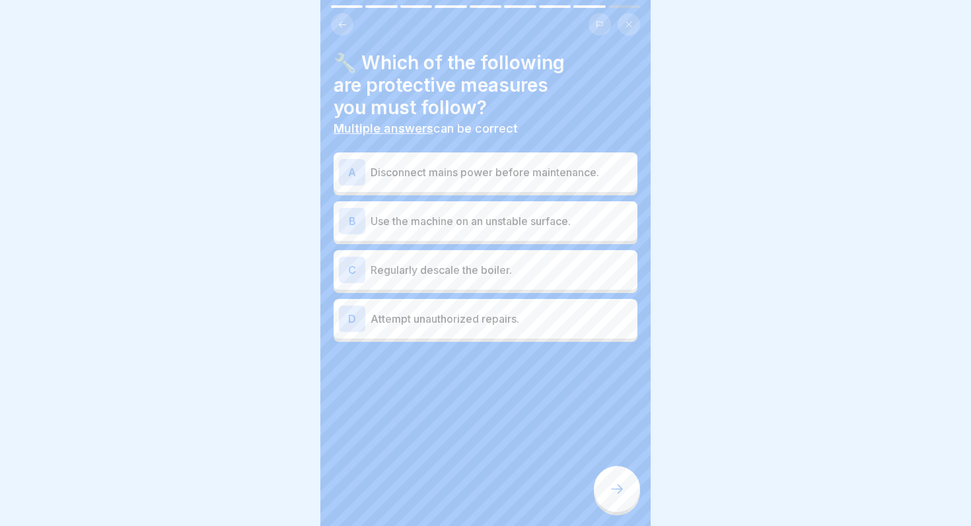
click at [624, 493] on icon at bounding box center [617, 490] width 16 height 16
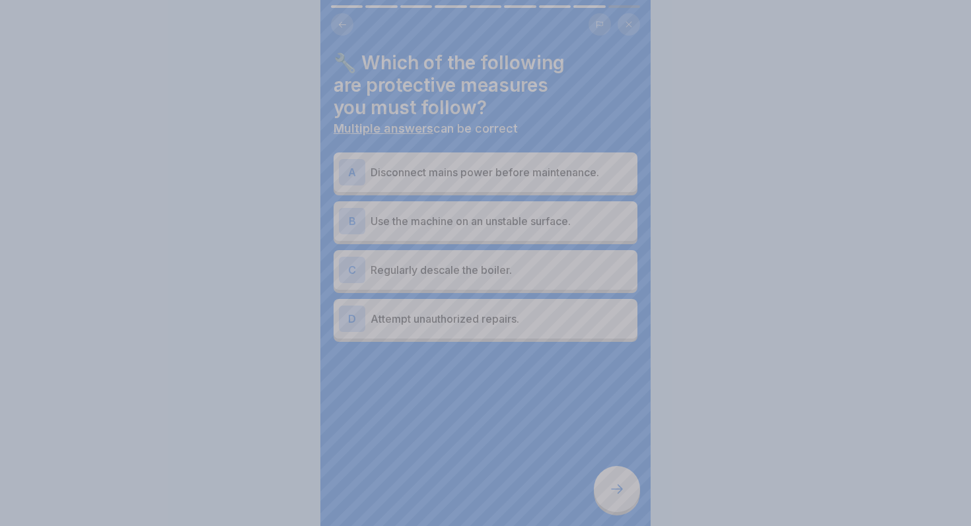
click at [620, 489] on div at bounding box center [485, 263] width 971 height 526
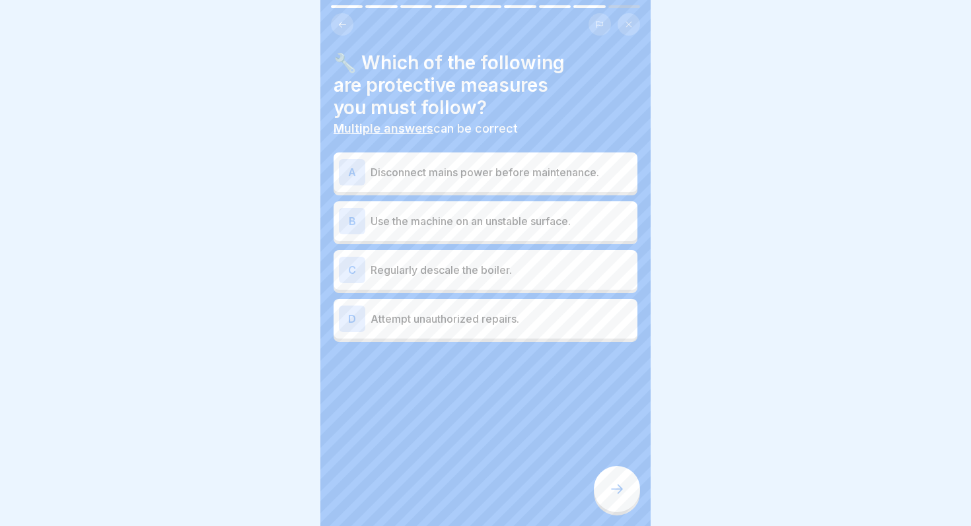
click at [345, 174] on div "A" at bounding box center [352, 172] width 26 height 26
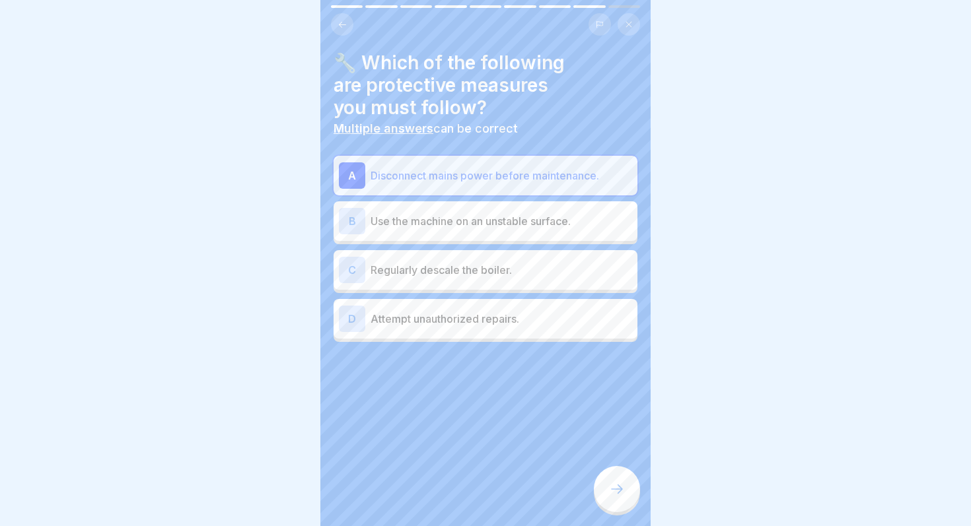
click at [349, 277] on div "C" at bounding box center [352, 270] width 26 height 26
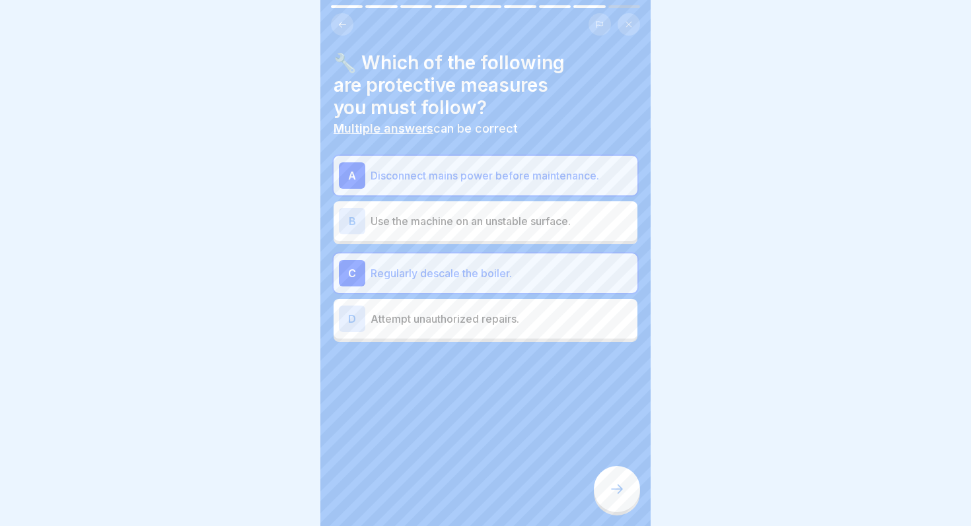
click at [594, 477] on div "🔧 Which of the following are protective measures you must follow? Multiple answ…" at bounding box center [485, 263] width 330 height 526
click at [608, 488] on div at bounding box center [617, 489] width 46 height 46
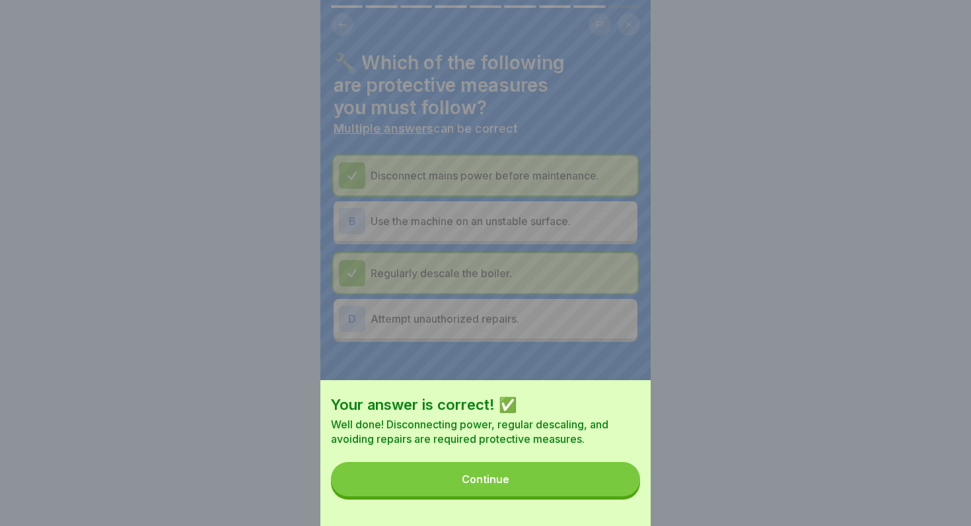
click at [608, 488] on button "Continue" at bounding box center [485, 479] width 309 height 34
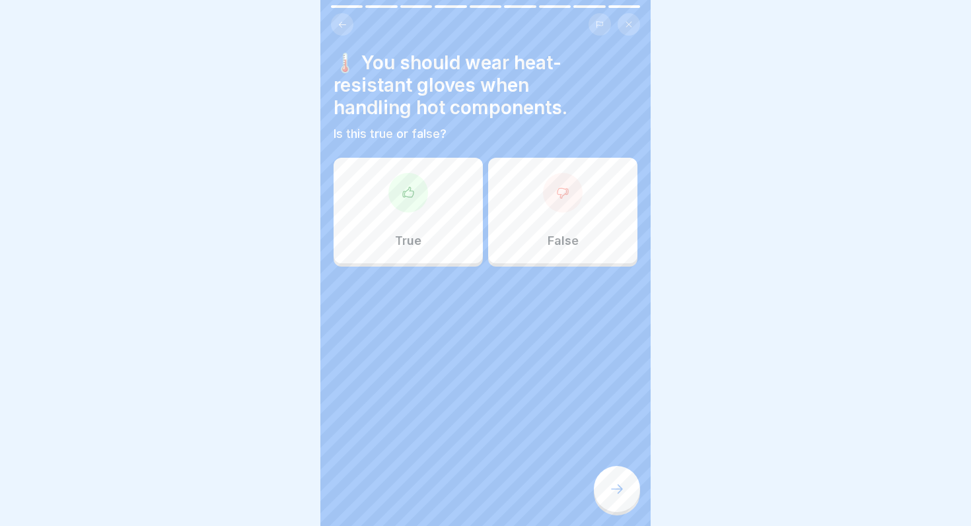
click at [608, 488] on div at bounding box center [617, 489] width 46 height 46
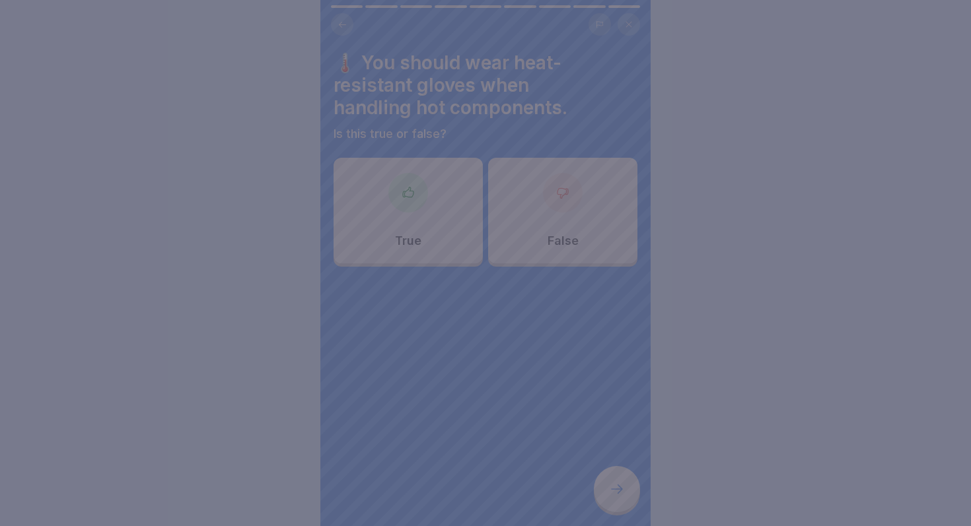
click at [534, 334] on div at bounding box center [485, 263] width 971 height 526
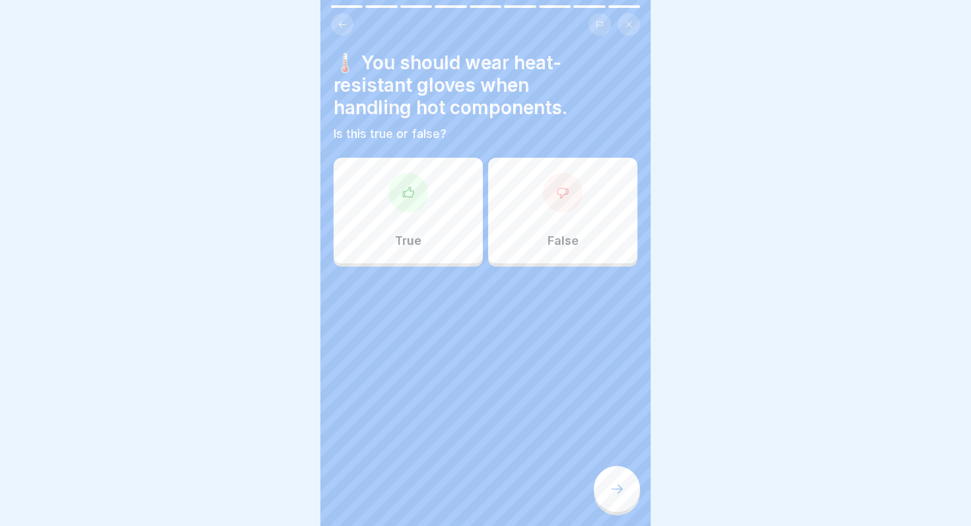
click at [406, 188] on icon at bounding box center [408, 192] width 13 height 13
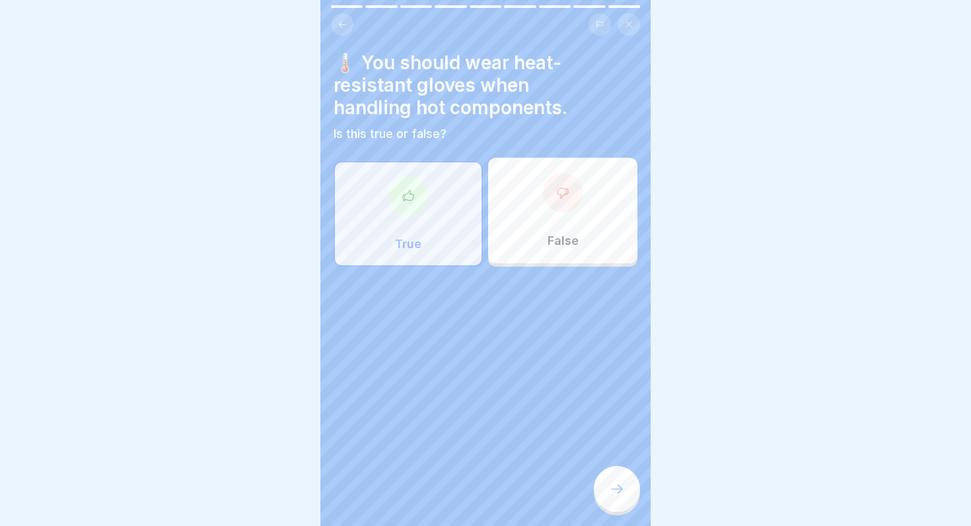
click at [604, 487] on div at bounding box center [617, 489] width 46 height 46
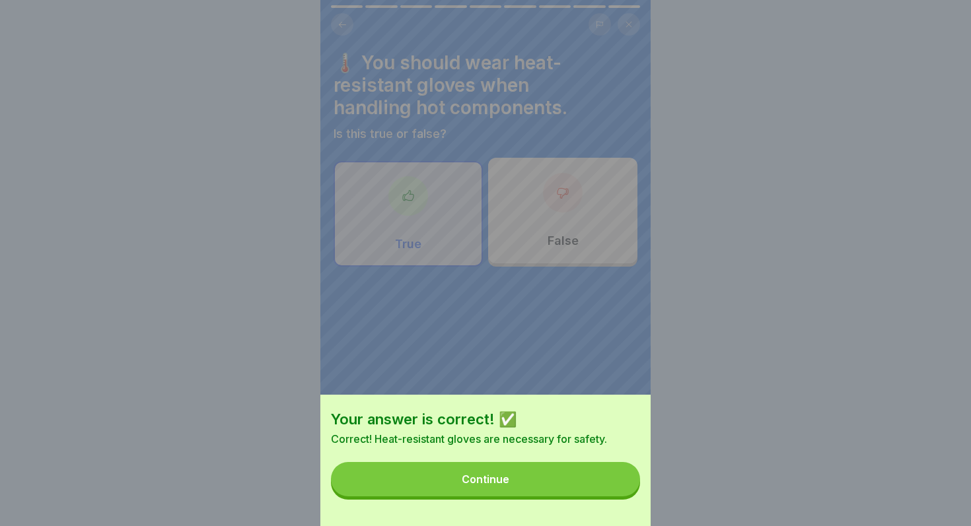
click at [604, 487] on button "Continue" at bounding box center [485, 479] width 309 height 34
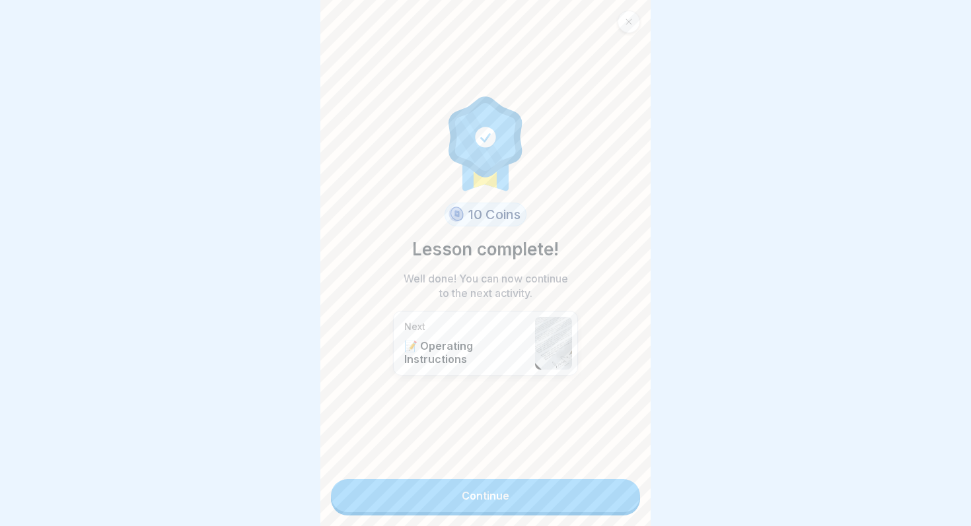
click at [604, 487] on link "Continue" at bounding box center [485, 496] width 309 height 33
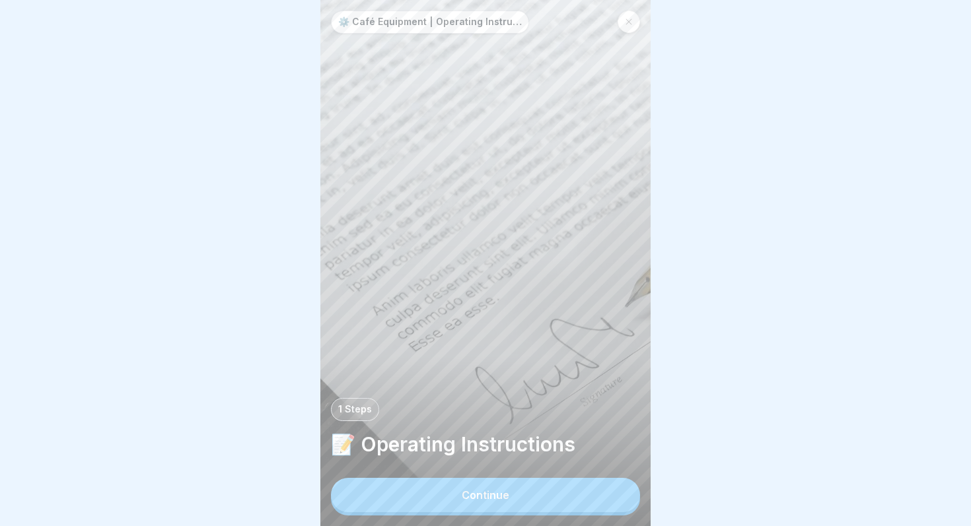
click at [603, 489] on button "Continue" at bounding box center [485, 495] width 309 height 34
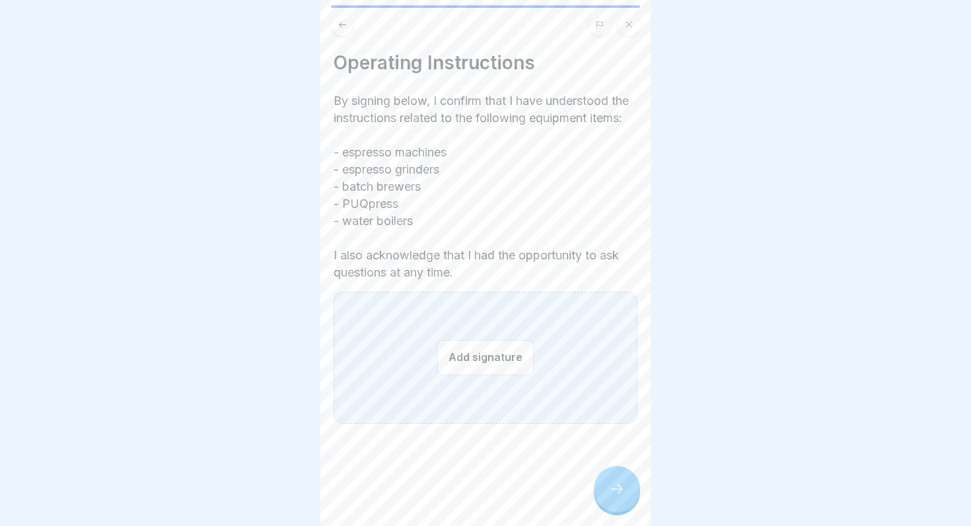
click at [510, 375] on button "Add signature" at bounding box center [485, 357] width 96 height 35
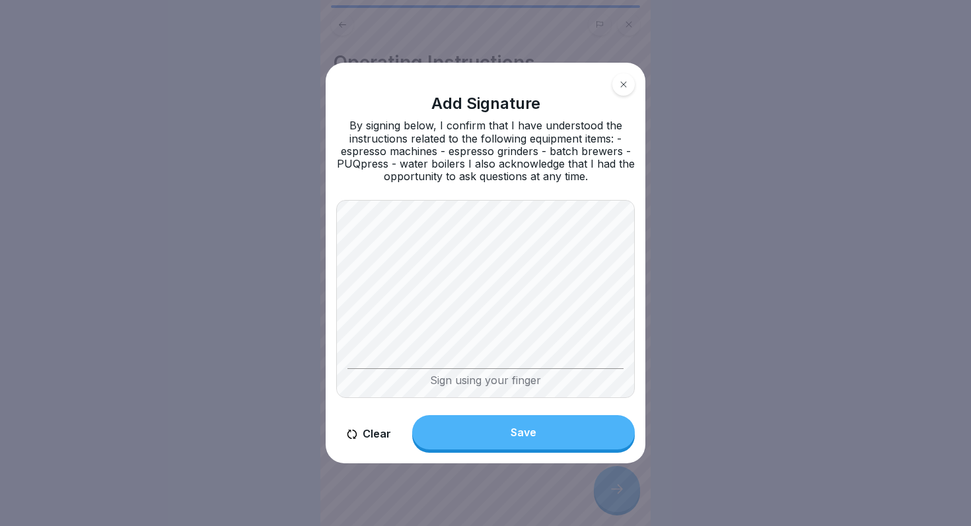
click at [495, 424] on button "Save" at bounding box center [523, 432] width 223 height 34
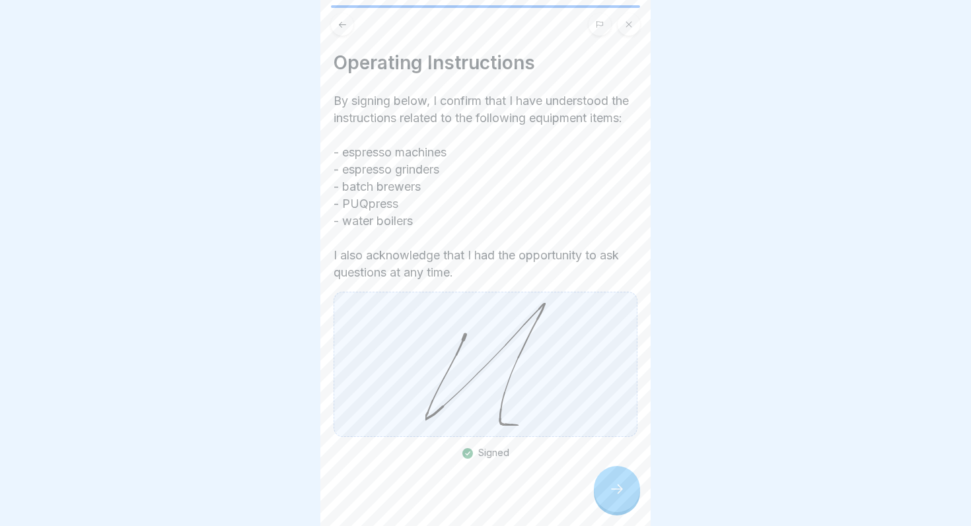
click at [610, 488] on icon at bounding box center [617, 490] width 16 height 16
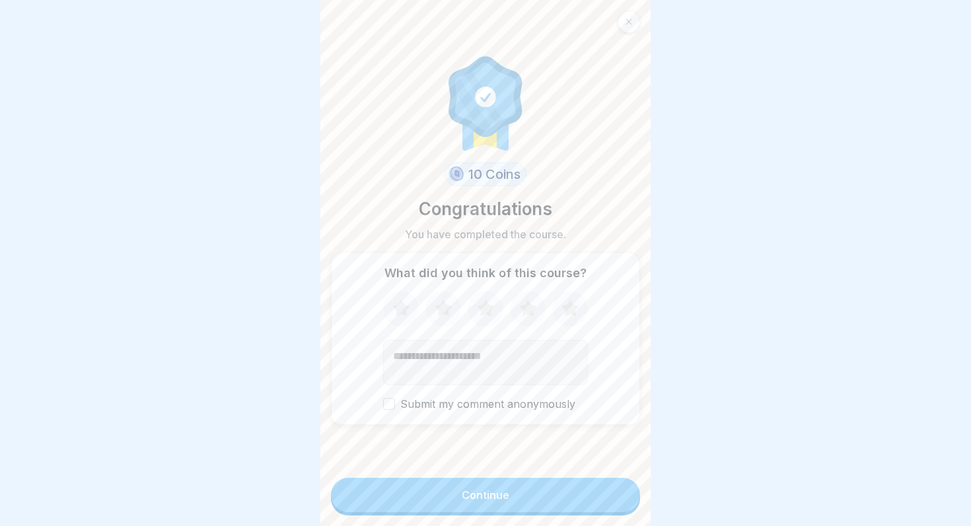
click at [599, 491] on button "Continue" at bounding box center [485, 495] width 309 height 34
